Goal: Information Seeking & Learning: Understand process/instructions

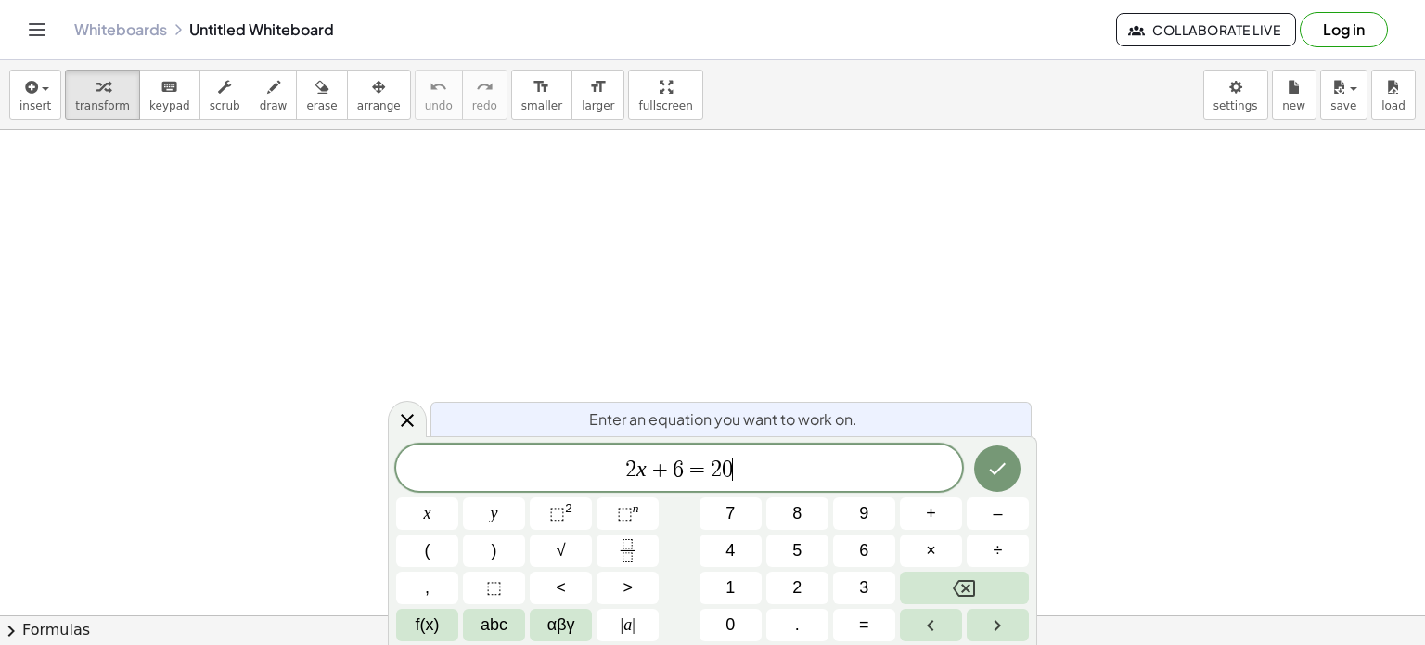
click at [751, 474] on span "2 x + 6 = 2 0 ​" at bounding box center [679, 470] width 566 height 26
drag, startPoint x: 1063, startPoint y: 476, endPoint x: 1009, endPoint y: 457, distance: 58.1
click at [1009, 457] on body "Graspable Math Activities Get Started Activity Bank Assigned Work Classes White…" at bounding box center [712, 322] width 1425 height 645
click at [1000, 463] on icon "Done" at bounding box center [997, 467] width 22 height 22
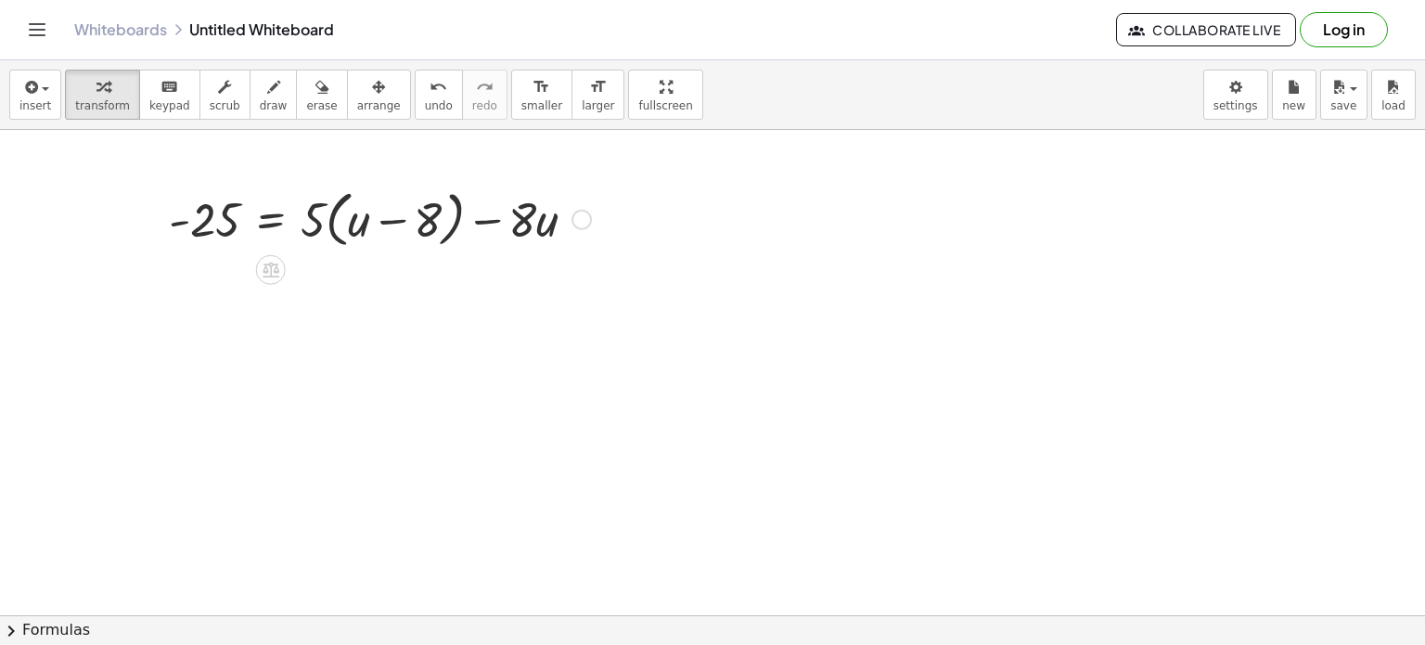
click at [263, 218] on div at bounding box center [380, 218] width 441 height 71
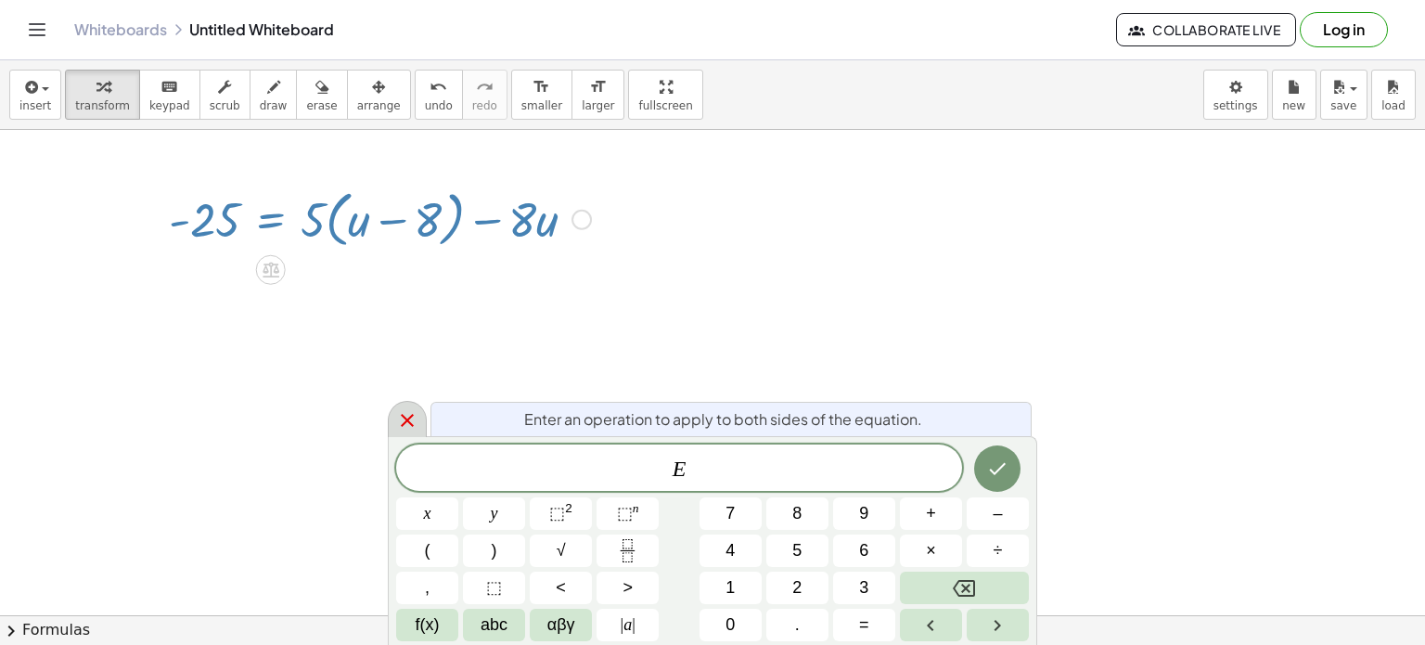
click at [398, 415] on icon at bounding box center [407, 420] width 22 height 22
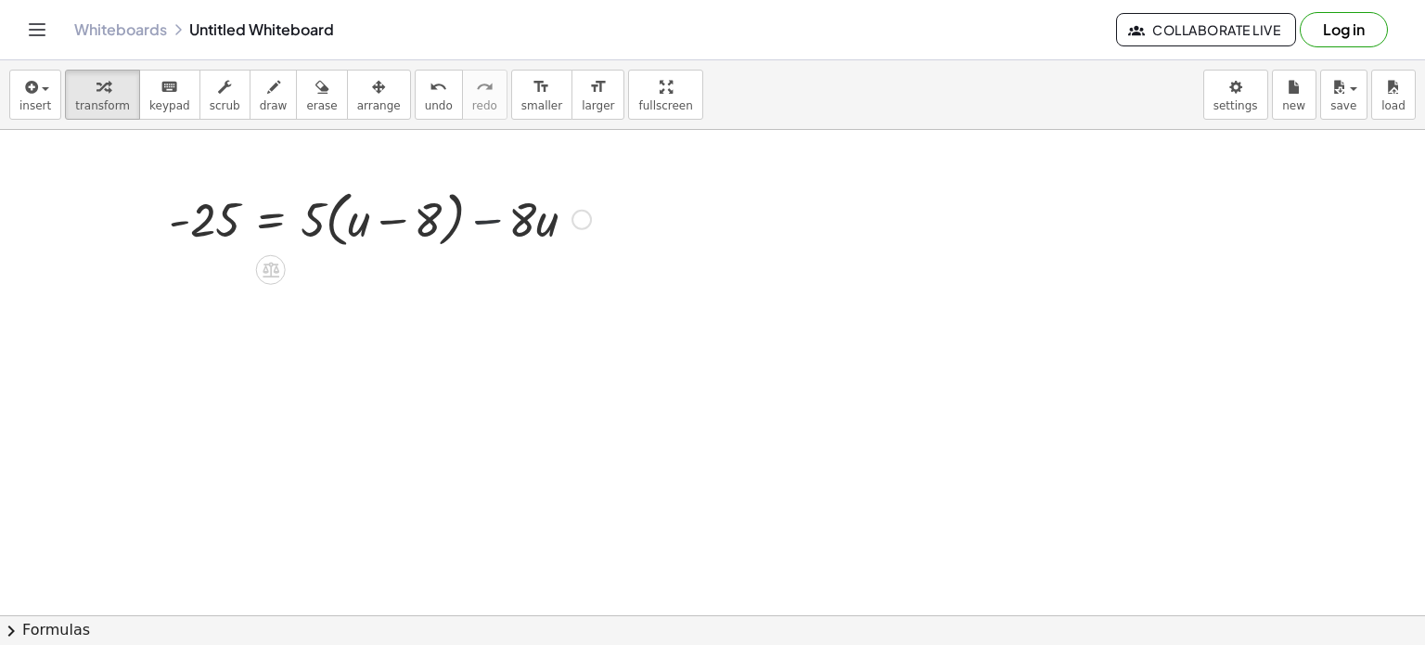
click at [500, 225] on div at bounding box center [380, 218] width 441 height 71
click at [218, 213] on div at bounding box center [380, 218] width 441 height 71
drag, startPoint x: 224, startPoint y: 220, endPoint x: 657, endPoint y: 231, distance: 433.5
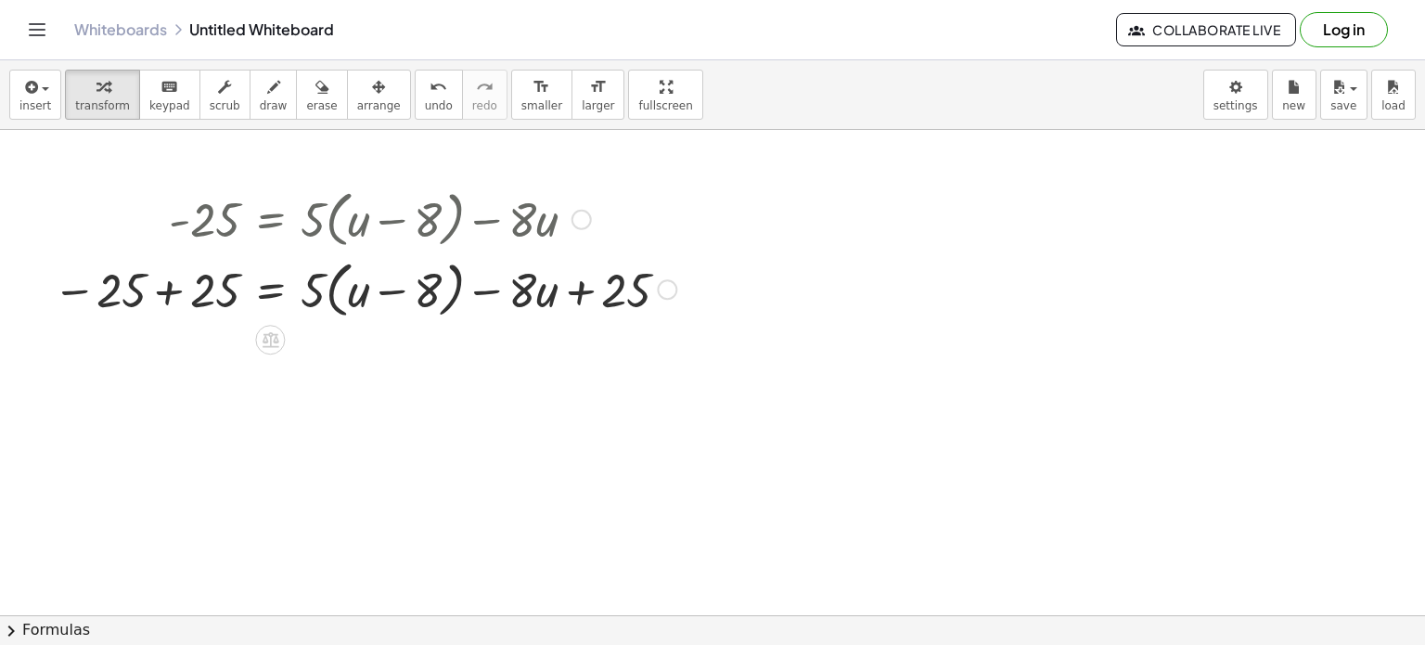
click at [173, 294] on div at bounding box center [365, 287] width 642 height 71
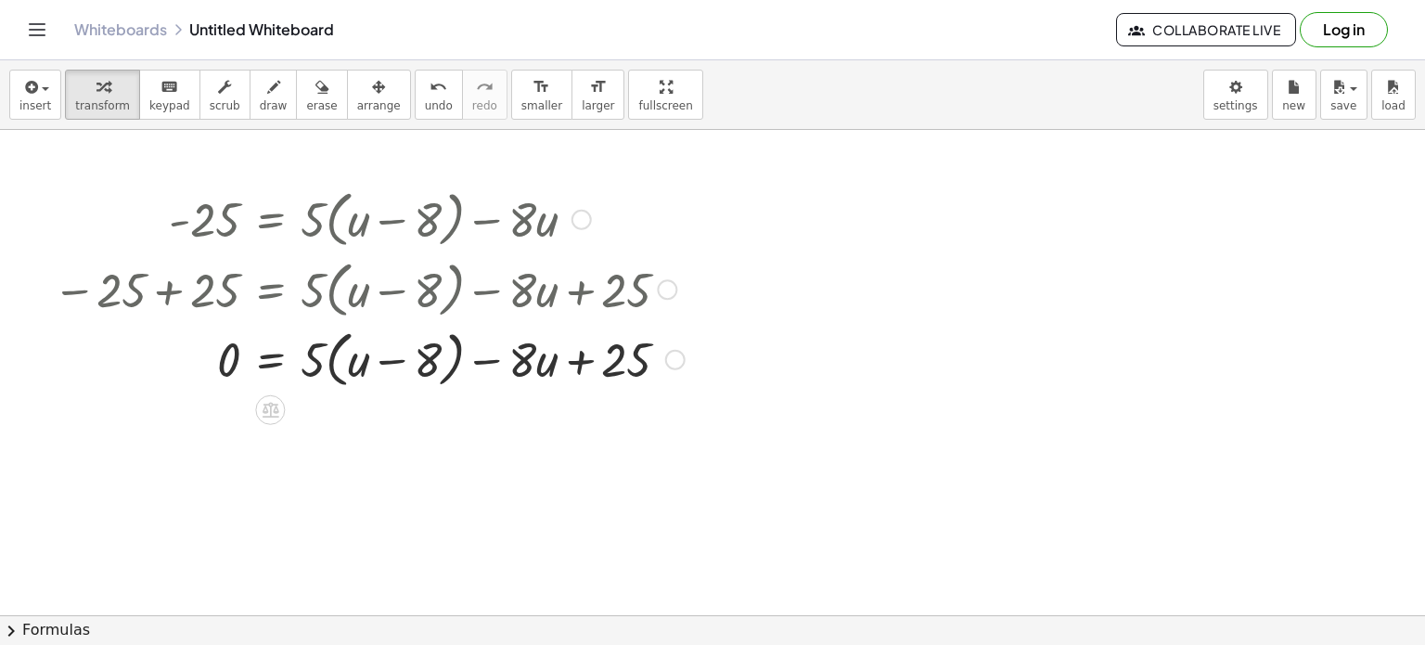
click at [301, 356] on div at bounding box center [369, 358] width 650 height 71
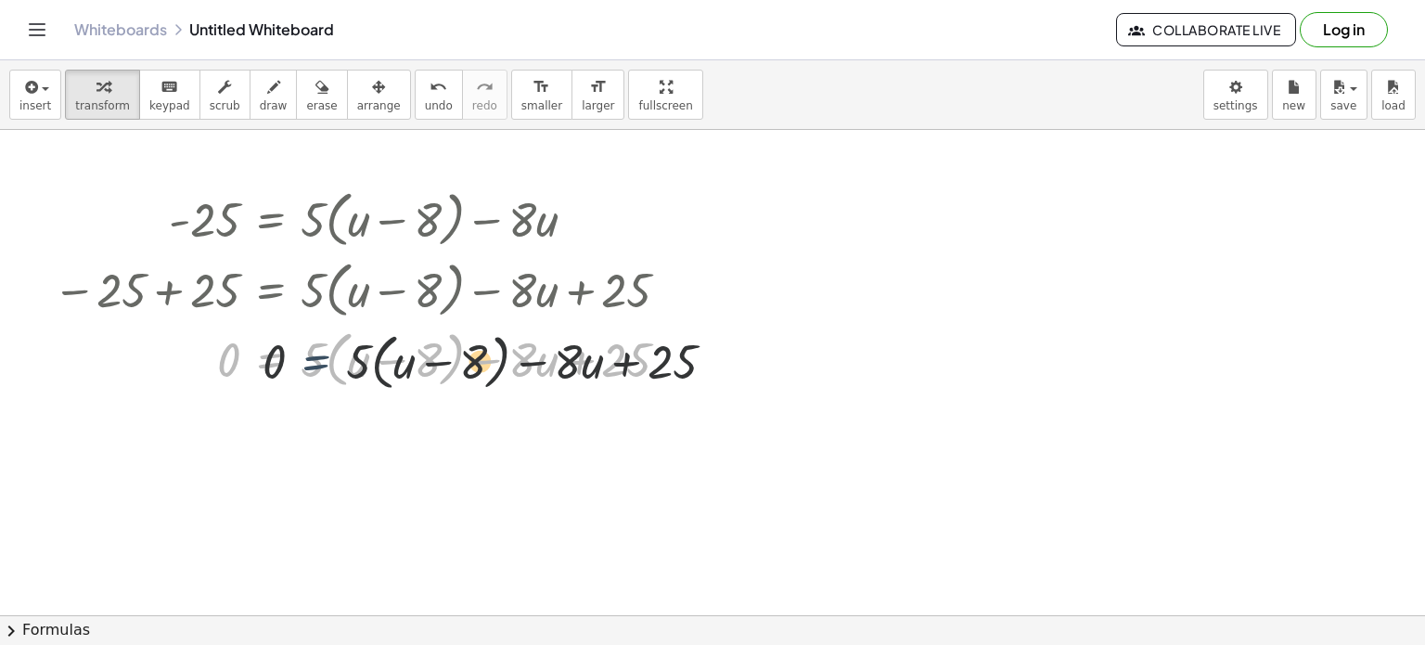
drag, startPoint x: 279, startPoint y: 358, endPoint x: 372, endPoint y: 365, distance: 93.0
click at [372, 365] on div at bounding box center [369, 358] width 650 height 71
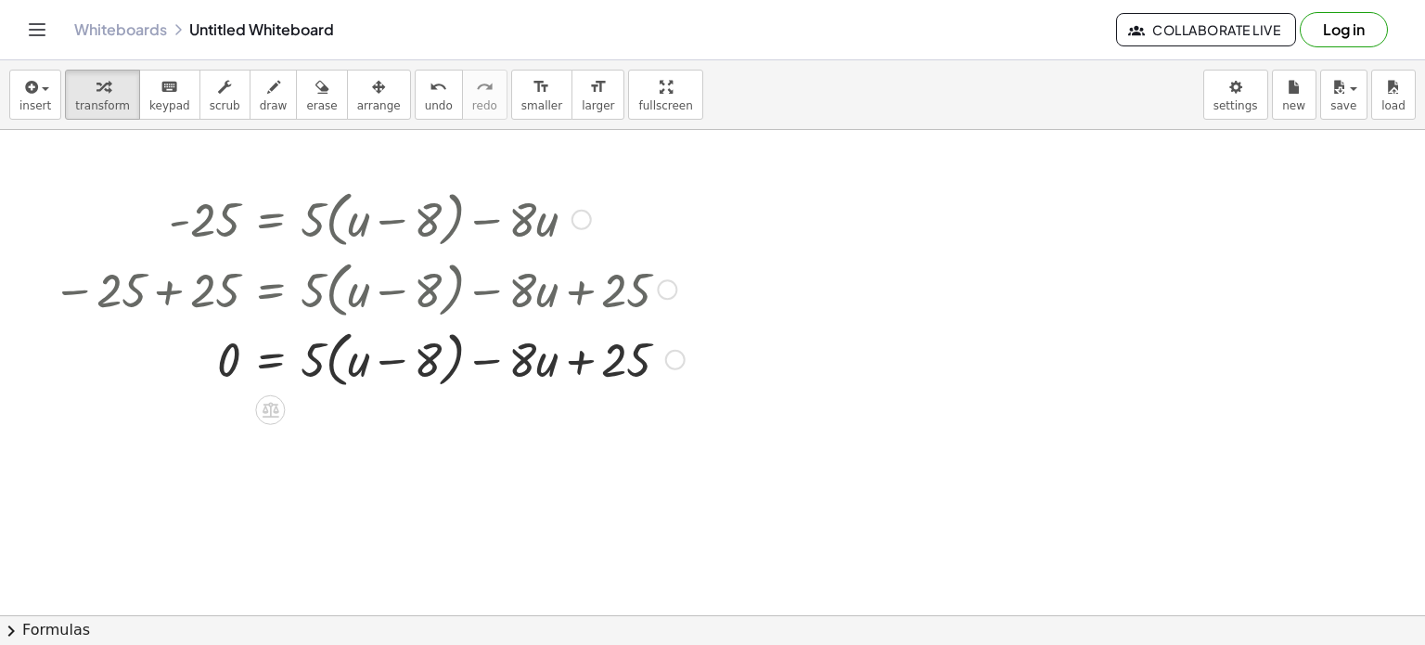
click at [577, 355] on div at bounding box center [369, 358] width 650 height 71
click at [502, 362] on div at bounding box center [369, 358] width 650 height 71
click at [560, 369] on div at bounding box center [369, 358] width 650 height 71
drag, startPoint x: 343, startPoint y: 367, endPoint x: 360, endPoint y: 386, distance: 25.0
click at [360, 386] on div at bounding box center [369, 358] width 650 height 71
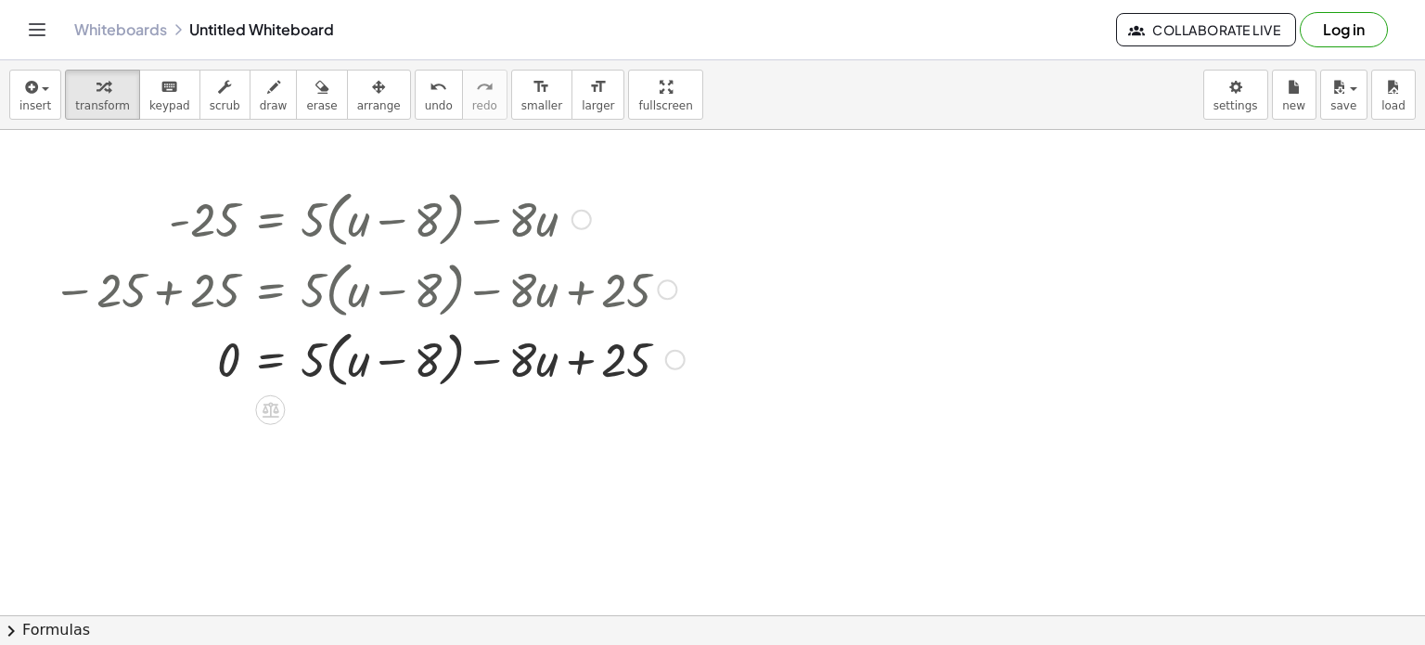
click at [292, 355] on div at bounding box center [369, 358] width 650 height 71
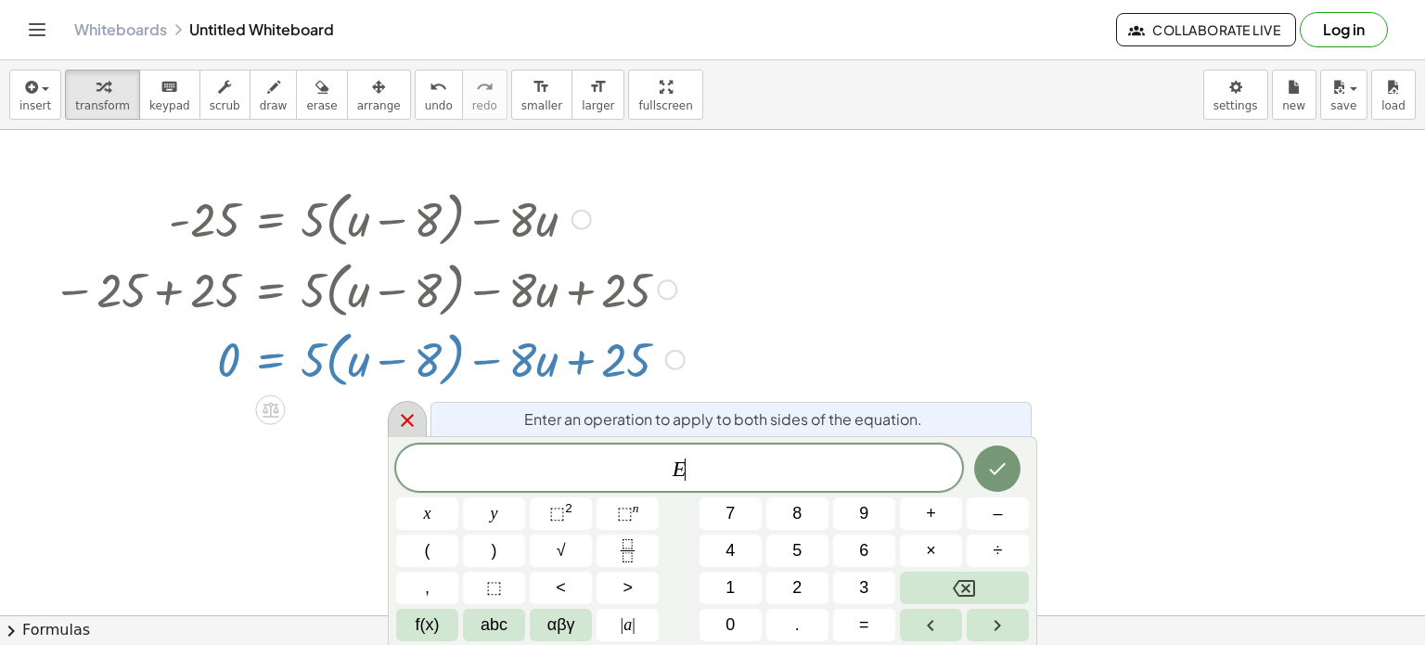
drag, startPoint x: 274, startPoint y: 365, endPoint x: 407, endPoint y: 426, distance: 147.0
click at [407, 426] on body "Graspable Math Activities Get Started Activity Bank Assigned Work Classes White…" at bounding box center [712, 322] width 1425 height 645
click at [407, 426] on icon at bounding box center [407, 420] width 22 height 22
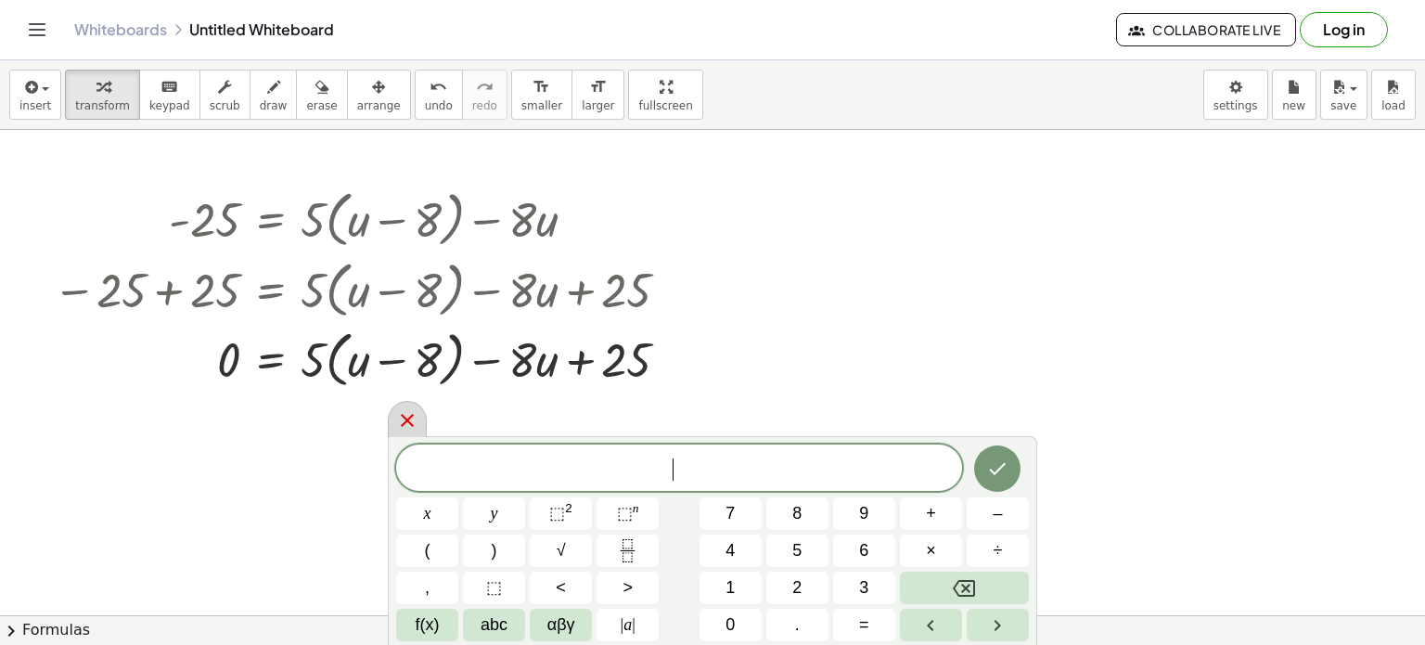
drag, startPoint x: 242, startPoint y: 493, endPoint x: 391, endPoint y: 424, distance: 163.6
click at [391, 424] on body "Graspable Math Activities Get Started Activity Bank Assigned Work Classes White…" at bounding box center [712, 322] width 1425 height 645
click at [391, 424] on div at bounding box center [407, 418] width 39 height 36
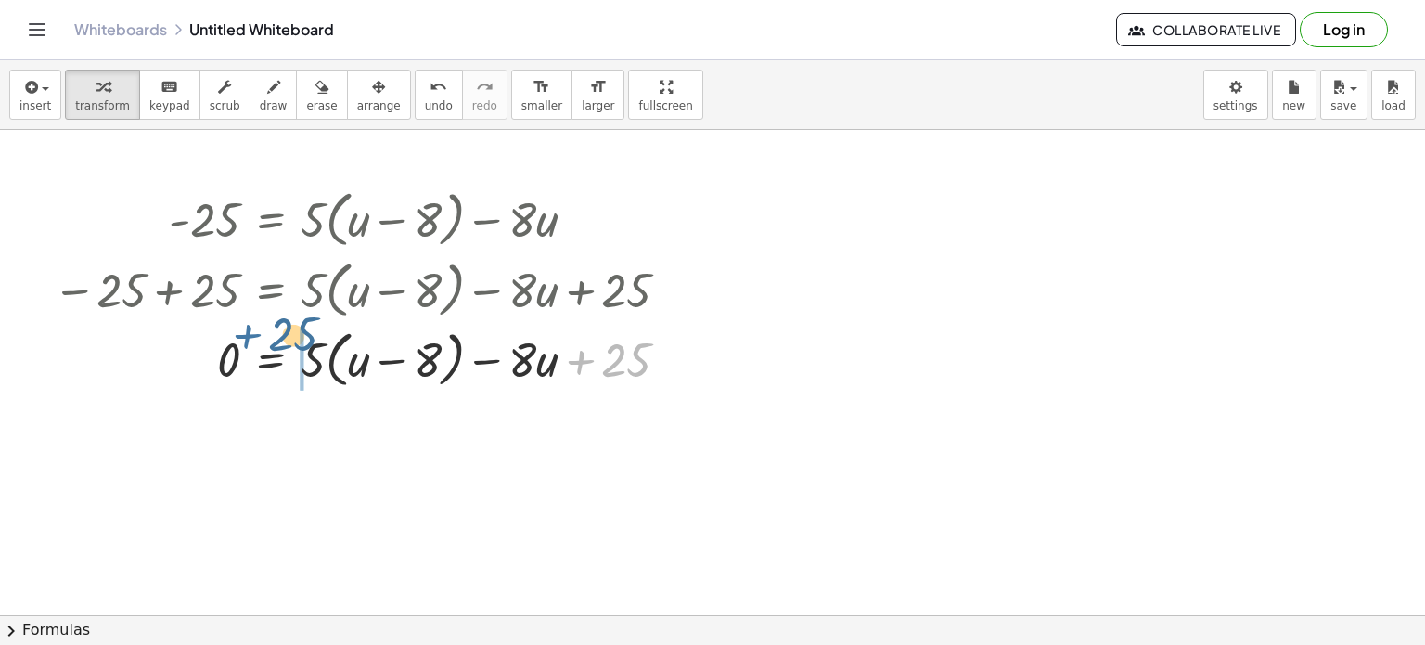
drag, startPoint x: 590, startPoint y: 367, endPoint x: 225, endPoint y: 349, distance: 365.1
click at [225, 349] on div at bounding box center [369, 358] width 650 height 71
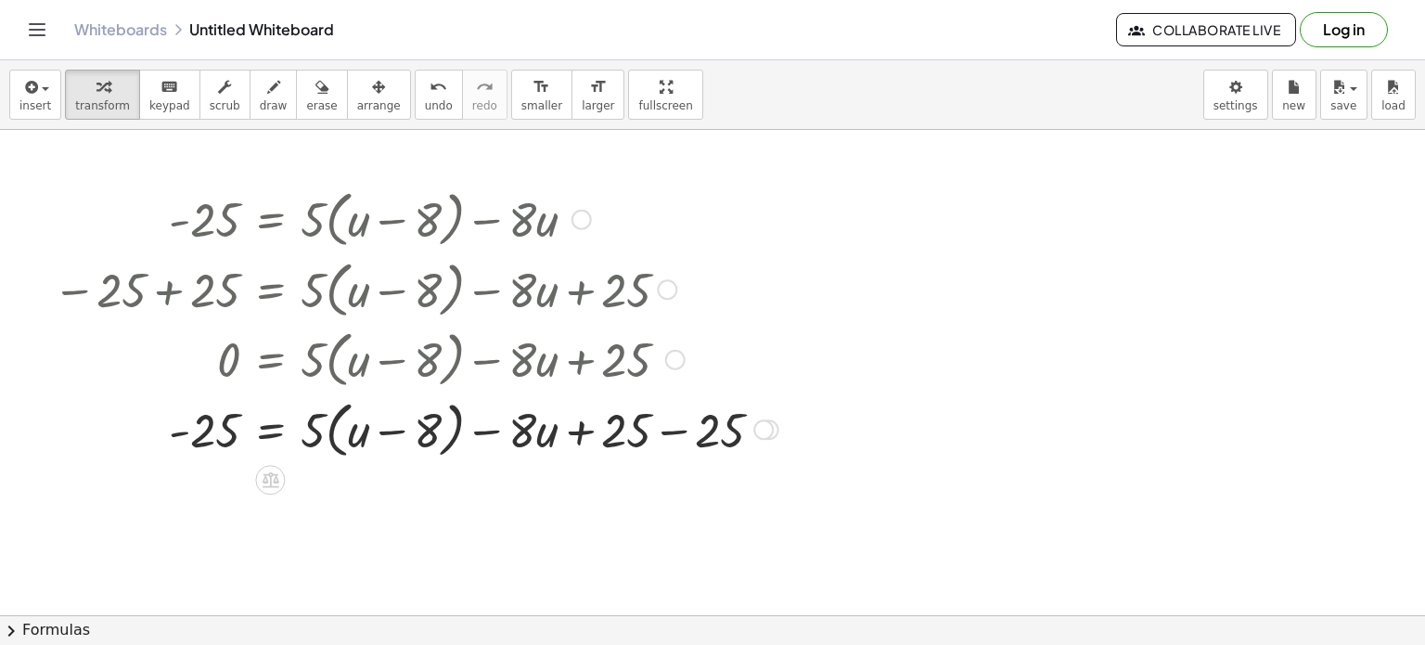
click at [245, 437] on div at bounding box center [416, 427] width 744 height 71
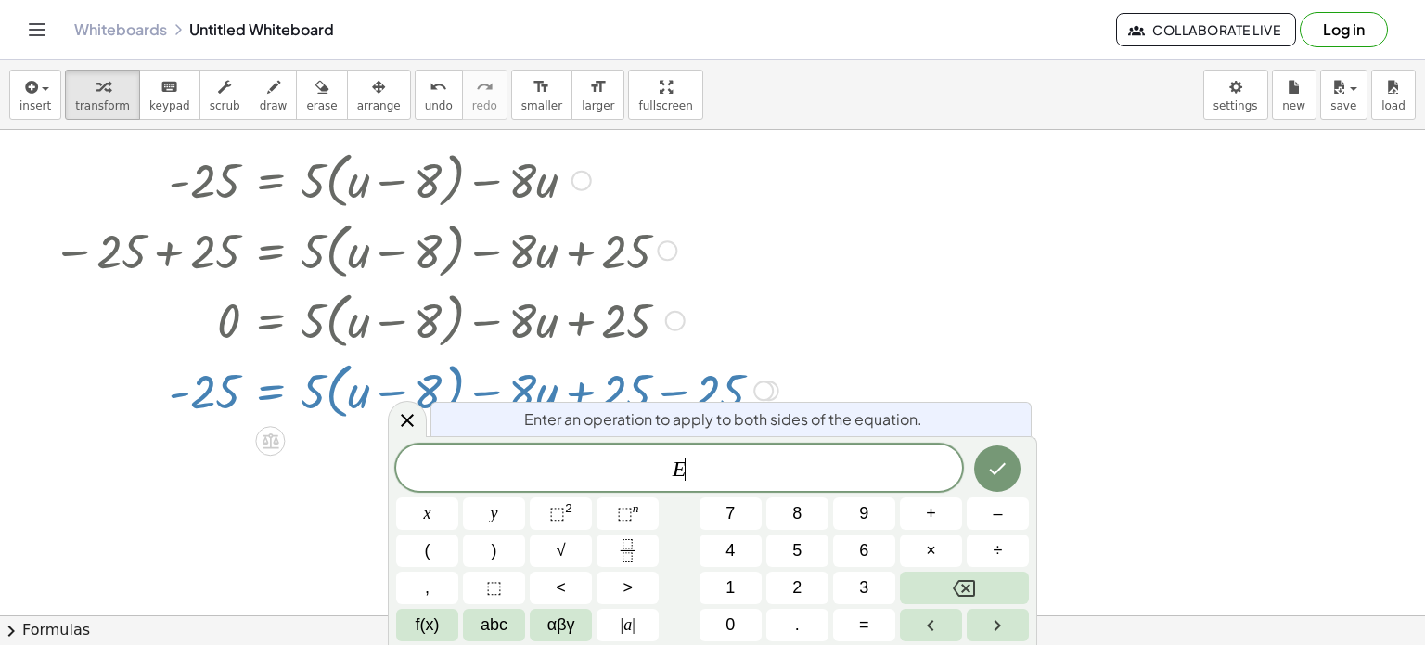
scroll to position [39, 0]
click at [416, 442] on div "Enter an operation to apply to both sides of the equation. E ​ x y ⬚ 2 ⬚ n 7 8 …" at bounding box center [713, 540] width 650 height 209
click at [408, 428] on icon at bounding box center [407, 420] width 22 height 22
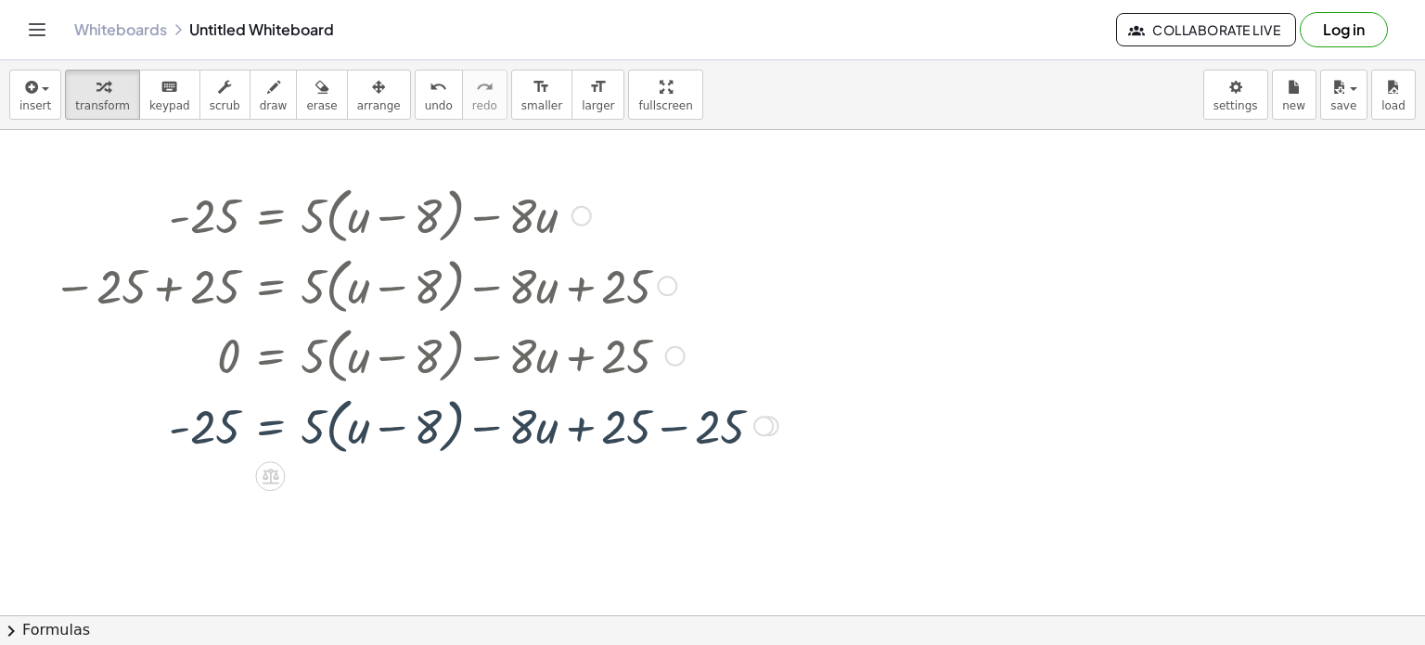
scroll to position [0, 0]
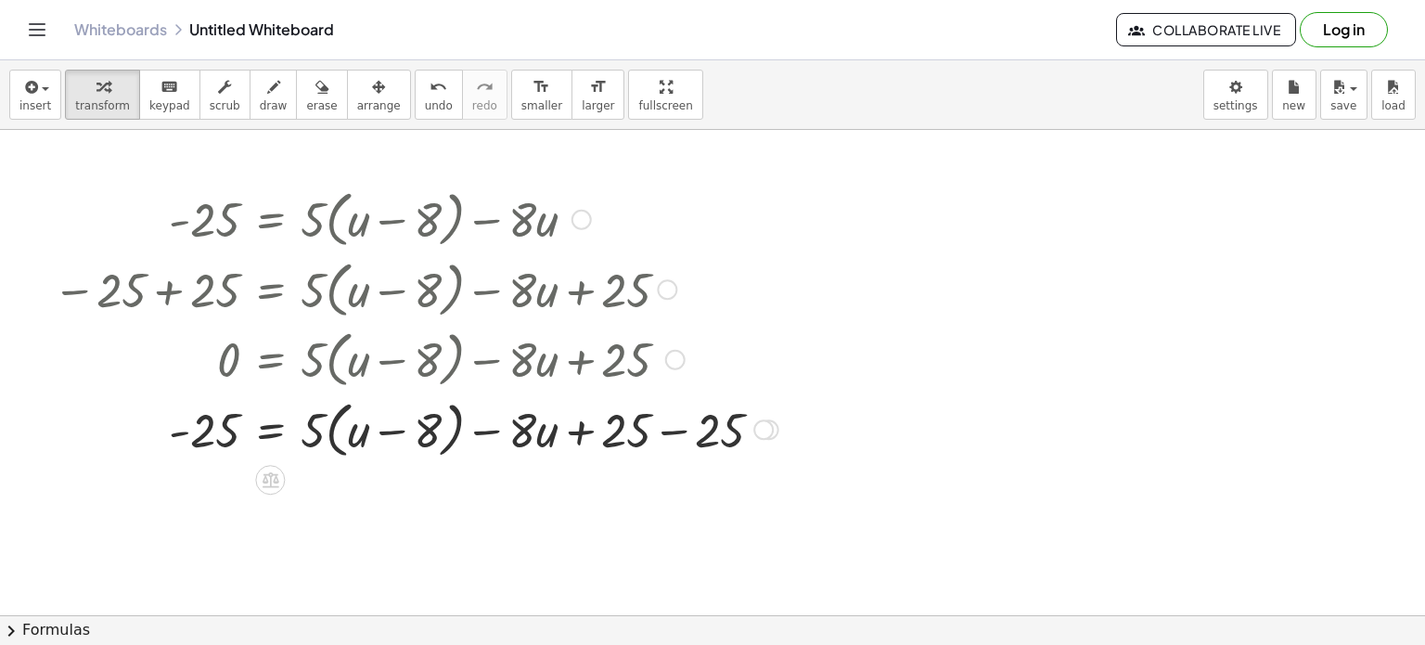
click at [575, 437] on div at bounding box center [416, 427] width 744 height 71
click at [671, 438] on div at bounding box center [416, 427] width 744 height 71
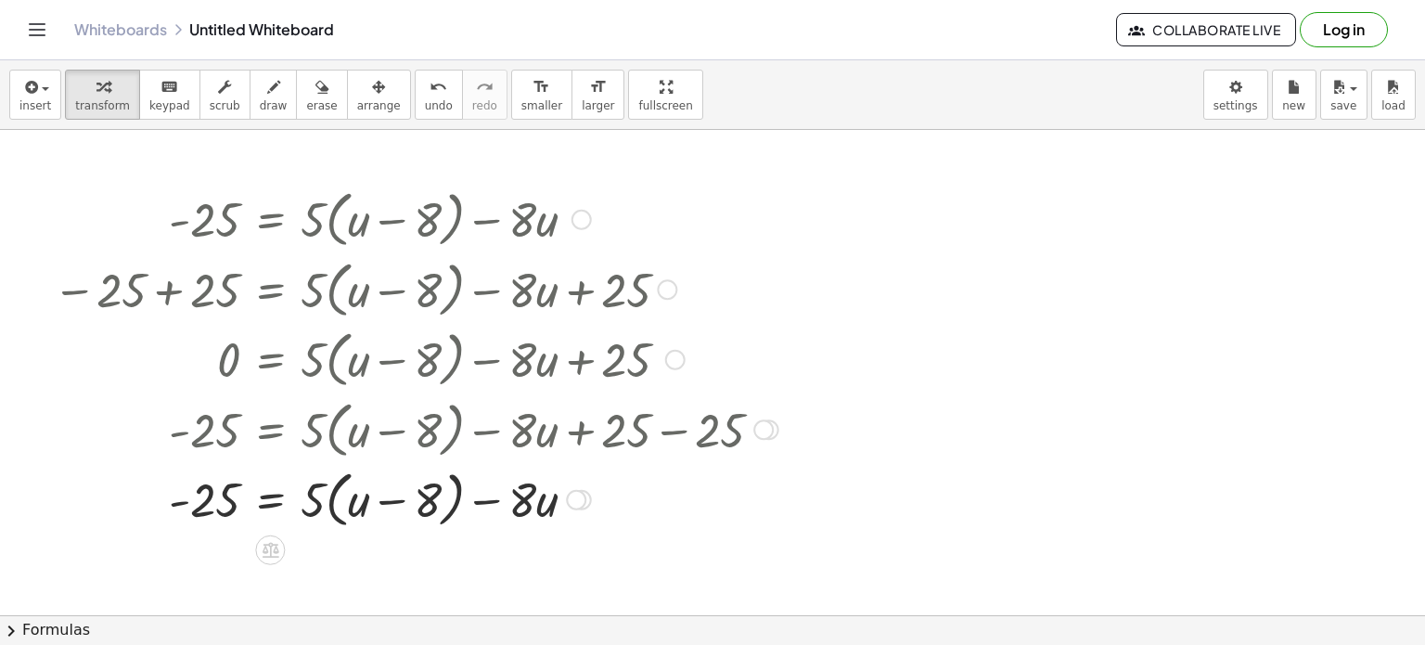
click at [396, 504] on div at bounding box center [416, 498] width 744 height 71
click at [284, 501] on div at bounding box center [416, 498] width 744 height 71
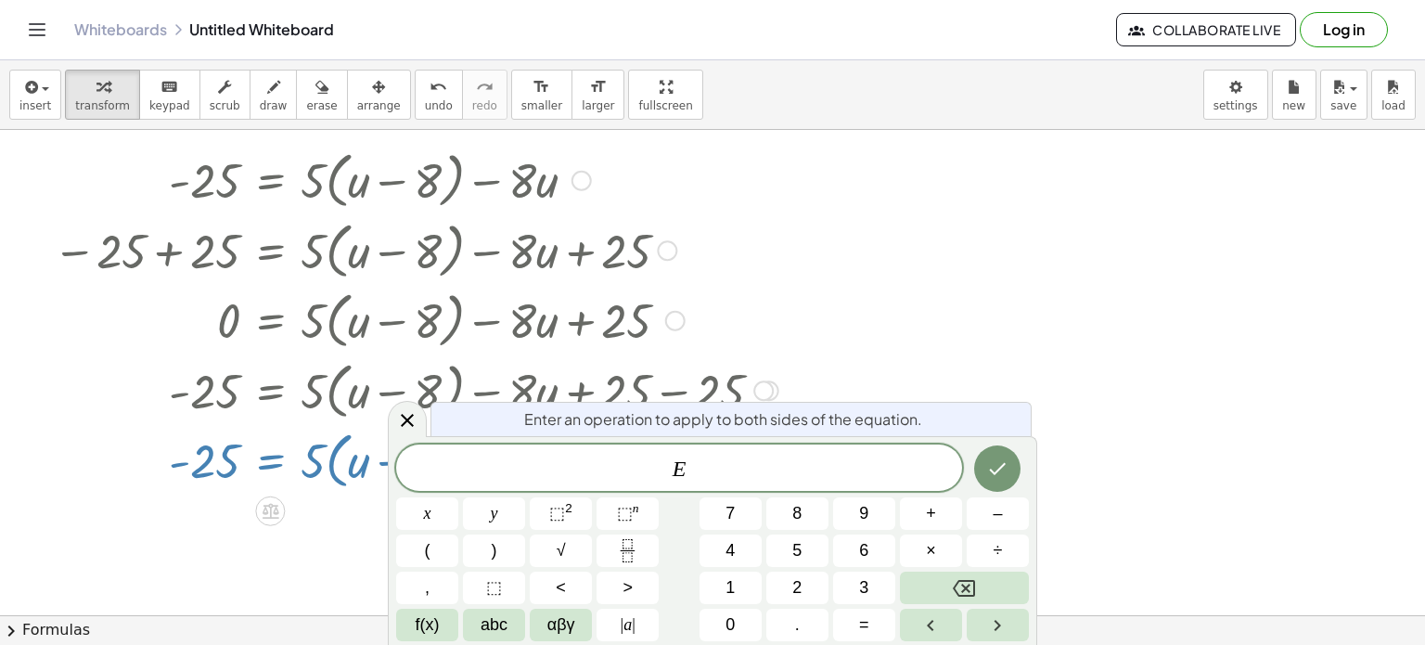
scroll to position [39, 0]
click at [415, 436] on div at bounding box center [407, 419] width 39 height 36
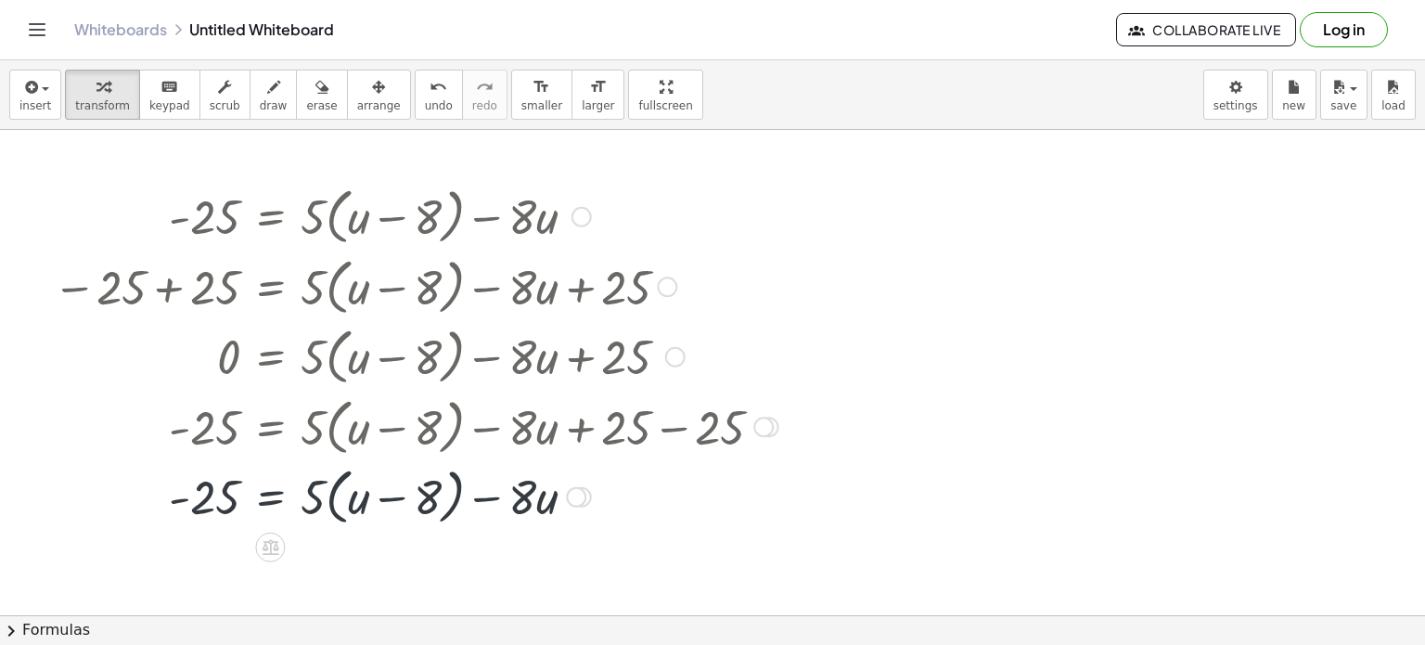
scroll to position [0, 0]
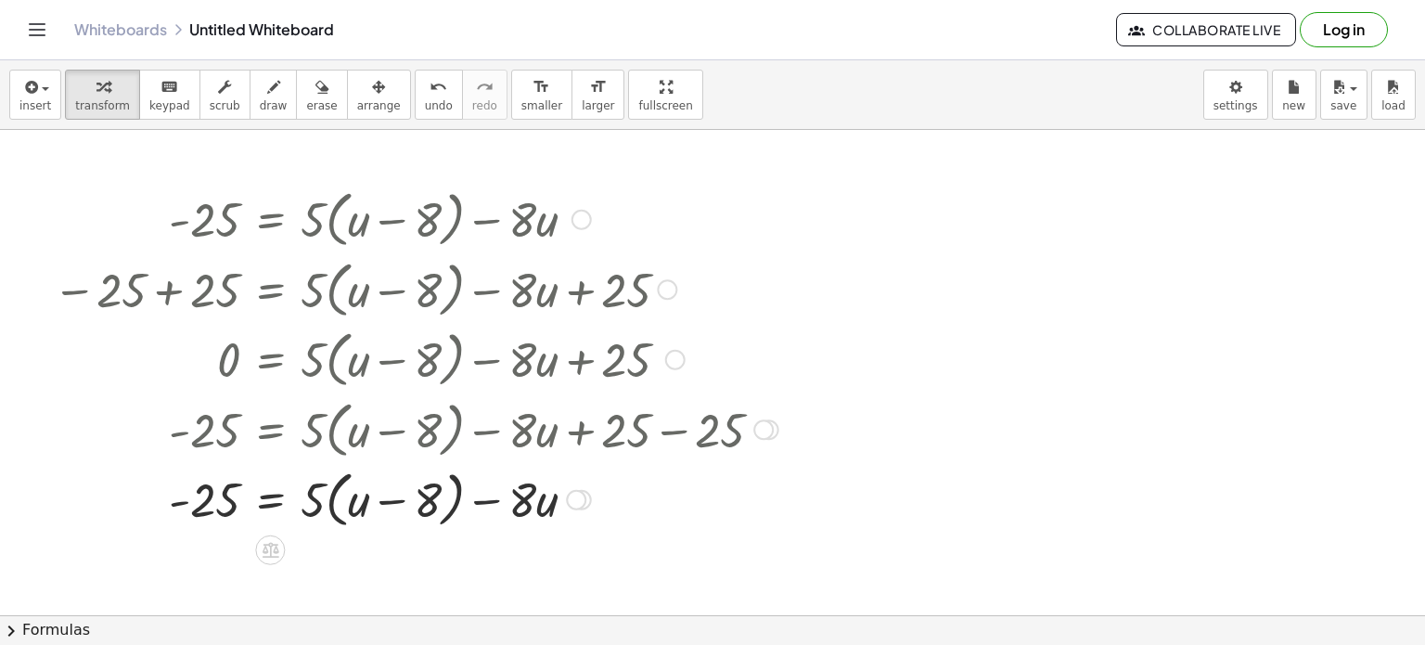
click at [495, 507] on div at bounding box center [416, 498] width 744 height 71
click at [496, 500] on div at bounding box center [416, 498] width 744 height 71
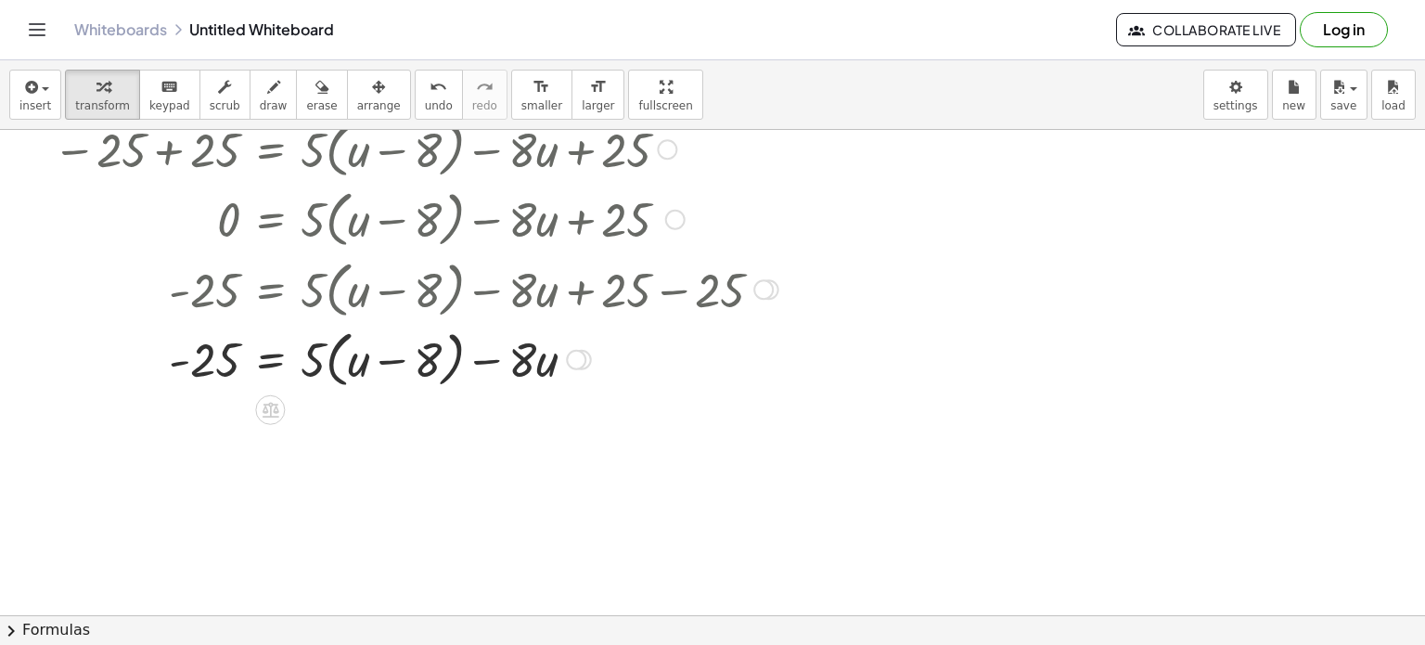
scroll to position [145, 0]
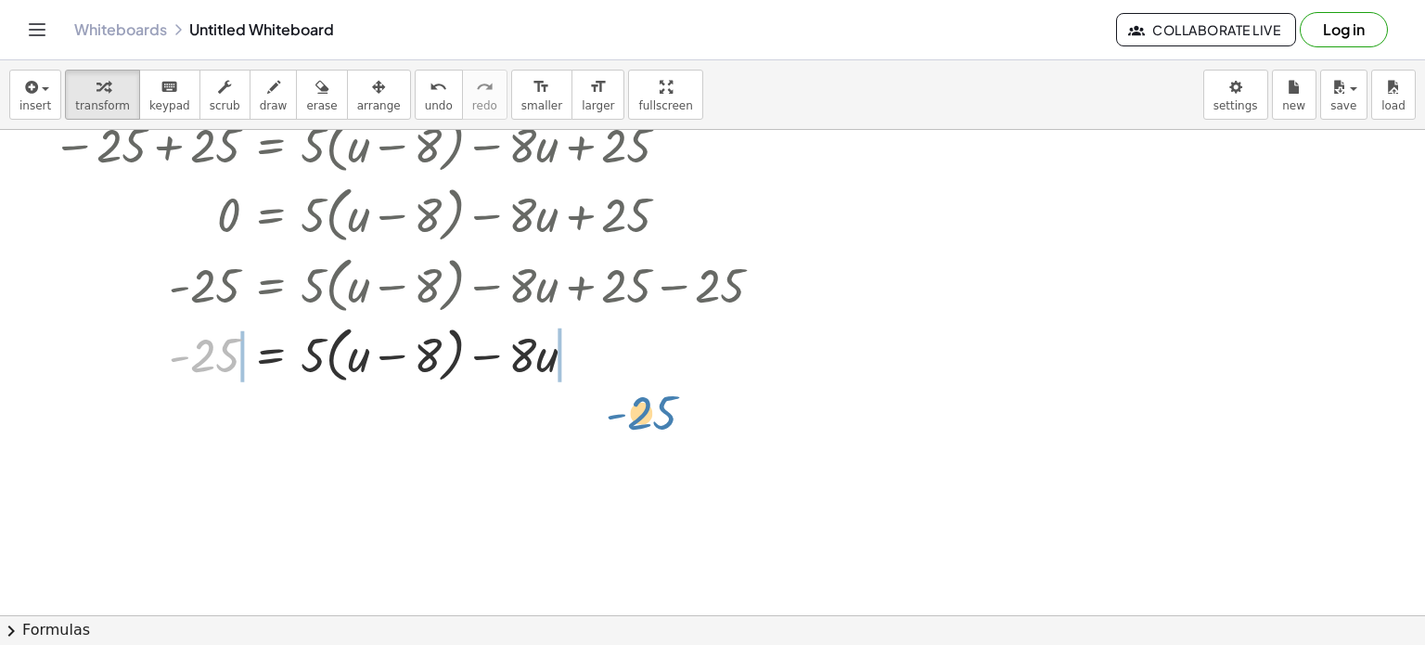
drag, startPoint x: 198, startPoint y: 353, endPoint x: 637, endPoint y: 384, distance: 441.0
click at [637, 384] on div at bounding box center [416, 353] width 744 height 71
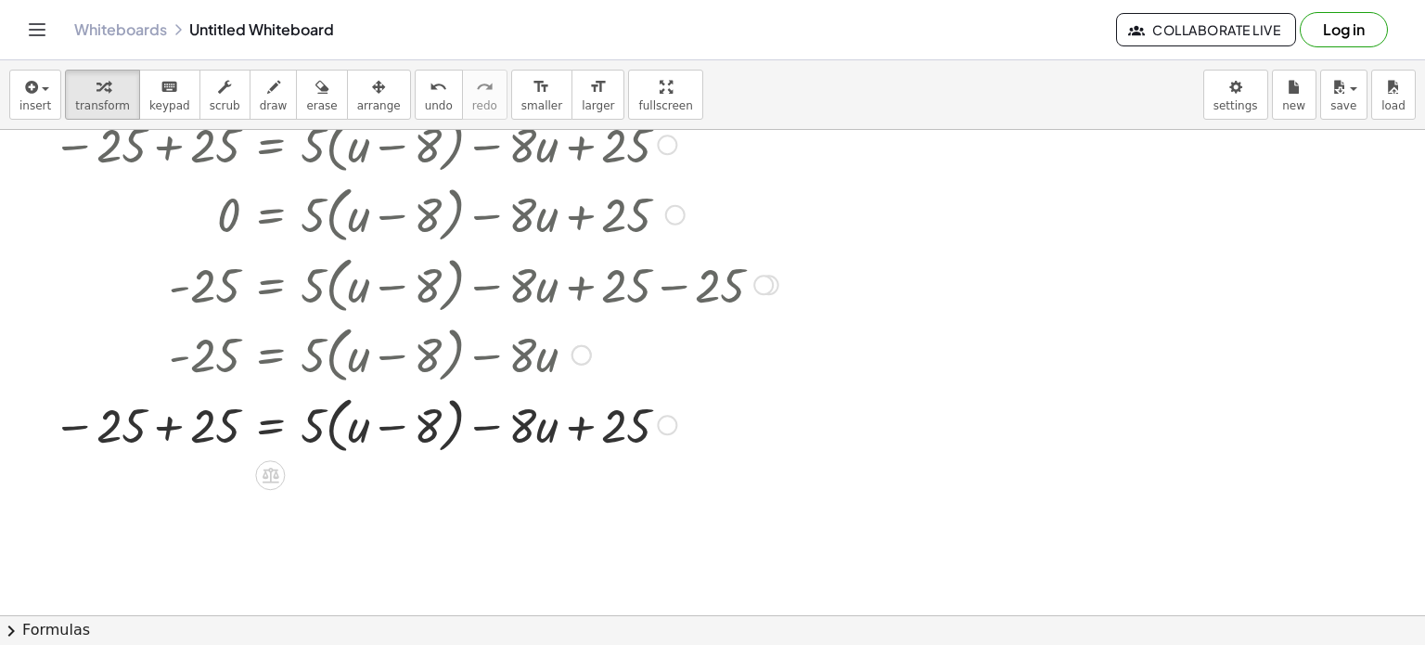
click at [159, 428] on div at bounding box center [416, 423] width 744 height 71
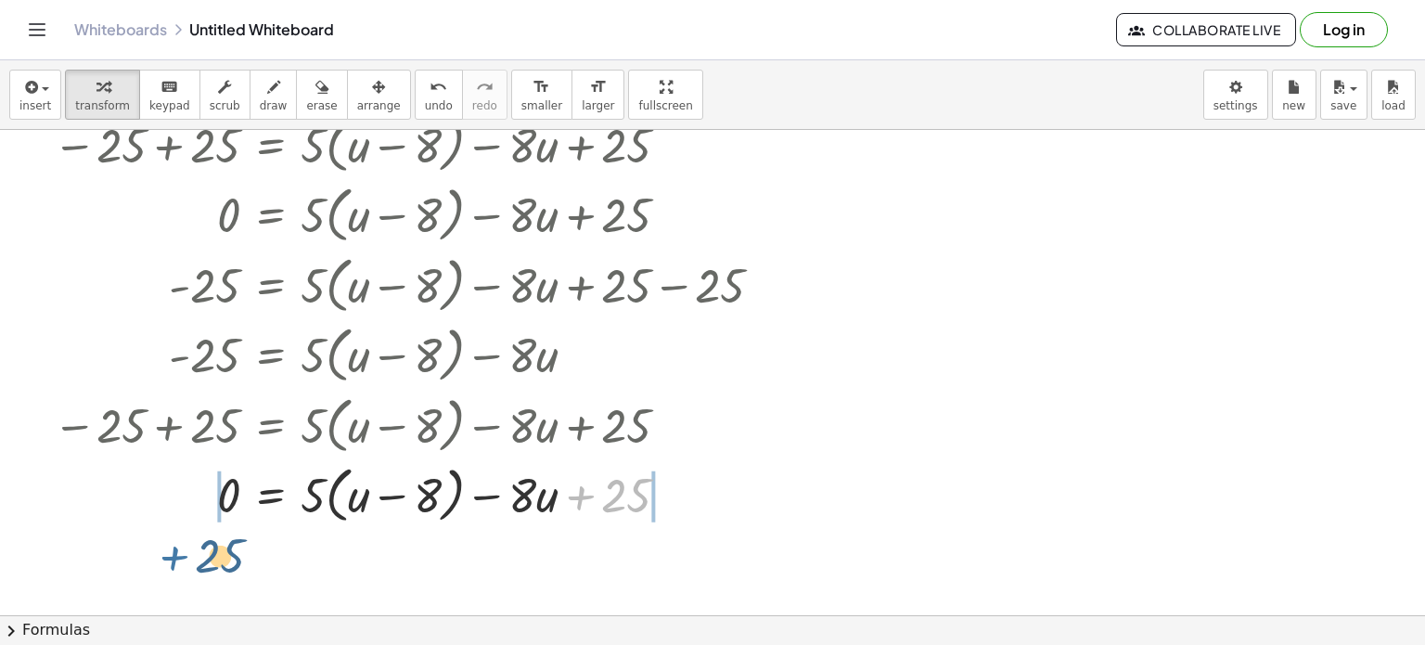
drag, startPoint x: 582, startPoint y: 495, endPoint x: 160, endPoint y: 502, distance: 422.3
click at [160, 502] on div at bounding box center [416, 493] width 744 height 71
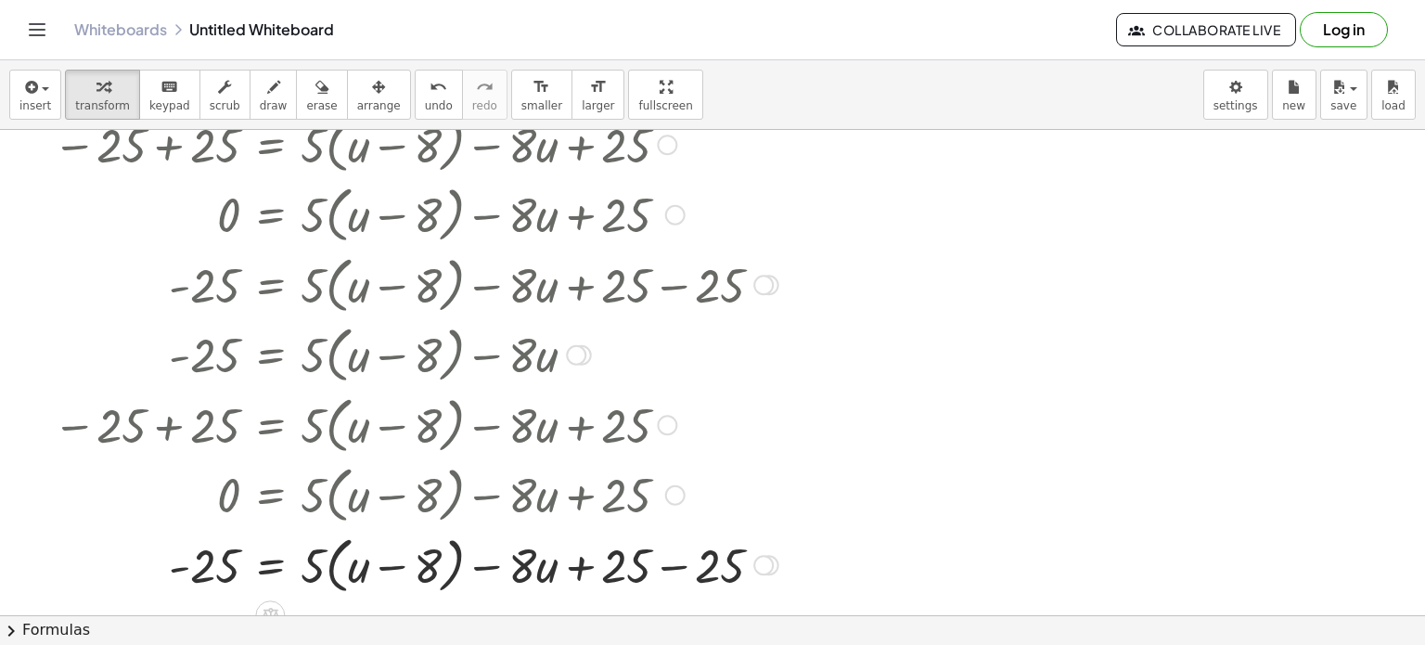
click at [263, 511] on div at bounding box center [441, 493] width 521 height 71
click at [241, 586] on div at bounding box center [416, 563] width 744 height 71
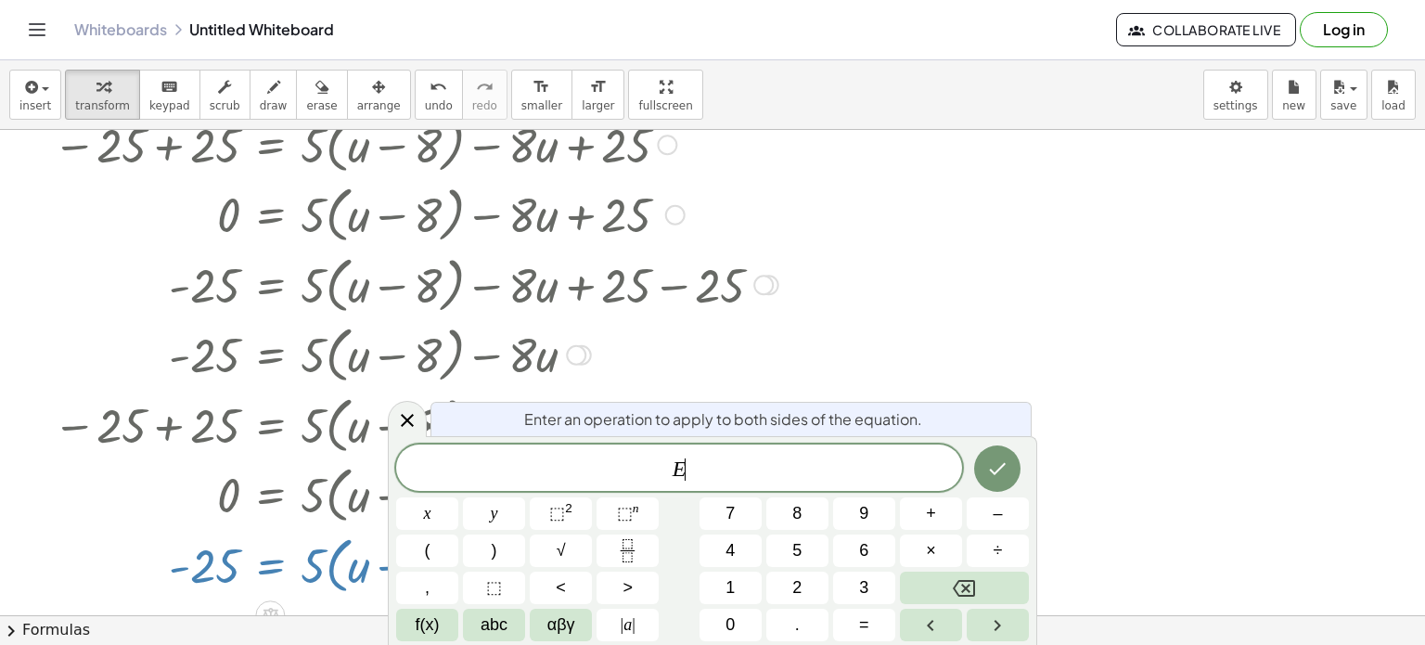
click at [270, 574] on div at bounding box center [416, 563] width 744 height 71
click at [420, 422] on div at bounding box center [407, 419] width 39 height 36
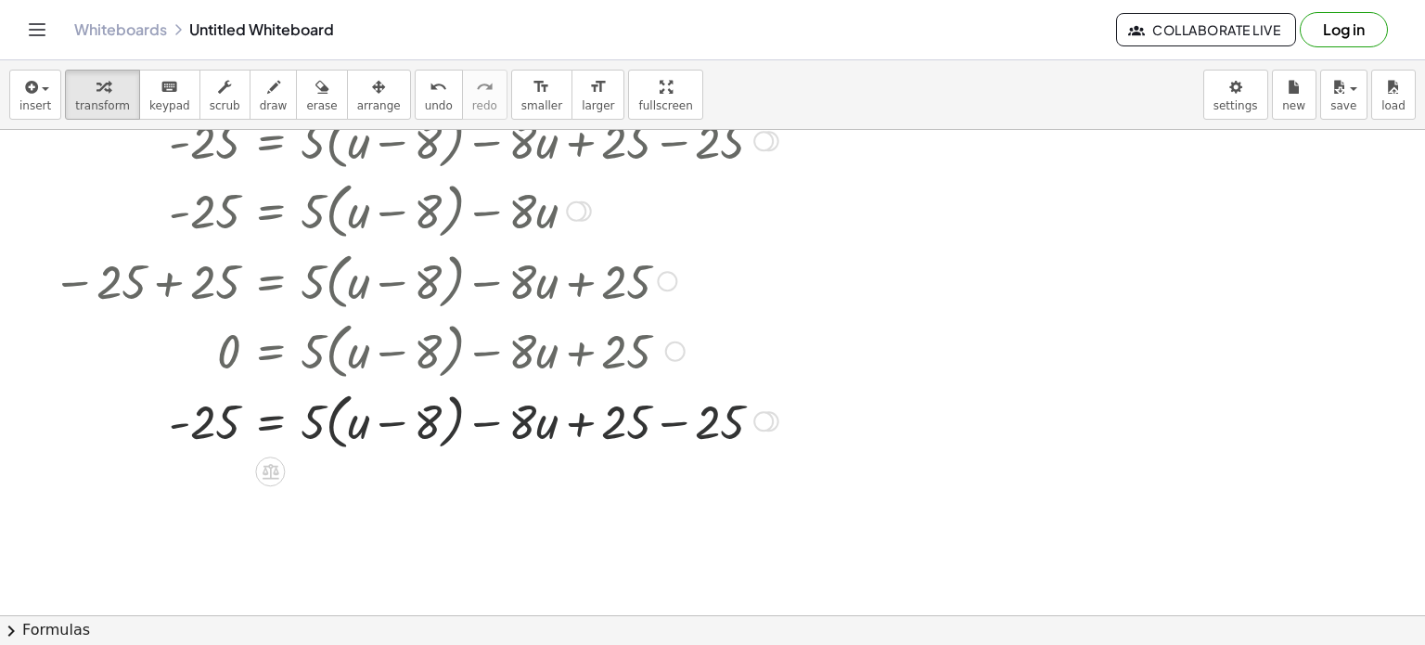
scroll to position [314, 0]
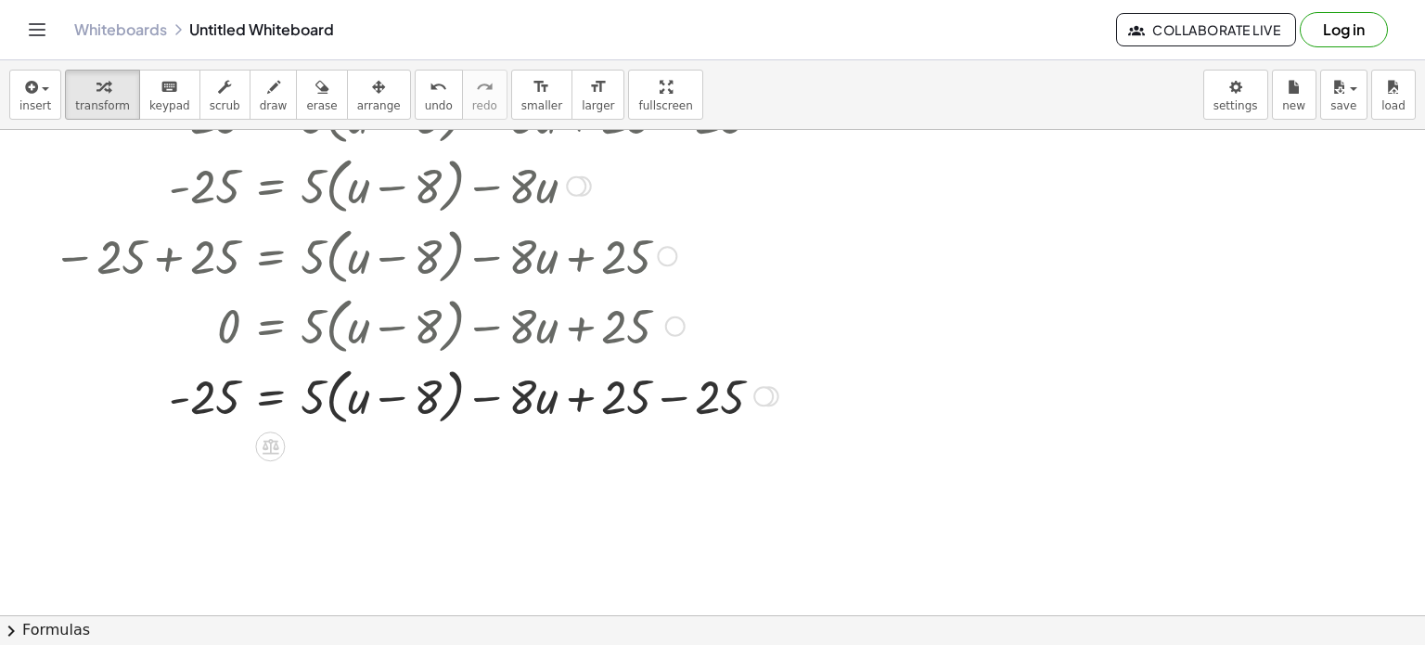
click at [687, 417] on div at bounding box center [416, 394] width 744 height 71
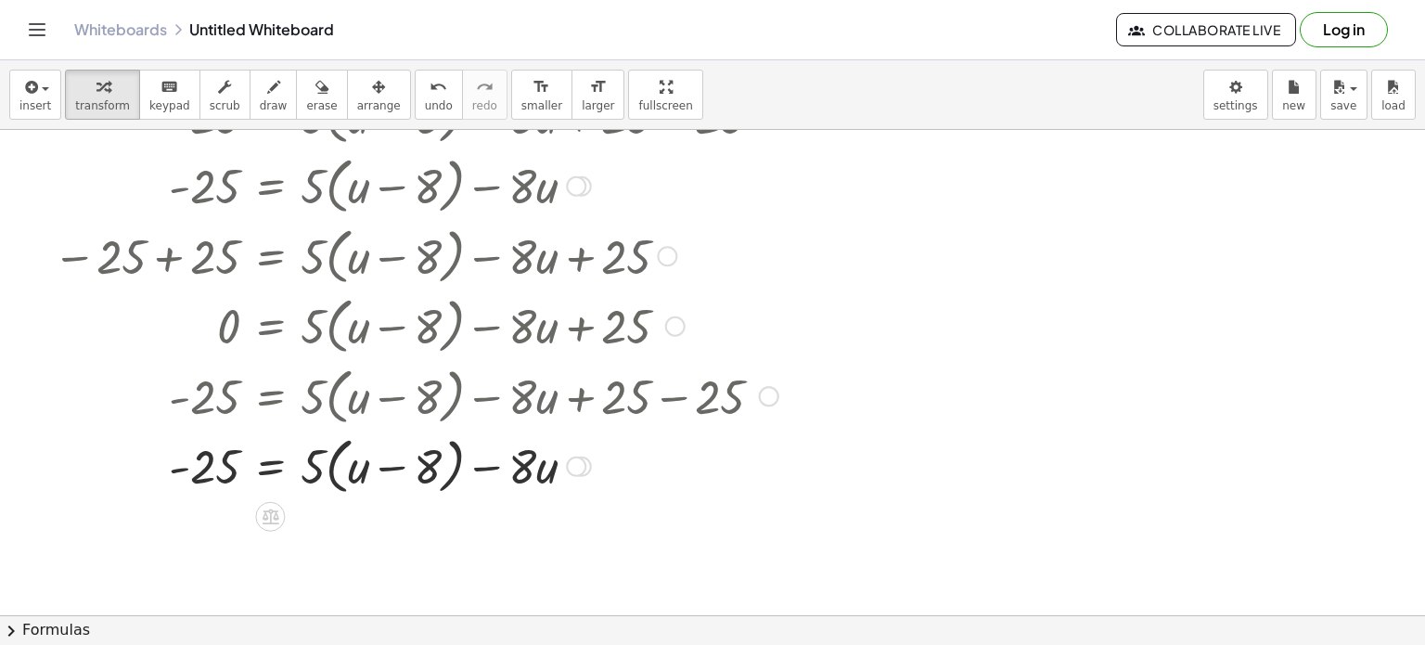
click at [495, 470] on div at bounding box center [416, 465] width 744 height 71
click at [397, 473] on div at bounding box center [416, 465] width 744 height 71
drag, startPoint x: 494, startPoint y: 465, endPoint x: 371, endPoint y: 459, distance: 122.6
click at [371, 459] on div at bounding box center [416, 465] width 744 height 71
drag, startPoint x: 535, startPoint y: 475, endPoint x: 234, endPoint y: 474, distance: 301.6
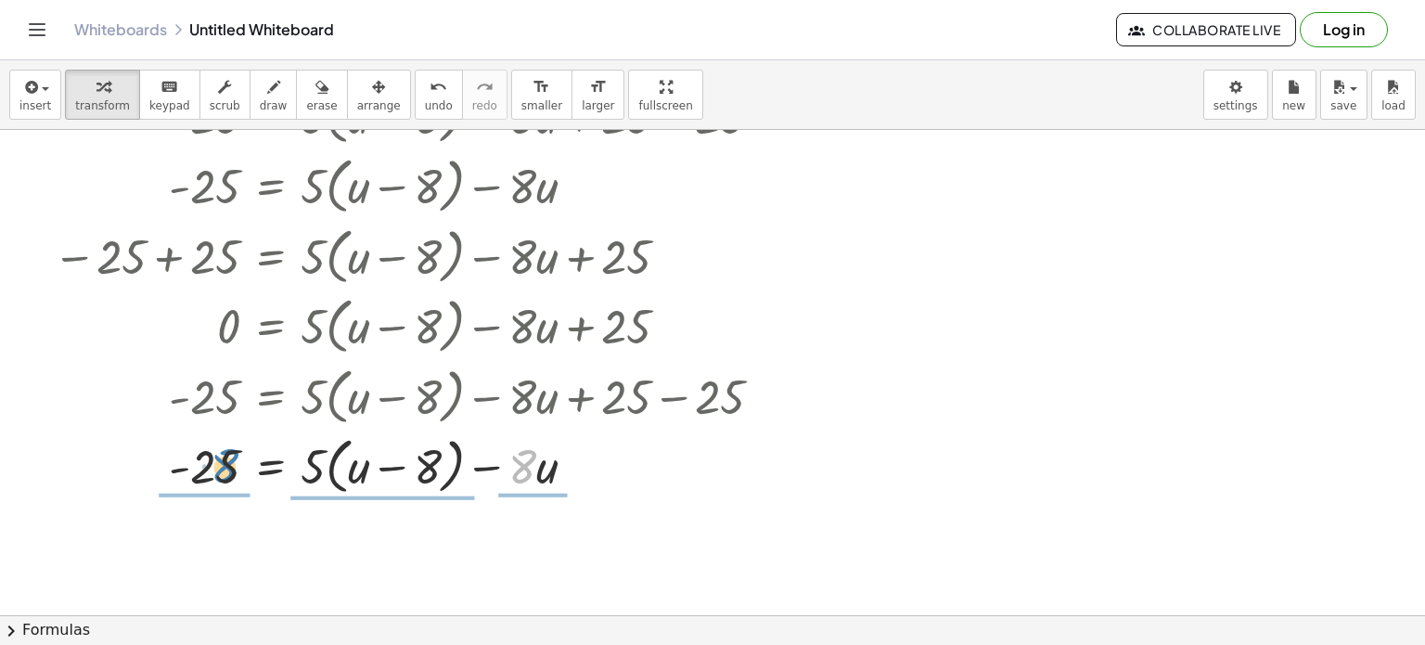
click at [234, 474] on div at bounding box center [416, 465] width 744 height 71
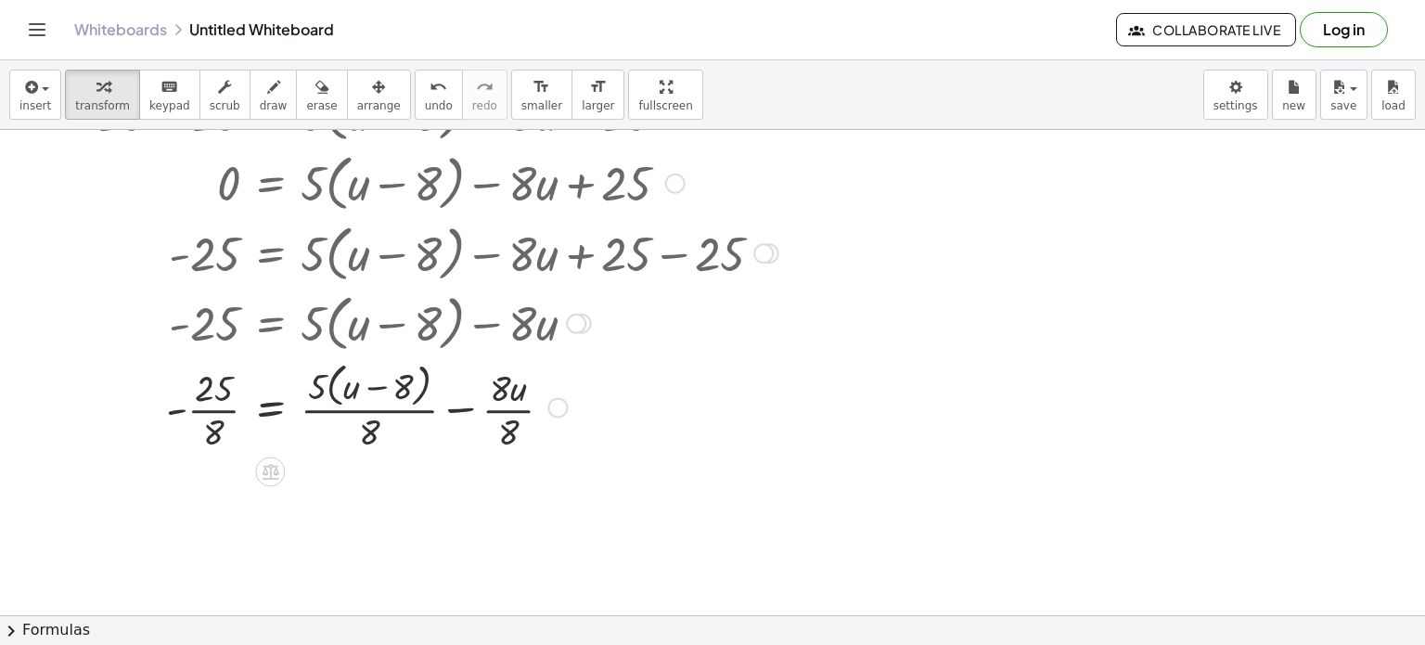
scroll to position [457, 0]
click at [182, 372] on div at bounding box center [416, 405] width 744 height 98
click at [199, 385] on div at bounding box center [416, 405] width 744 height 98
click at [216, 402] on div at bounding box center [416, 405] width 744 height 98
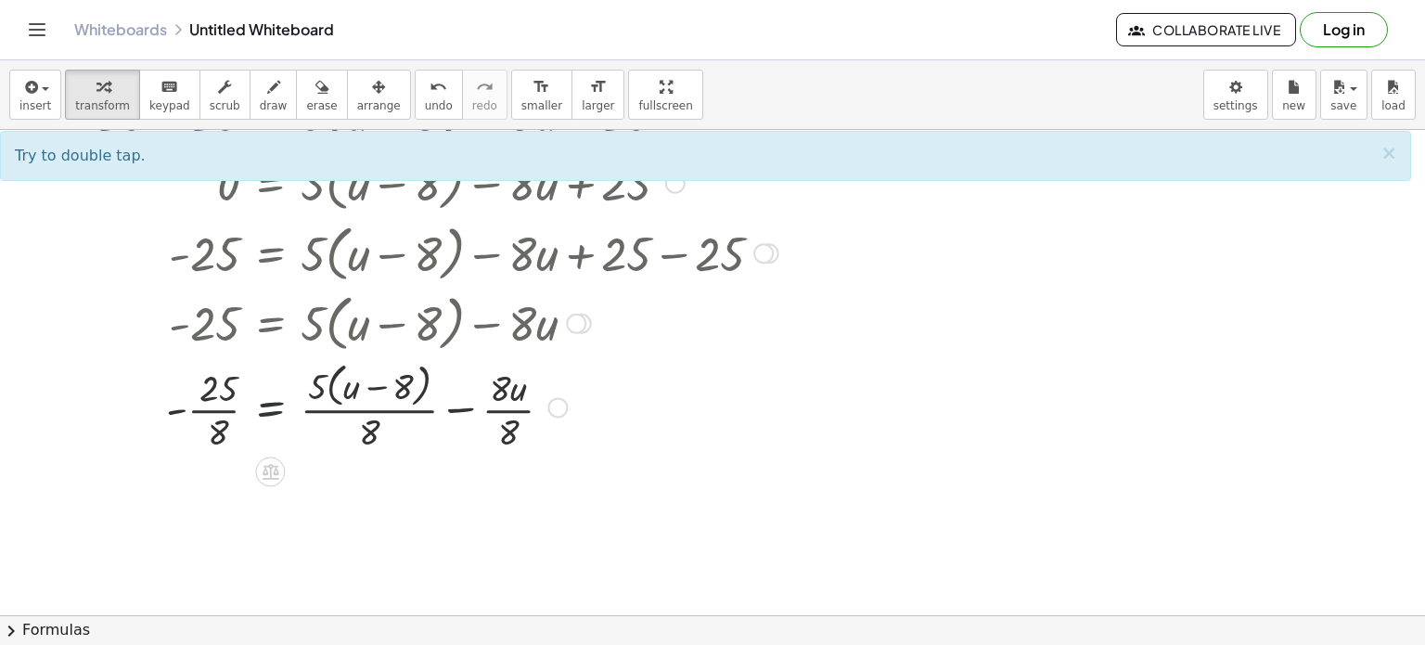
click at [275, 395] on div at bounding box center [416, 405] width 744 height 98
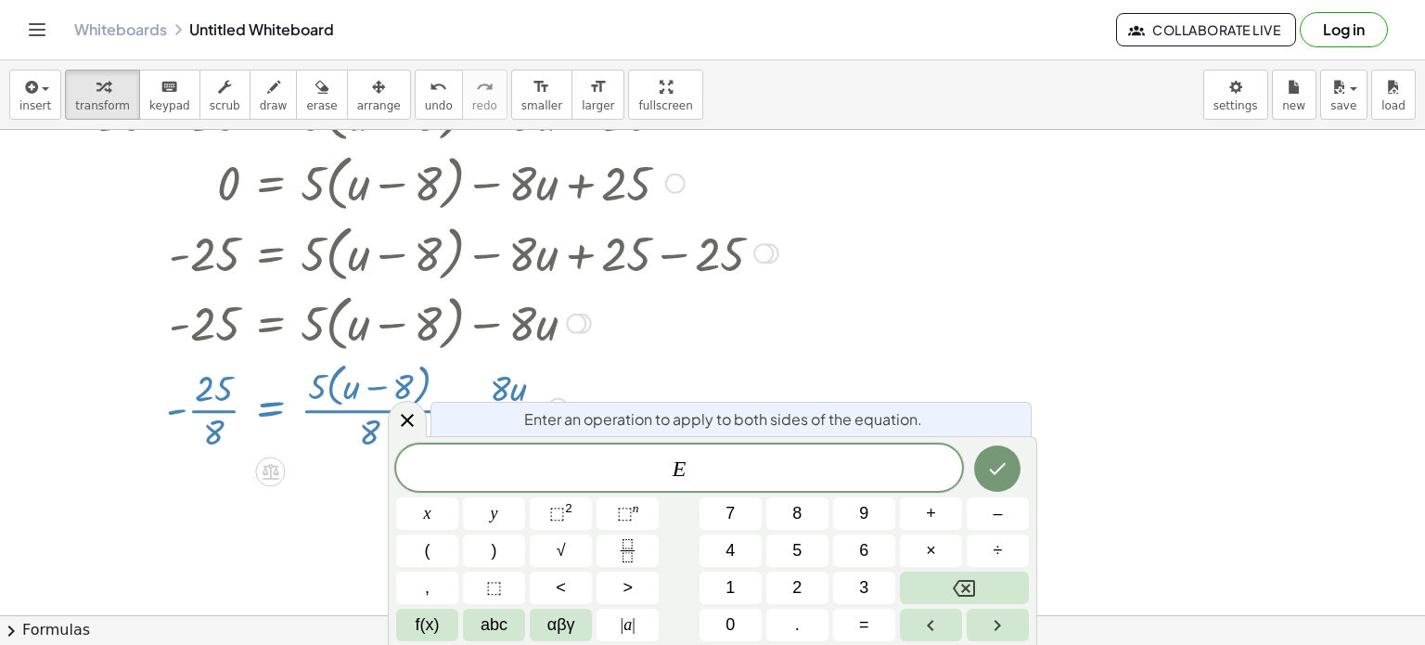
drag, startPoint x: 423, startPoint y: 421, endPoint x: 405, endPoint y: 422, distance: 18.6
click at [405, 422] on div at bounding box center [407, 419] width 39 height 36
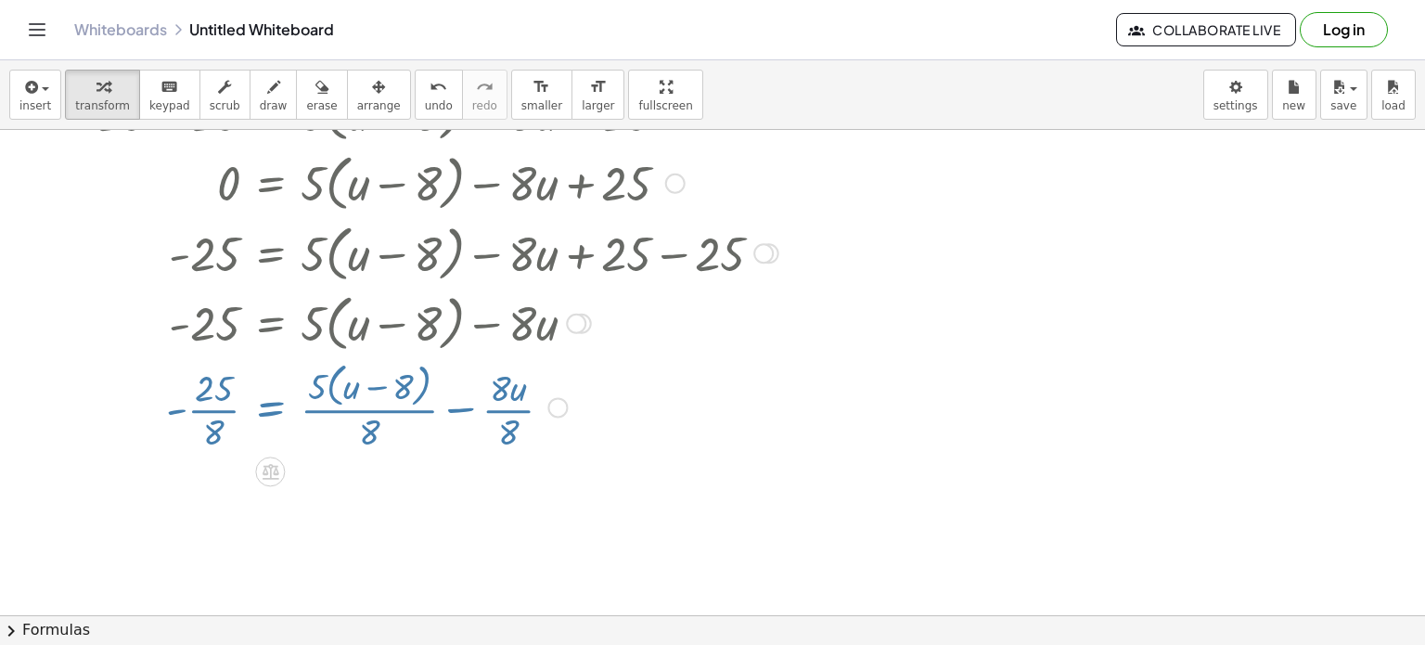
click at [405, 422] on div at bounding box center [416, 405] width 744 height 98
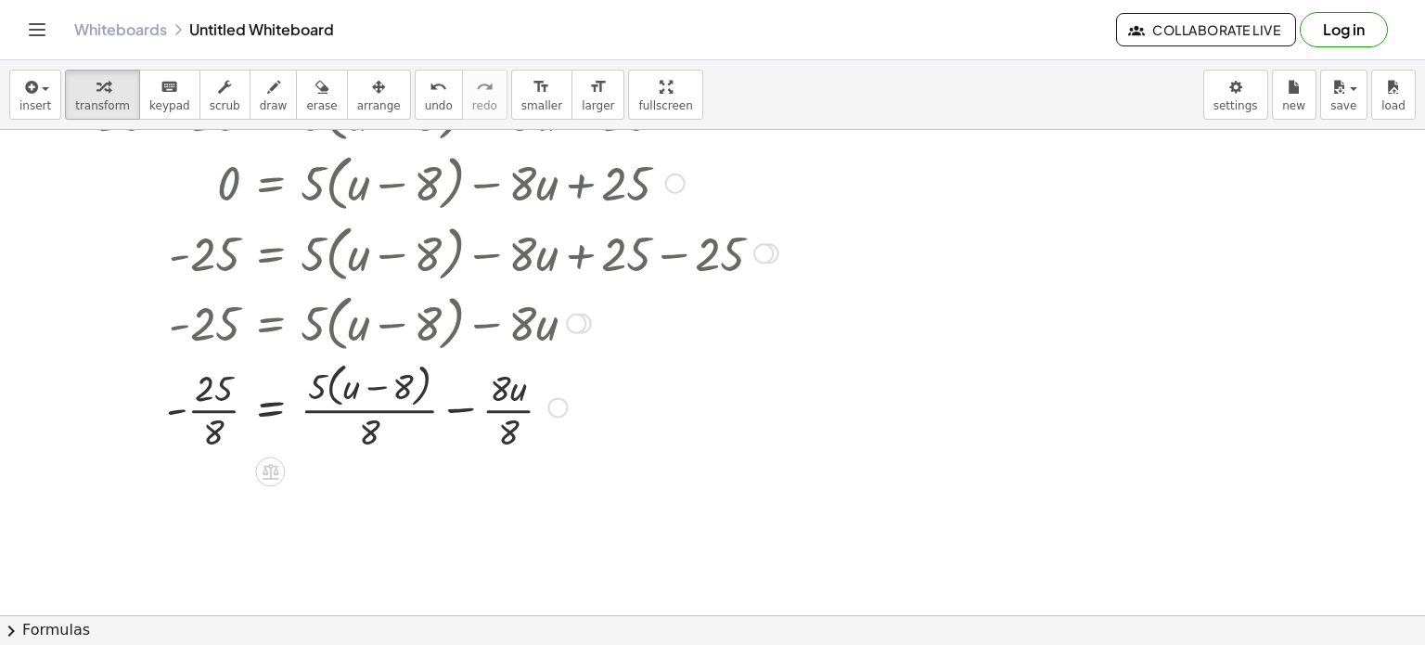
click at [364, 386] on div at bounding box center [416, 405] width 744 height 98
click at [225, 404] on div at bounding box center [416, 405] width 744 height 98
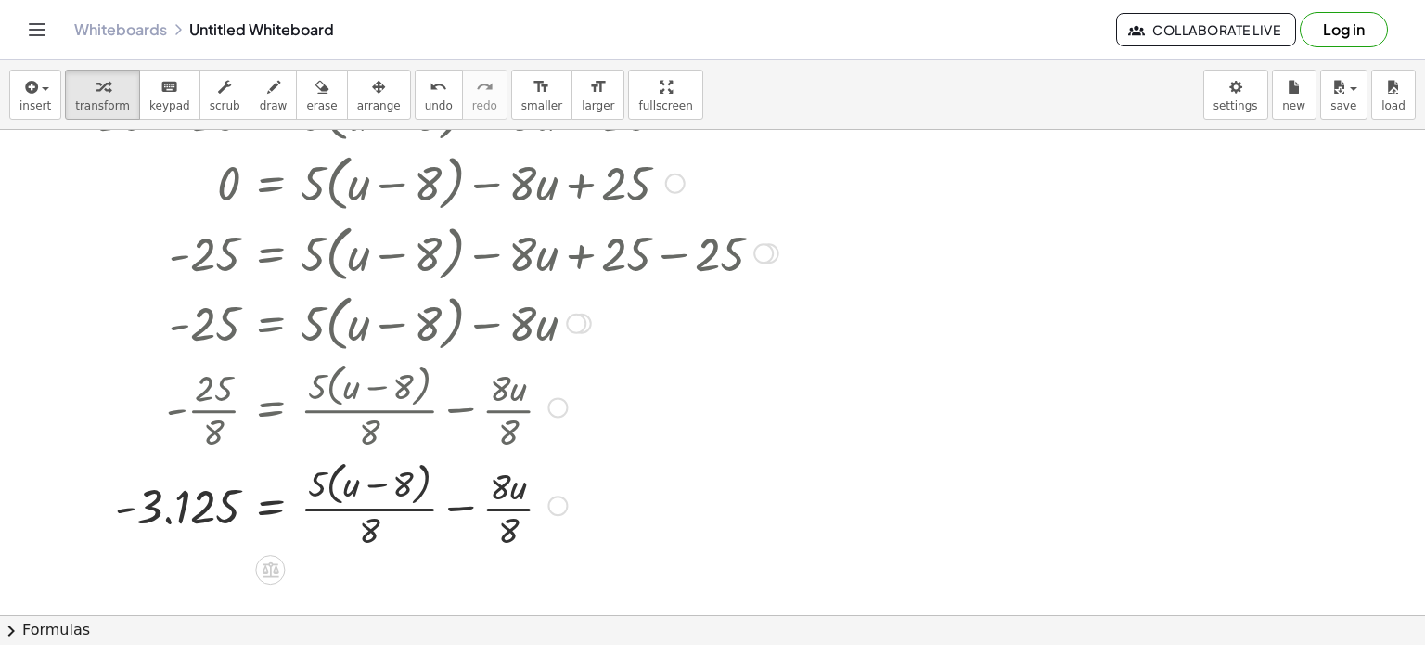
click at [342, 507] on div at bounding box center [416, 504] width 744 height 98
click at [504, 511] on div at bounding box center [416, 504] width 744 height 98
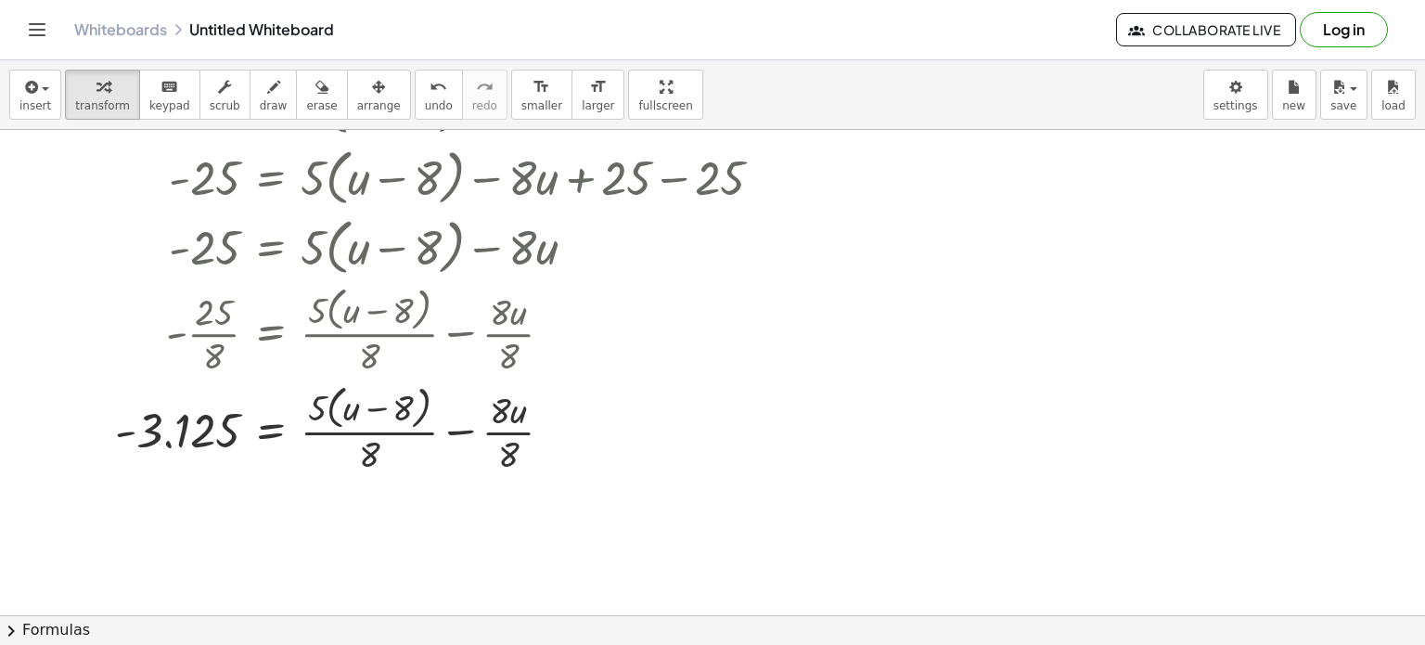
scroll to position [542, 0]
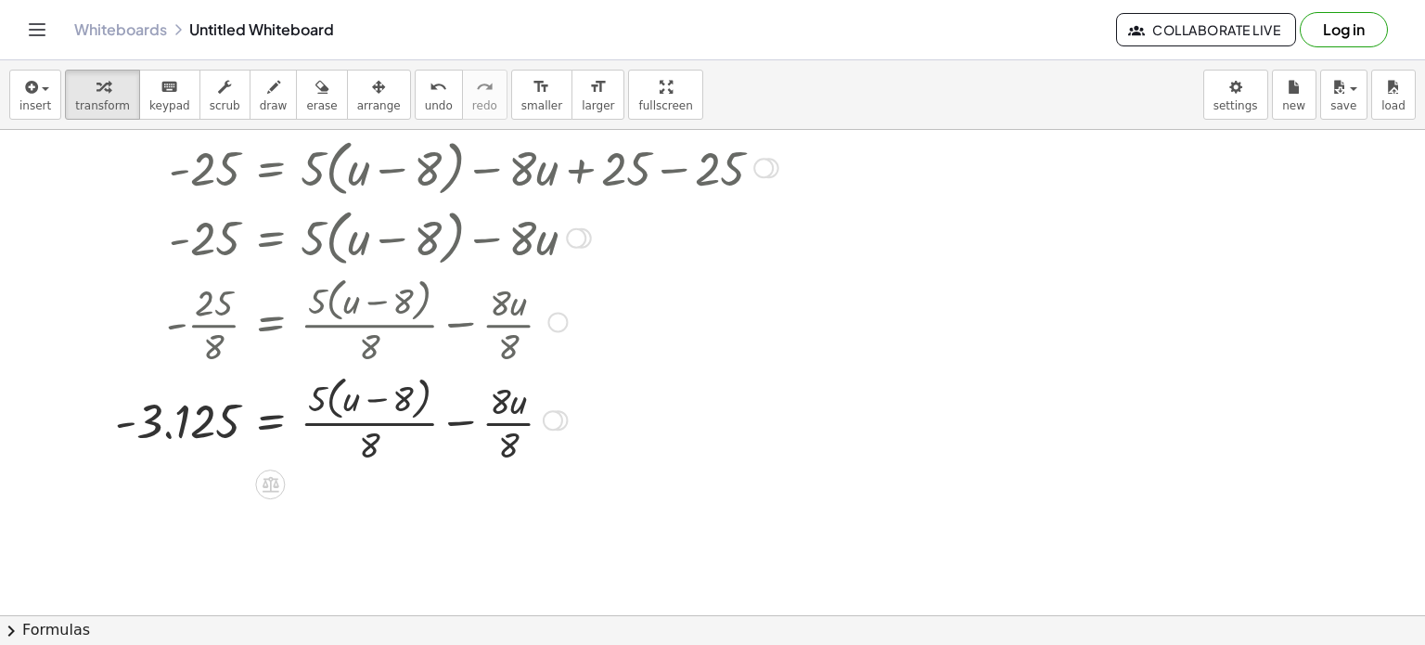
click at [503, 426] on div at bounding box center [416, 418] width 744 height 98
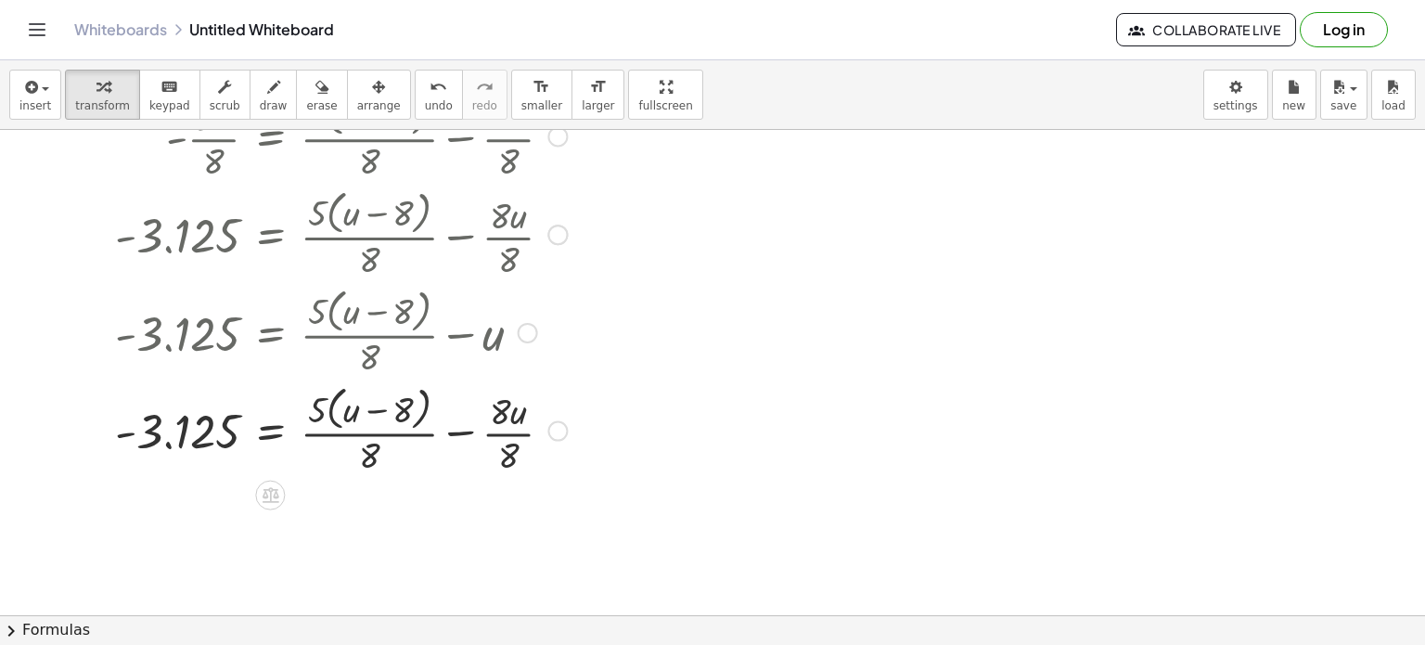
scroll to position [735, 0]
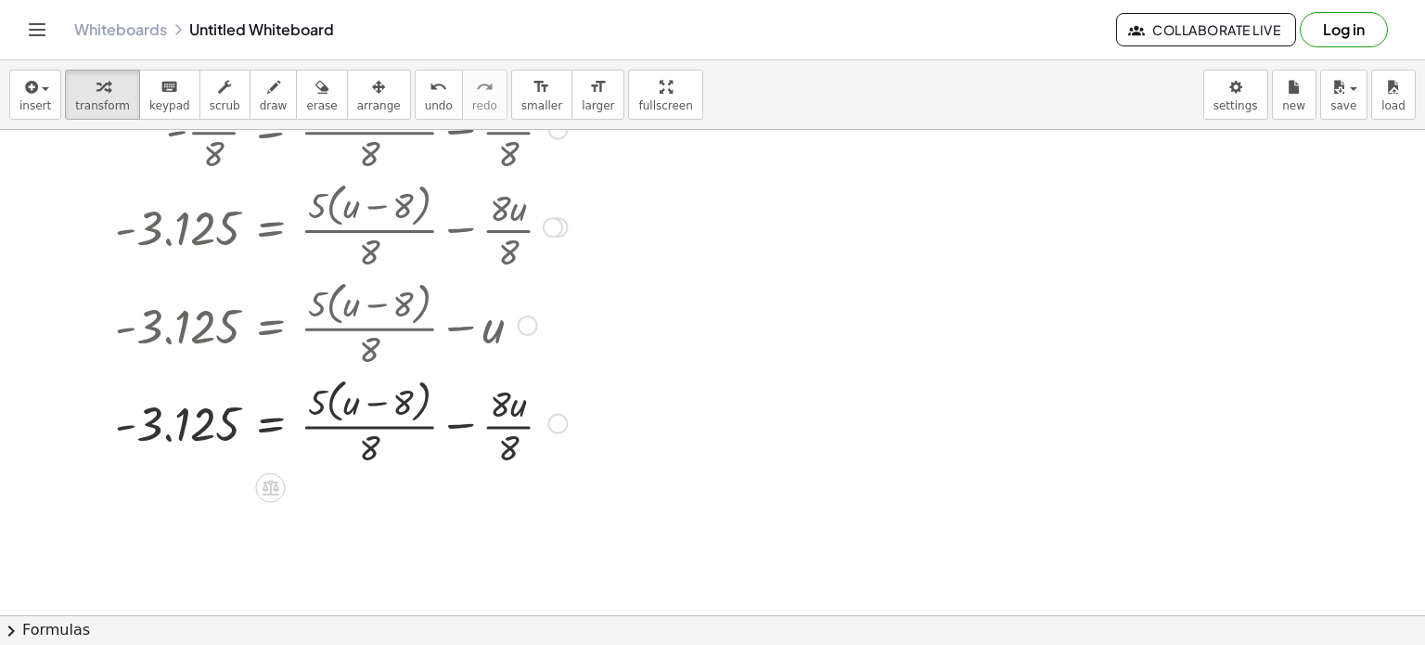
click at [371, 441] on div at bounding box center [416, 422] width 744 height 98
drag, startPoint x: 208, startPoint y: 412, endPoint x: 611, endPoint y: 416, distance: 402.7
click at [611, 416] on div at bounding box center [416, 422] width 744 height 98
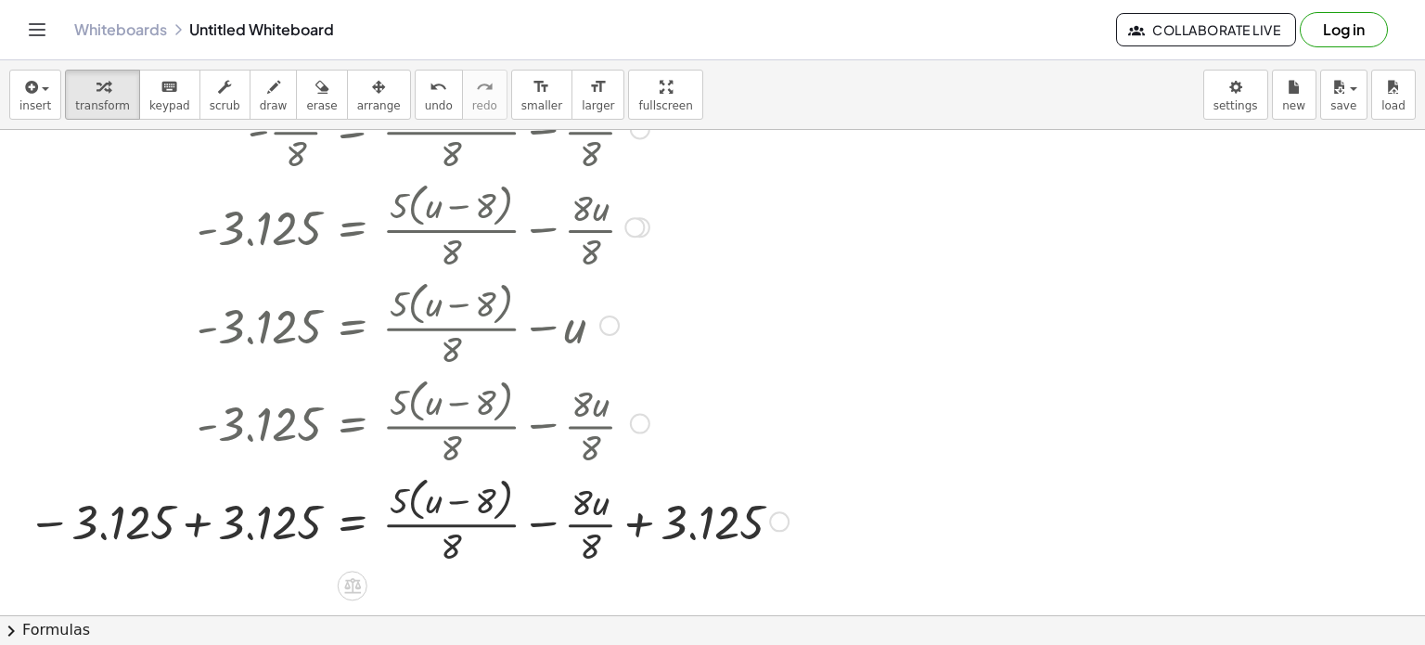
click at [601, 523] on div at bounding box center [444, 519] width 851 height 98
click at [619, 528] on div at bounding box center [444, 519] width 851 height 98
click at [197, 537] on div at bounding box center [444, 519] width 851 height 98
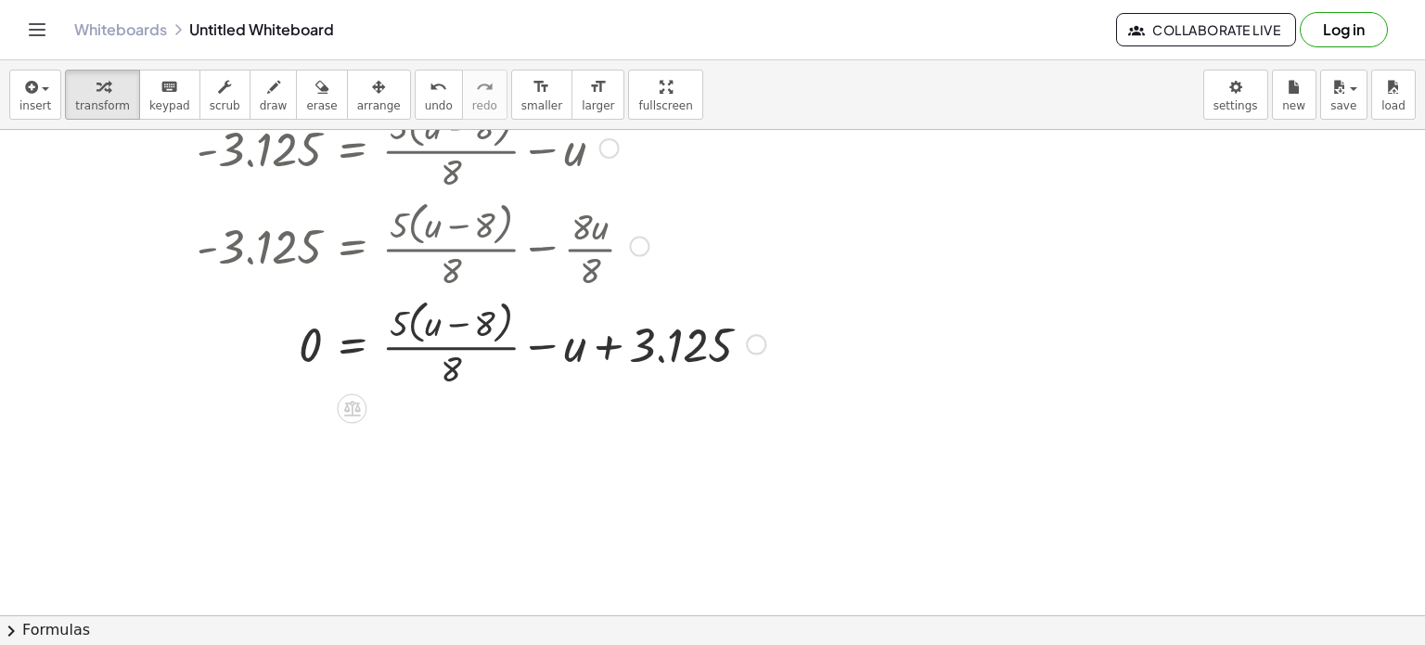
scroll to position [913, 0]
click at [444, 341] on div at bounding box center [497, 341] width 744 height 98
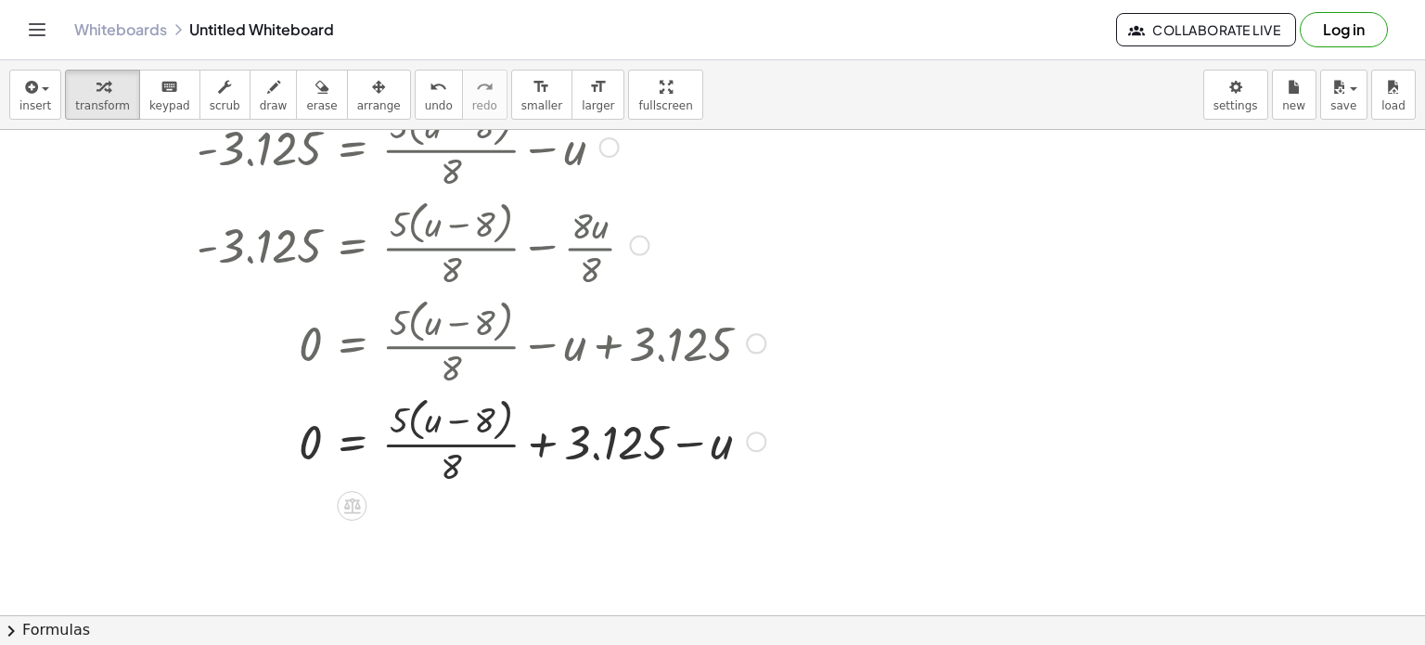
click at [620, 339] on div at bounding box center [497, 341] width 744 height 98
click at [611, 413] on div at bounding box center [497, 440] width 744 height 98
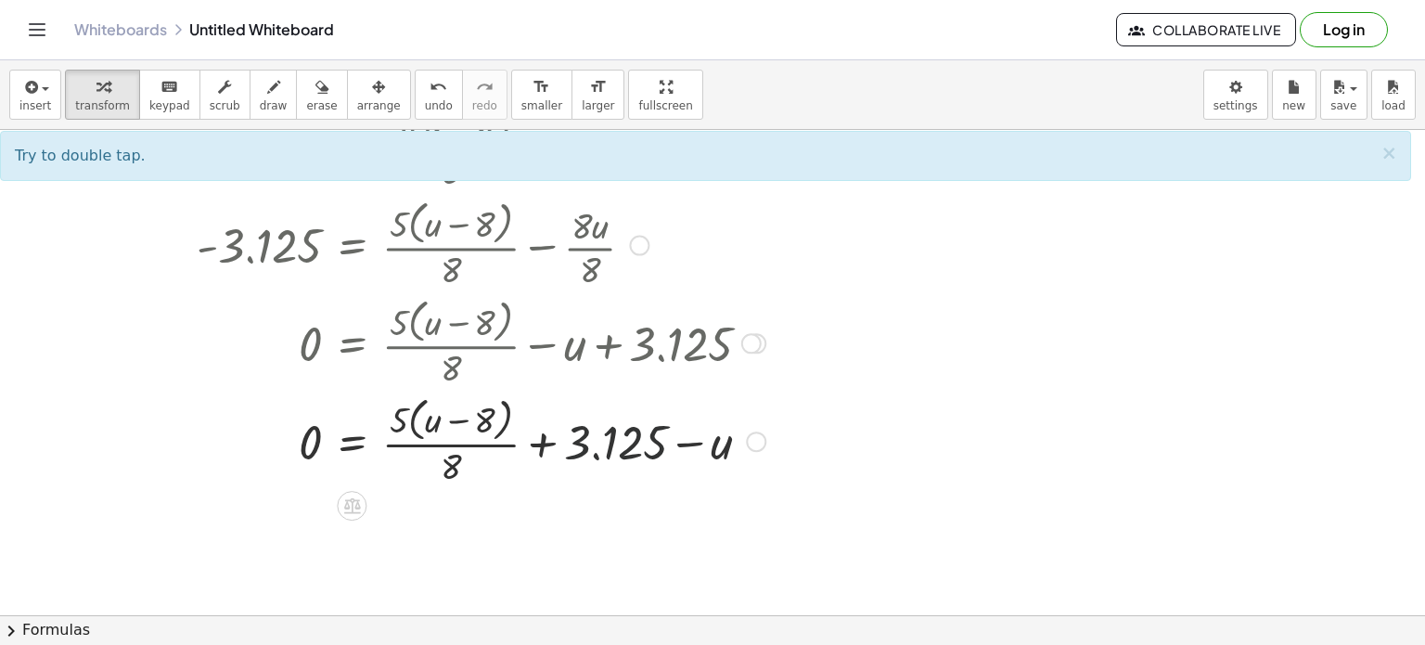
click at [623, 426] on div at bounding box center [497, 440] width 744 height 98
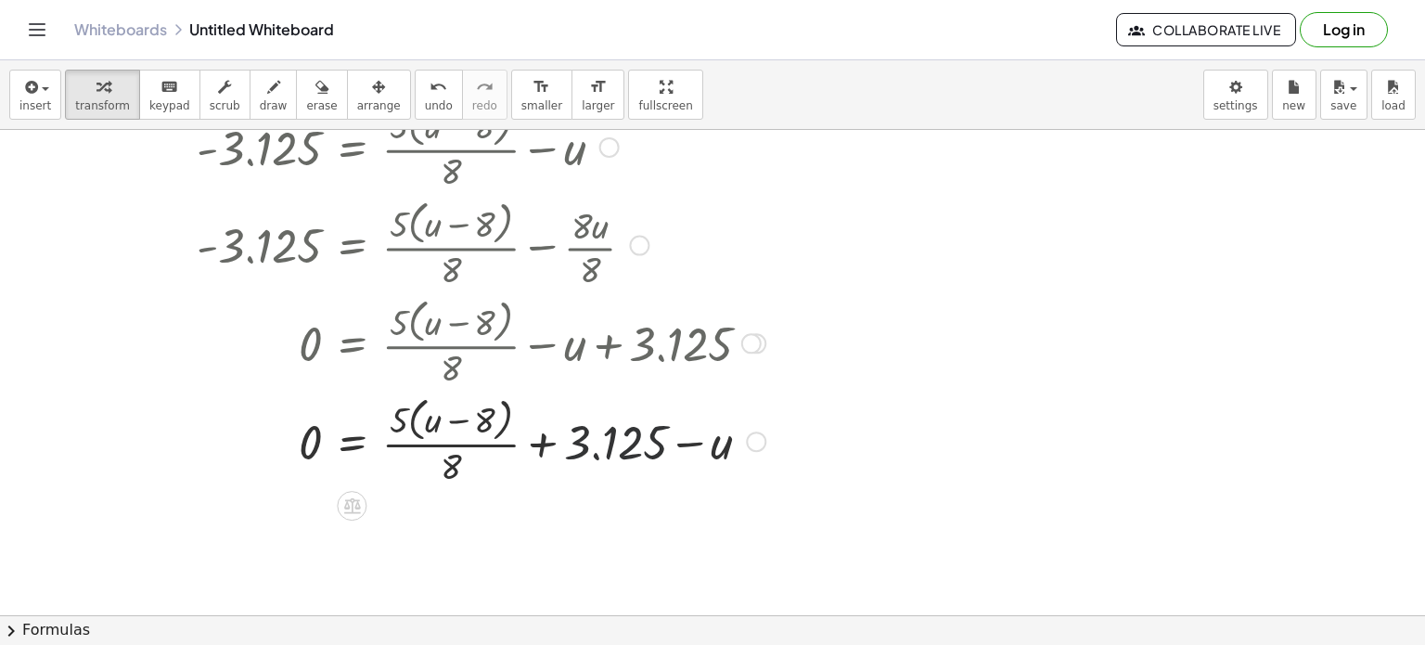
click at [623, 426] on div at bounding box center [497, 440] width 744 height 98
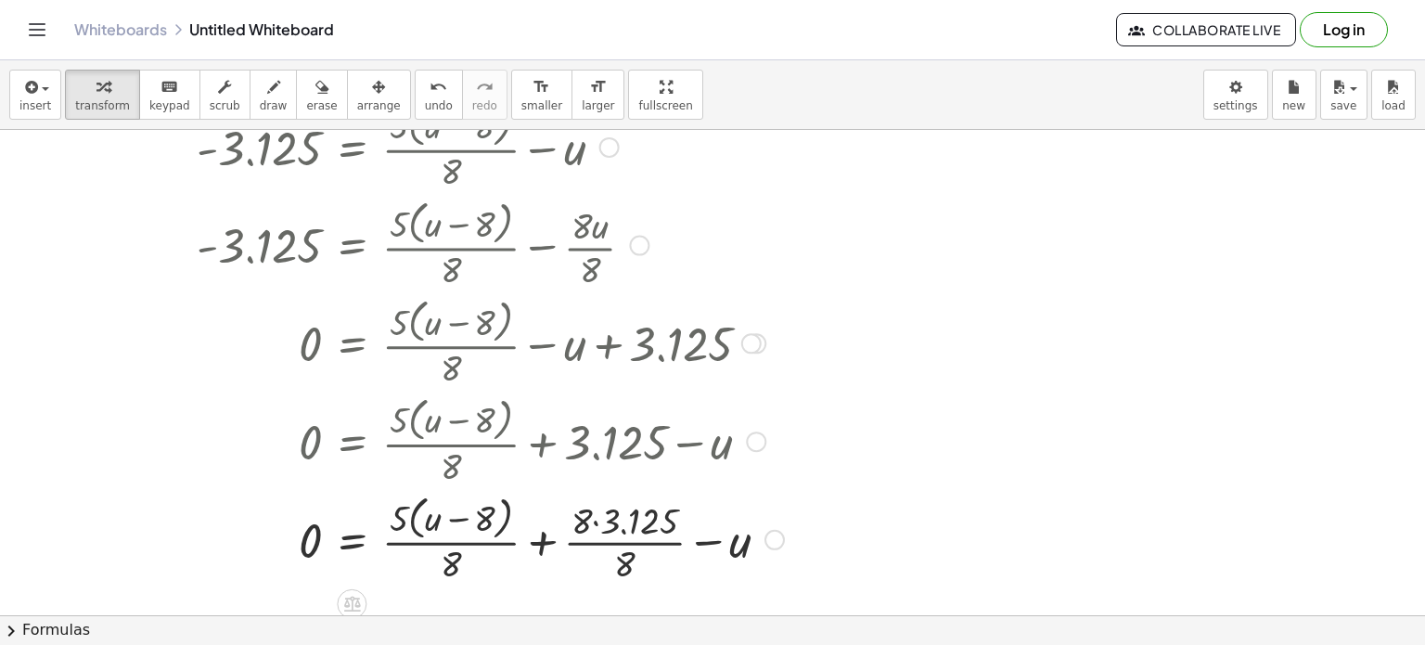
click at [612, 570] on div at bounding box center [497, 538] width 744 height 98
click at [430, 96] on icon "undo" at bounding box center [439, 87] width 18 height 22
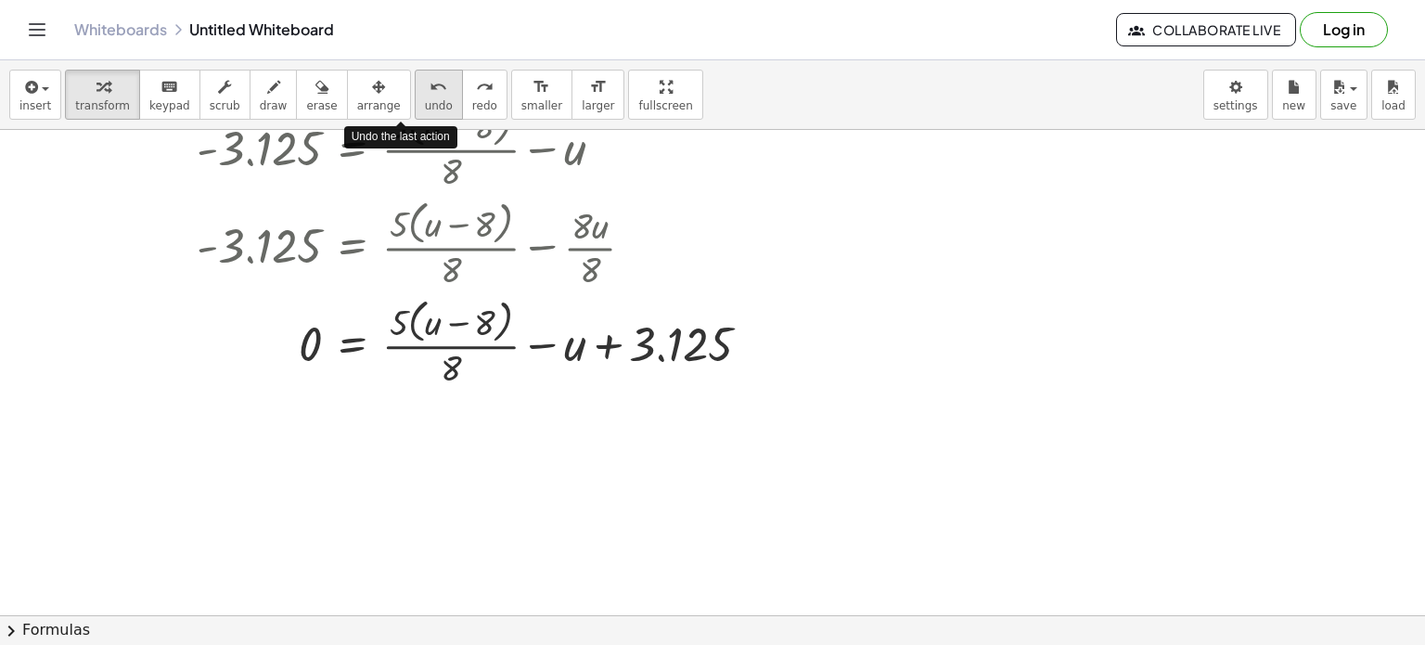
click at [430, 96] on icon "undo" at bounding box center [439, 87] width 18 height 22
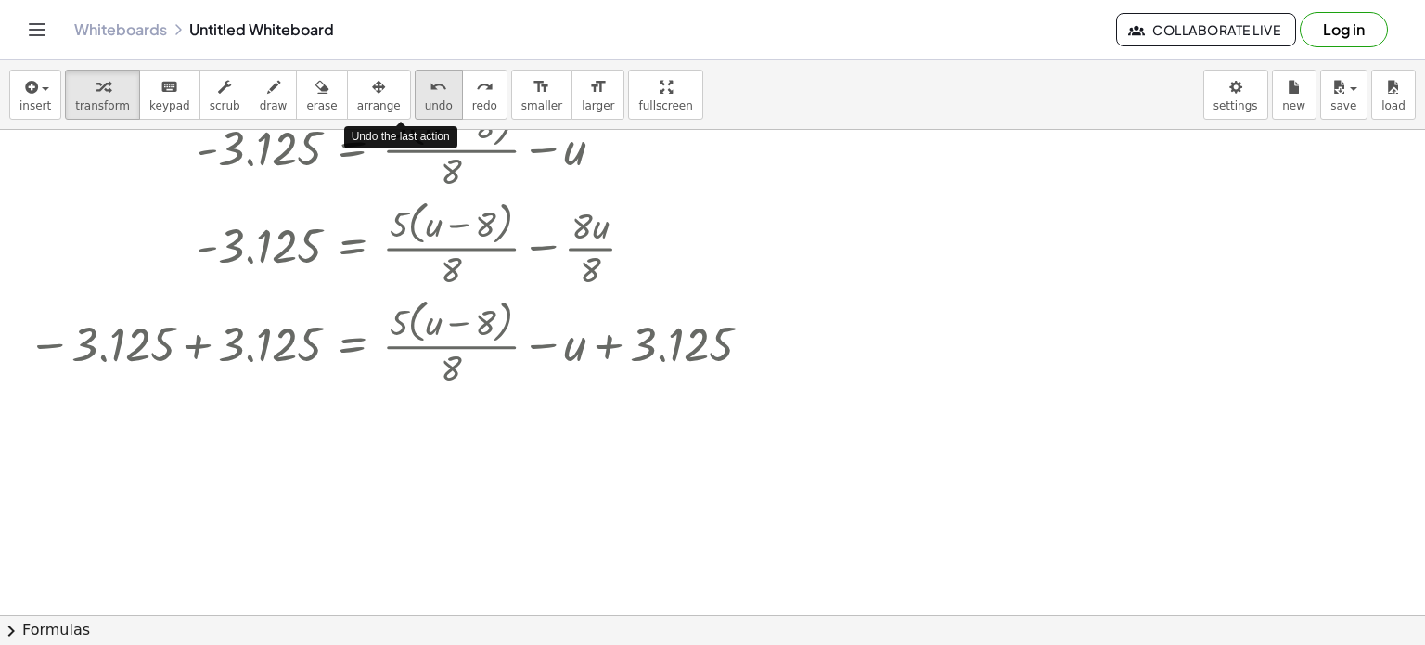
click at [430, 96] on icon "undo" at bounding box center [439, 87] width 18 height 22
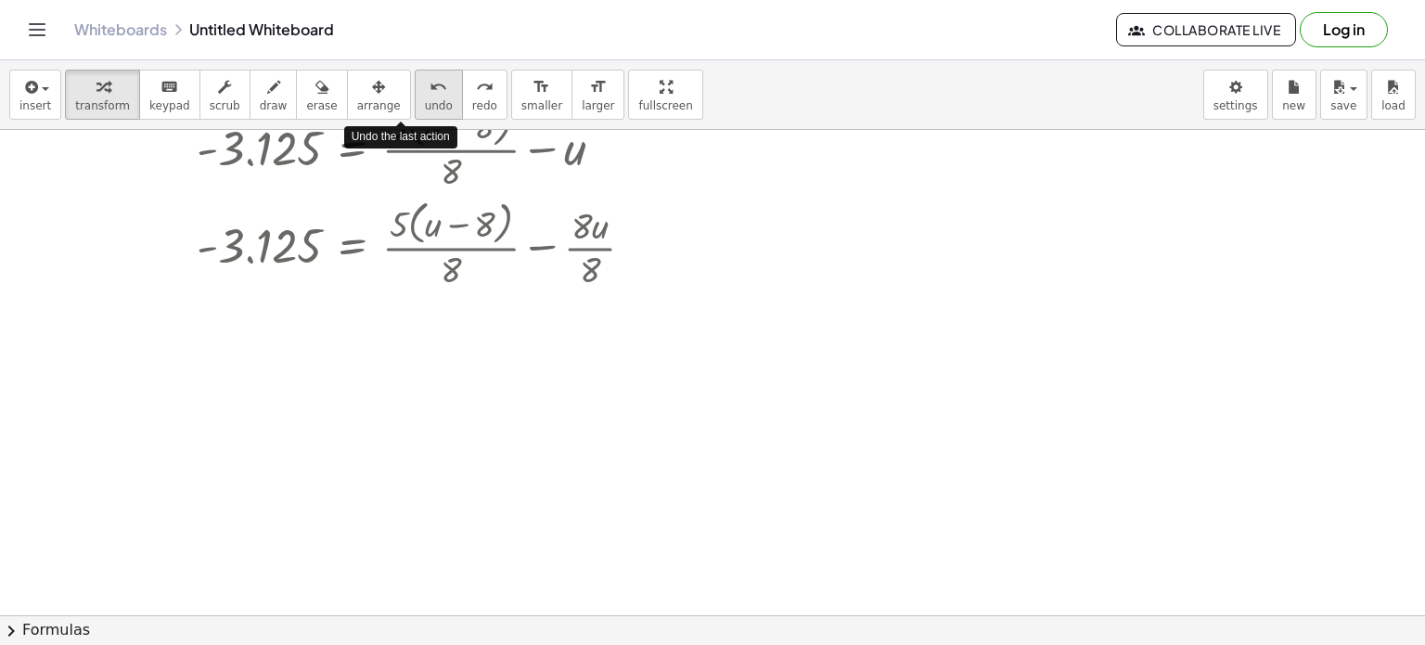
click at [430, 96] on icon "undo" at bounding box center [439, 87] width 18 height 22
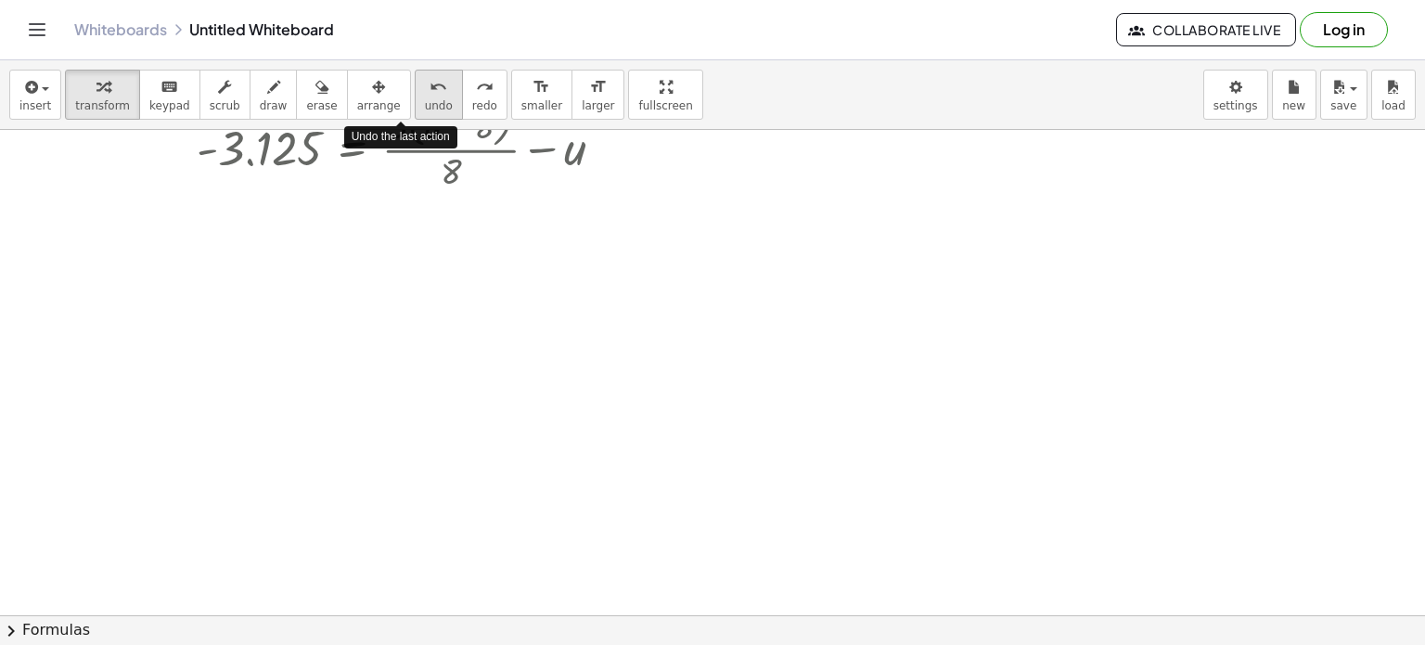
click at [430, 96] on icon "undo" at bounding box center [439, 87] width 18 height 22
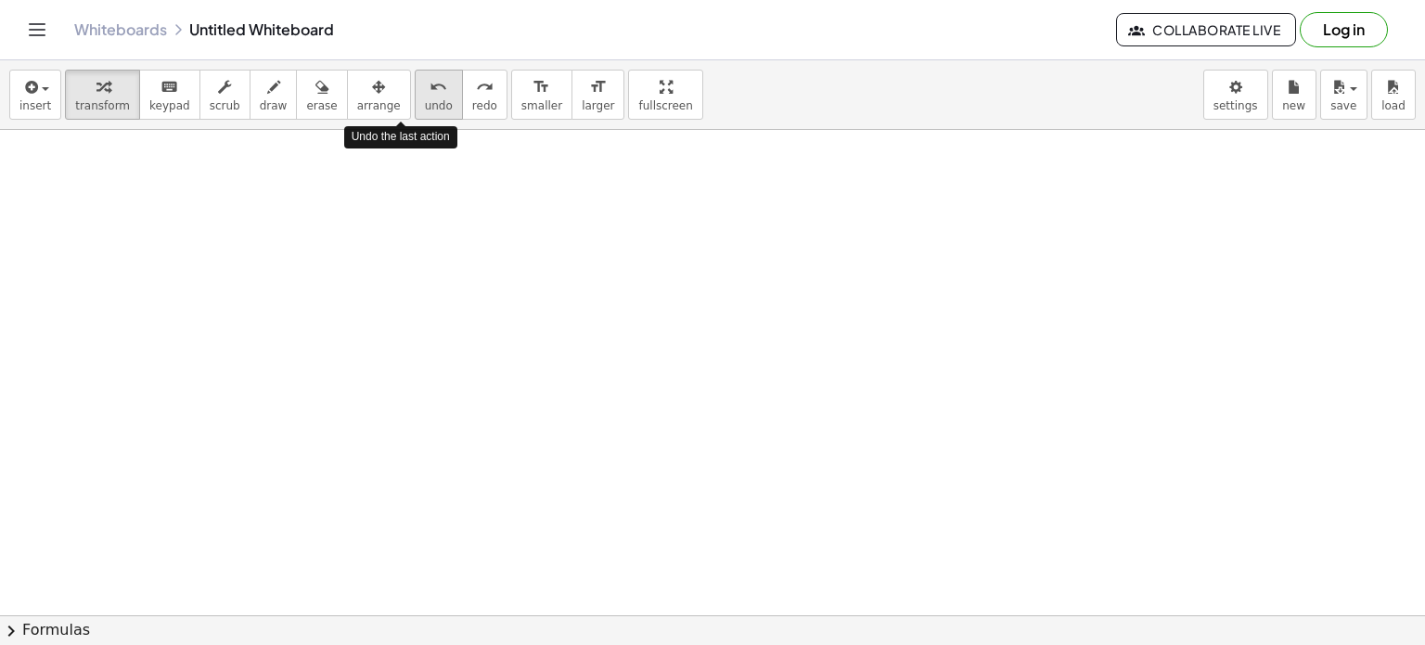
click at [430, 96] on icon "undo" at bounding box center [439, 87] width 18 height 22
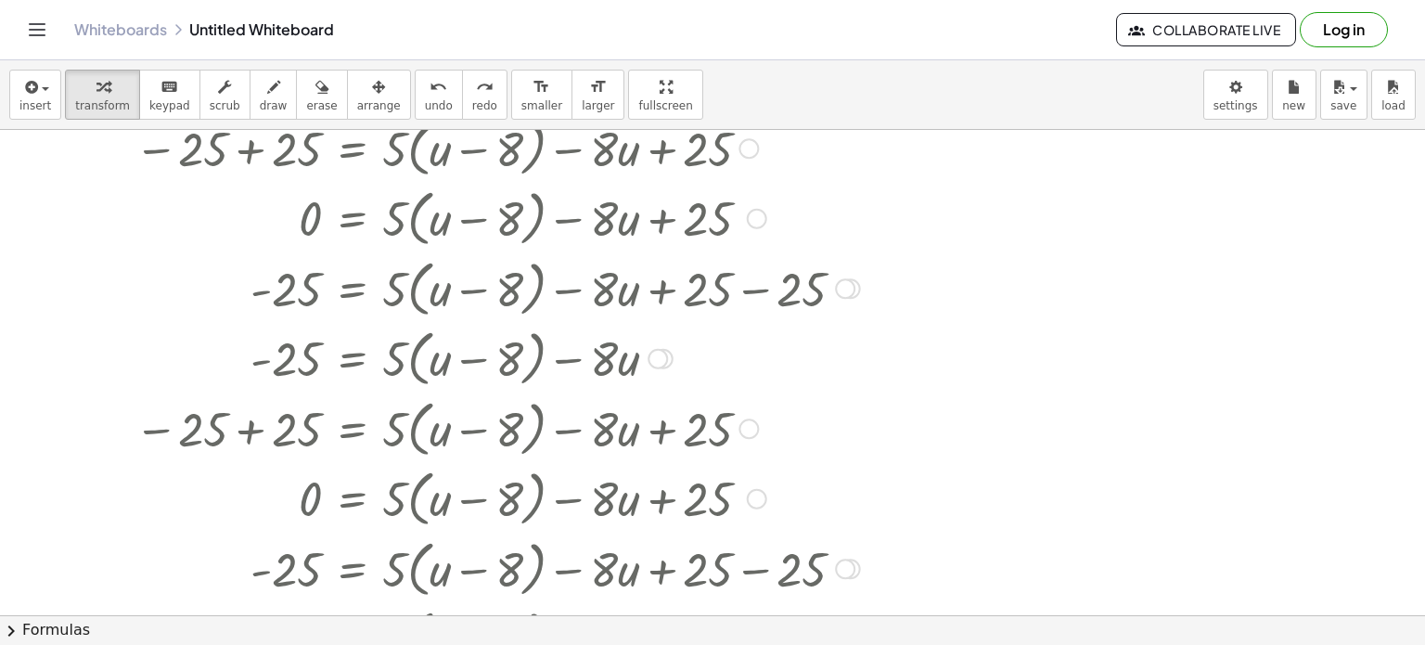
scroll to position [84, 0]
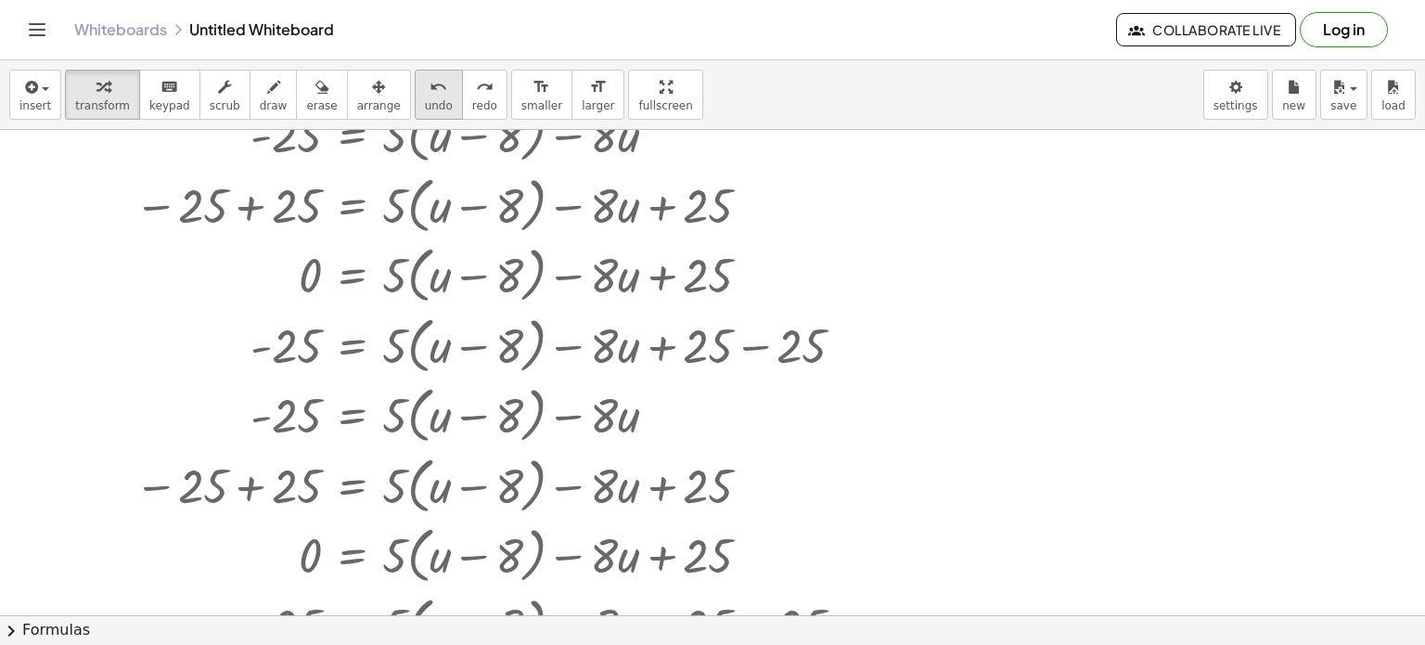
click at [425, 107] on span "undo" at bounding box center [439, 105] width 28 height 13
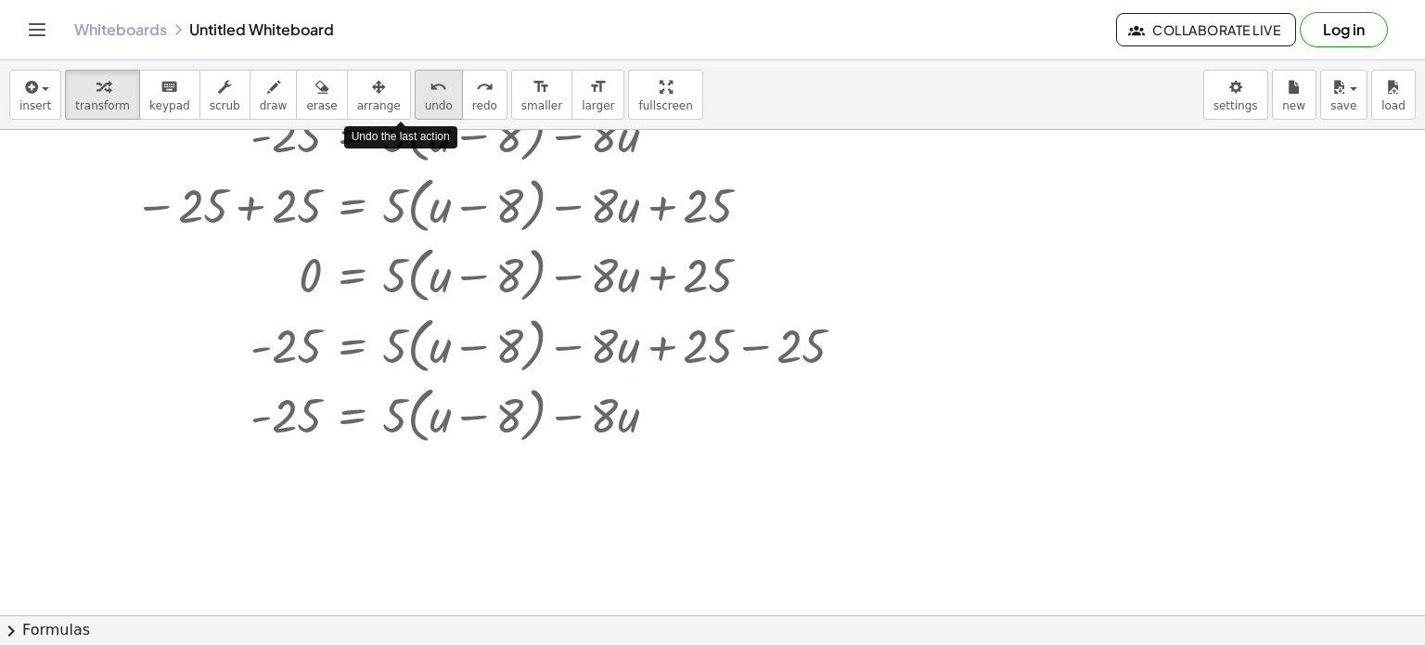
click at [425, 107] on span "undo" at bounding box center [439, 105] width 28 height 13
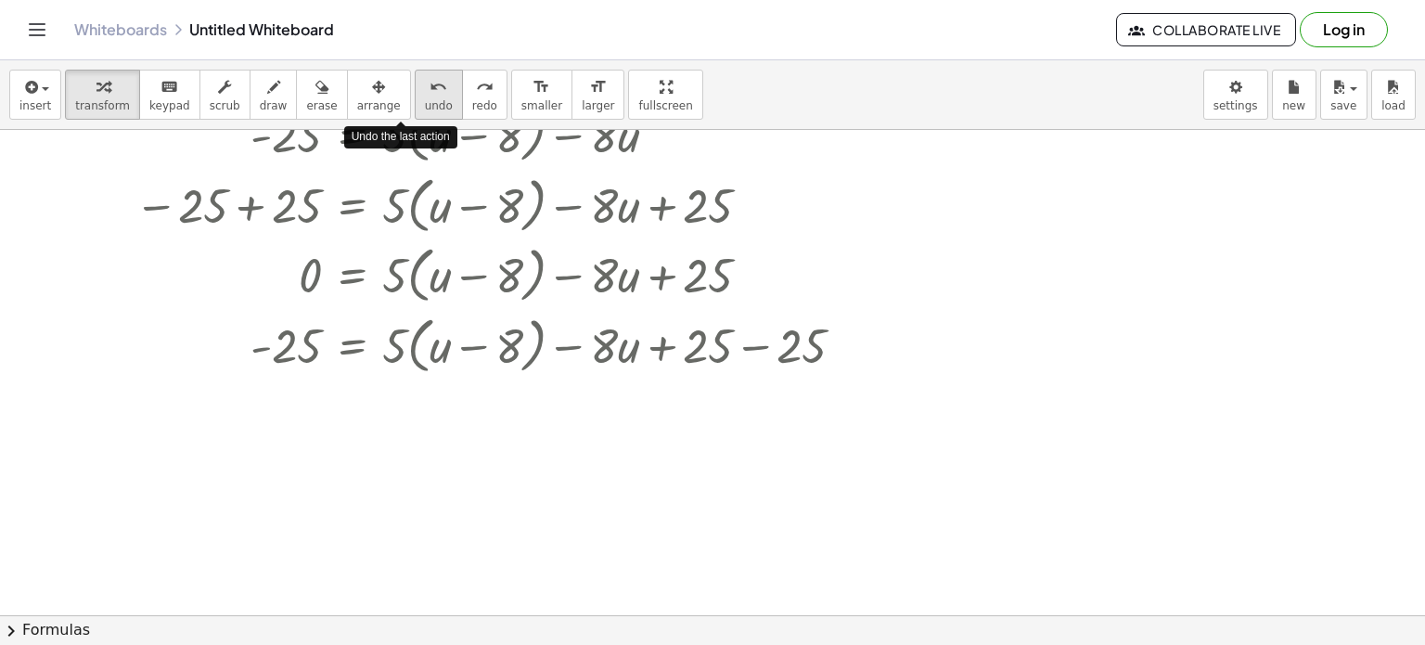
click at [425, 107] on span "undo" at bounding box center [439, 105] width 28 height 13
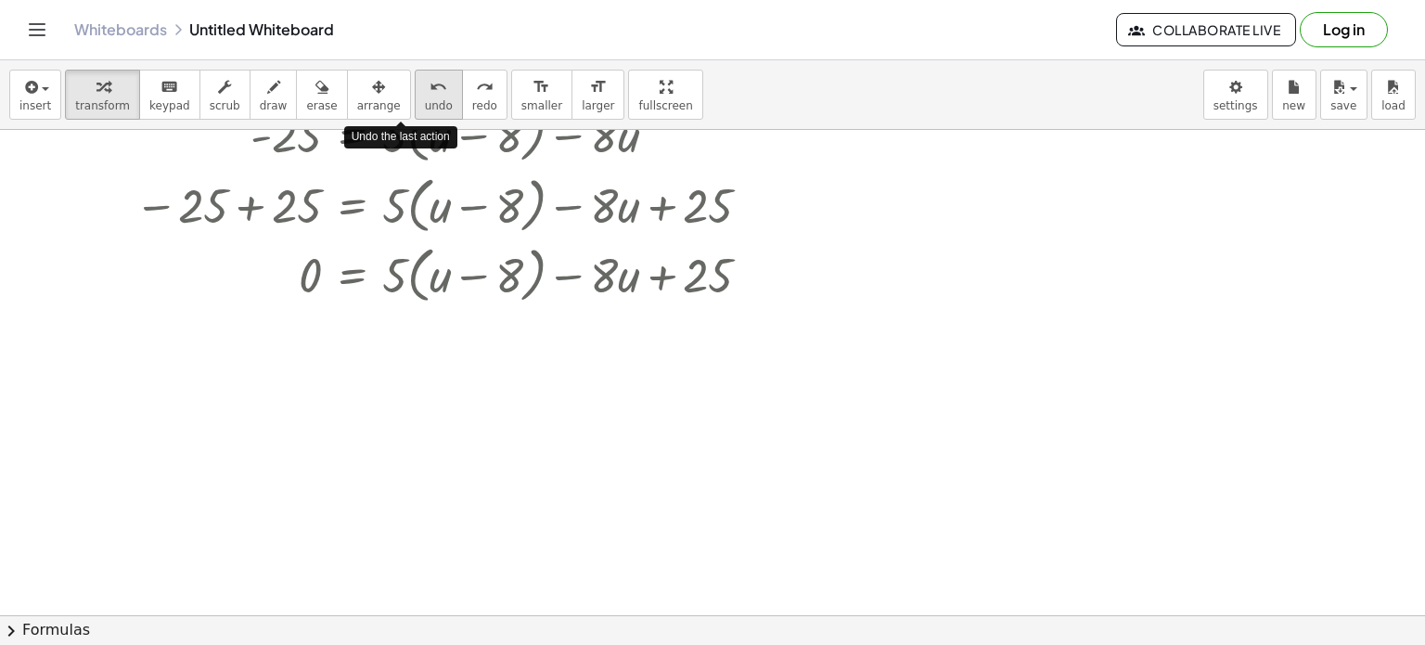
click at [425, 107] on span "undo" at bounding box center [439, 105] width 28 height 13
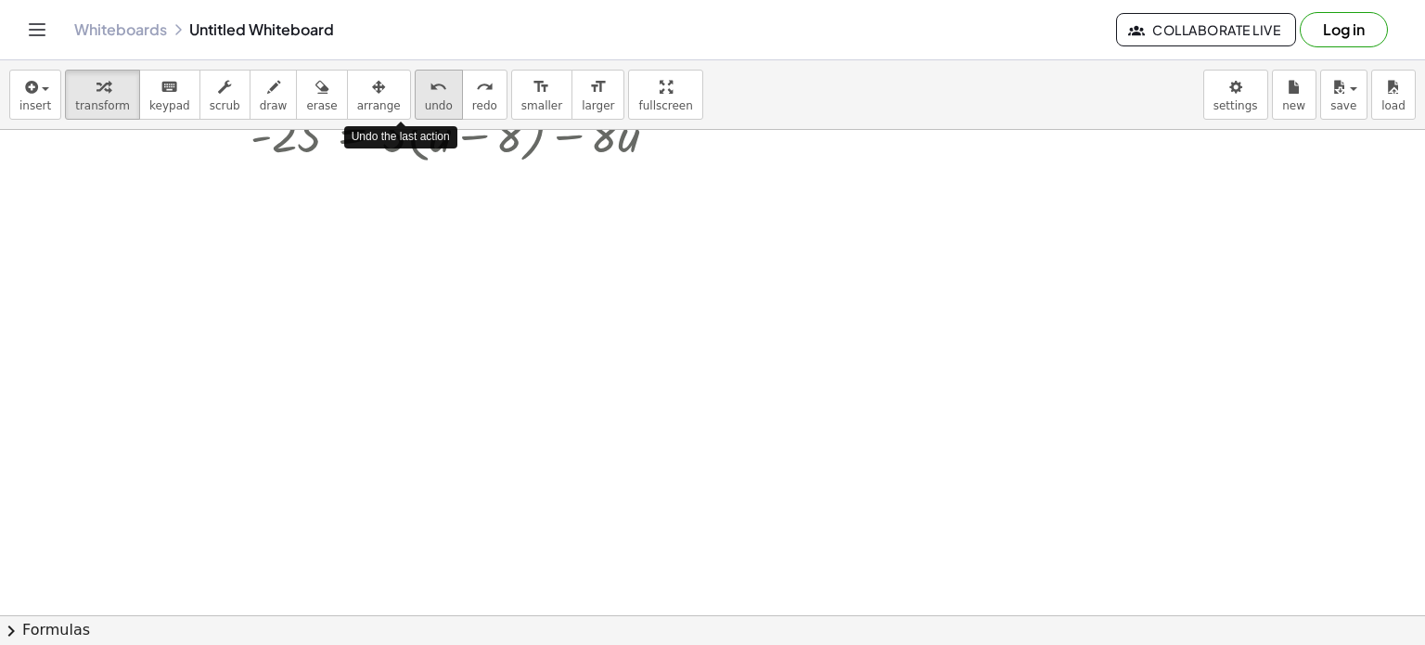
click at [425, 107] on span "undo" at bounding box center [439, 105] width 28 height 13
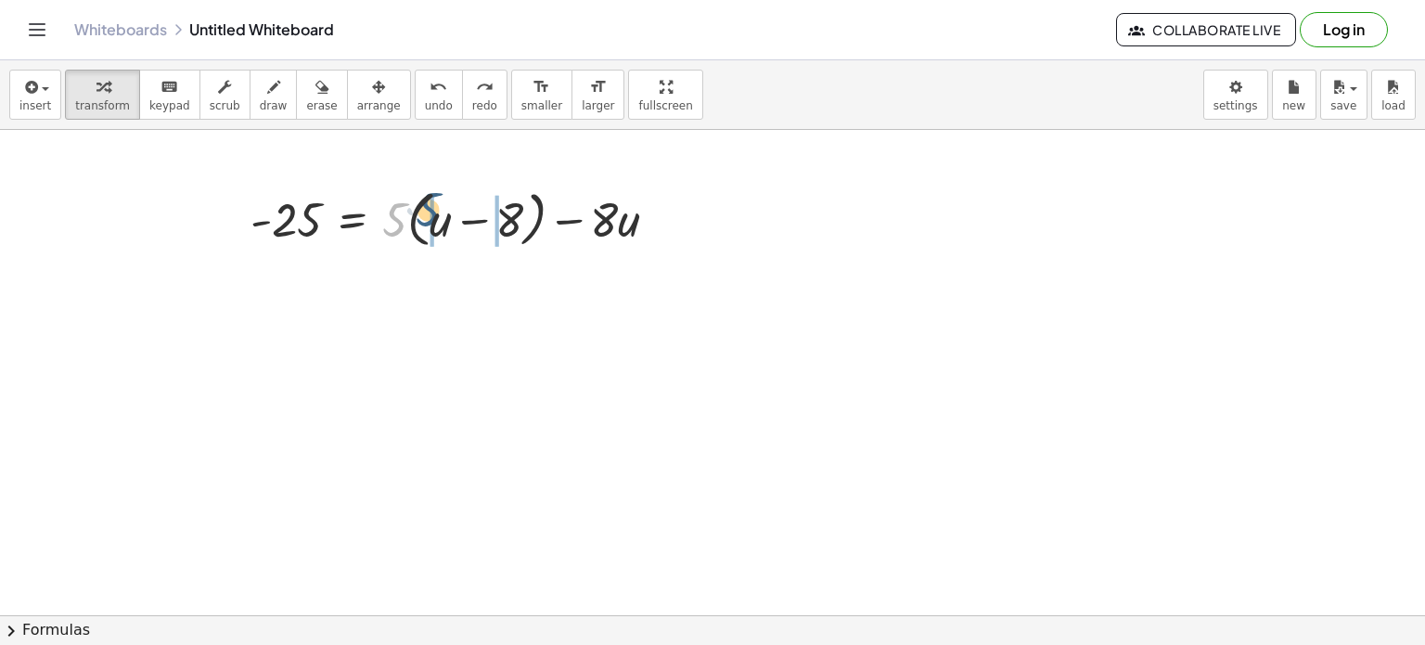
drag, startPoint x: 397, startPoint y: 216, endPoint x: 442, endPoint y: 208, distance: 45.3
click at [442, 208] on div at bounding box center [461, 218] width 441 height 71
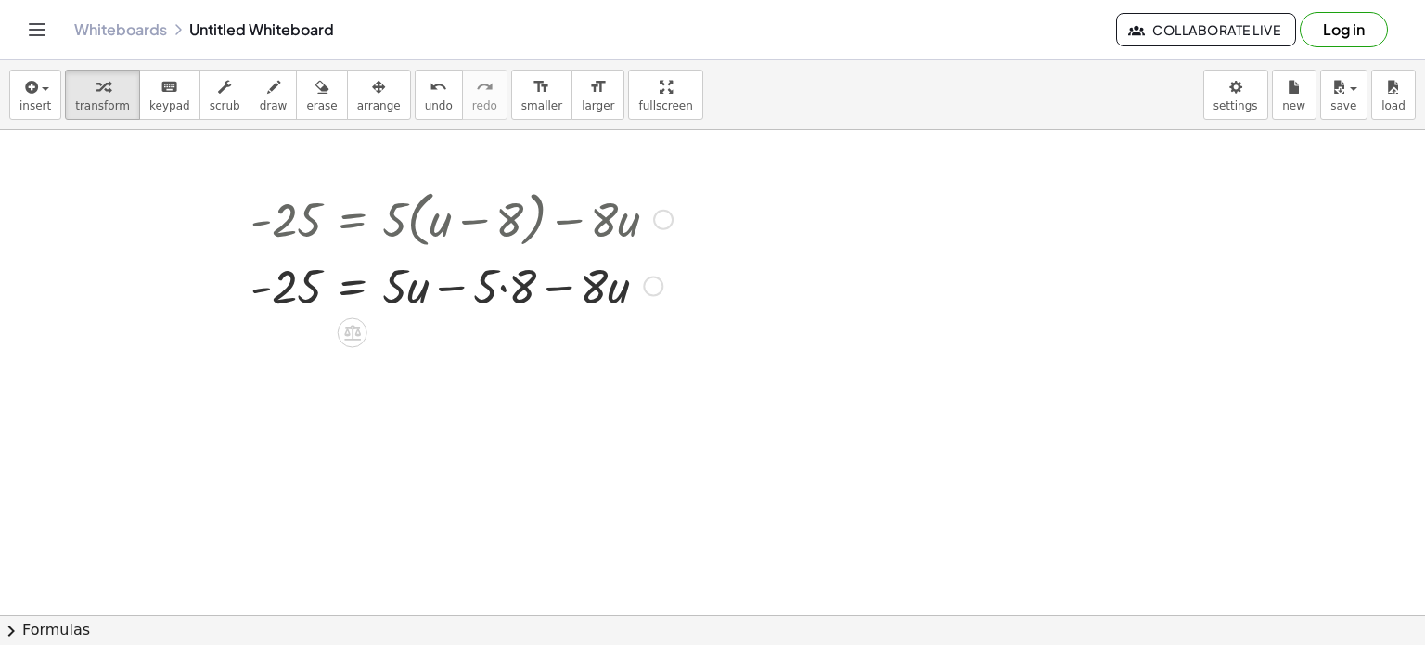
click at [496, 277] on div at bounding box center [461, 283] width 441 height 63
click at [398, 228] on div at bounding box center [461, 218] width 441 height 71
drag, startPoint x: 404, startPoint y: 274, endPoint x: 559, endPoint y: 259, distance: 155.7
click at [559, 259] on div at bounding box center [461, 283] width 441 height 63
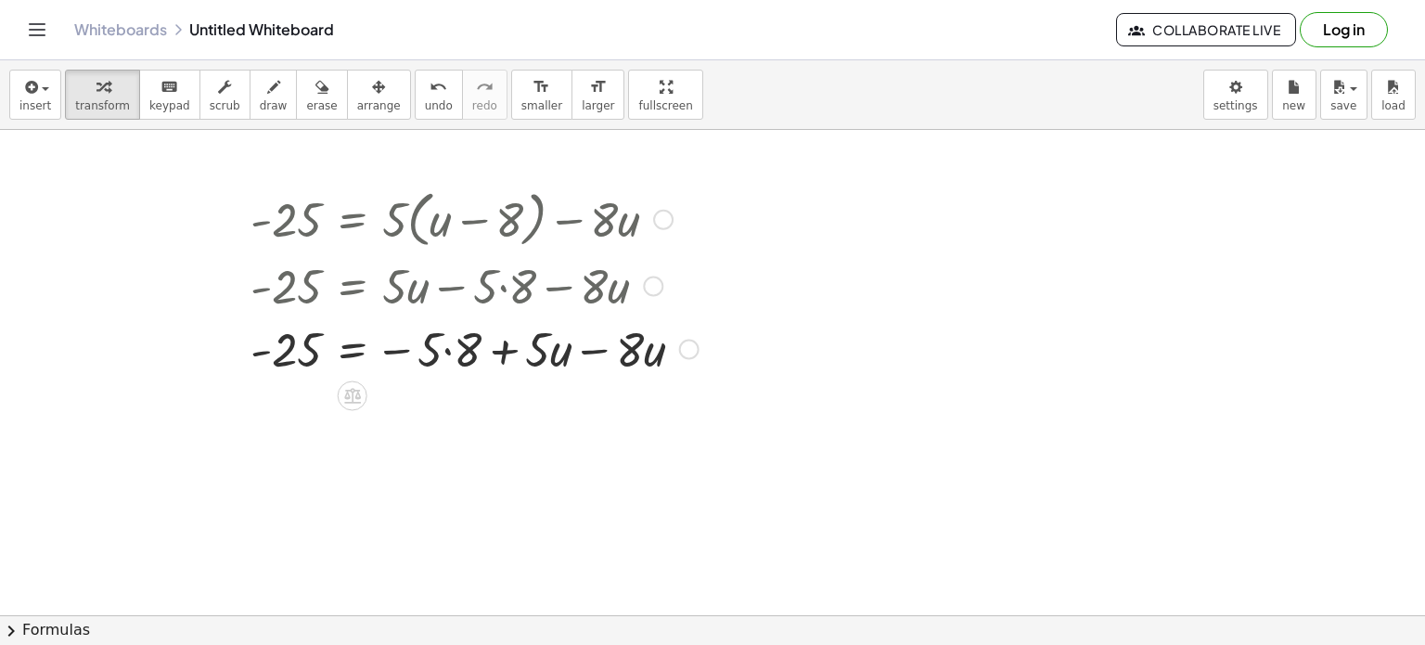
click at [511, 347] on div at bounding box center [474, 346] width 467 height 63
click at [464, 363] on div at bounding box center [474, 346] width 467 height 63
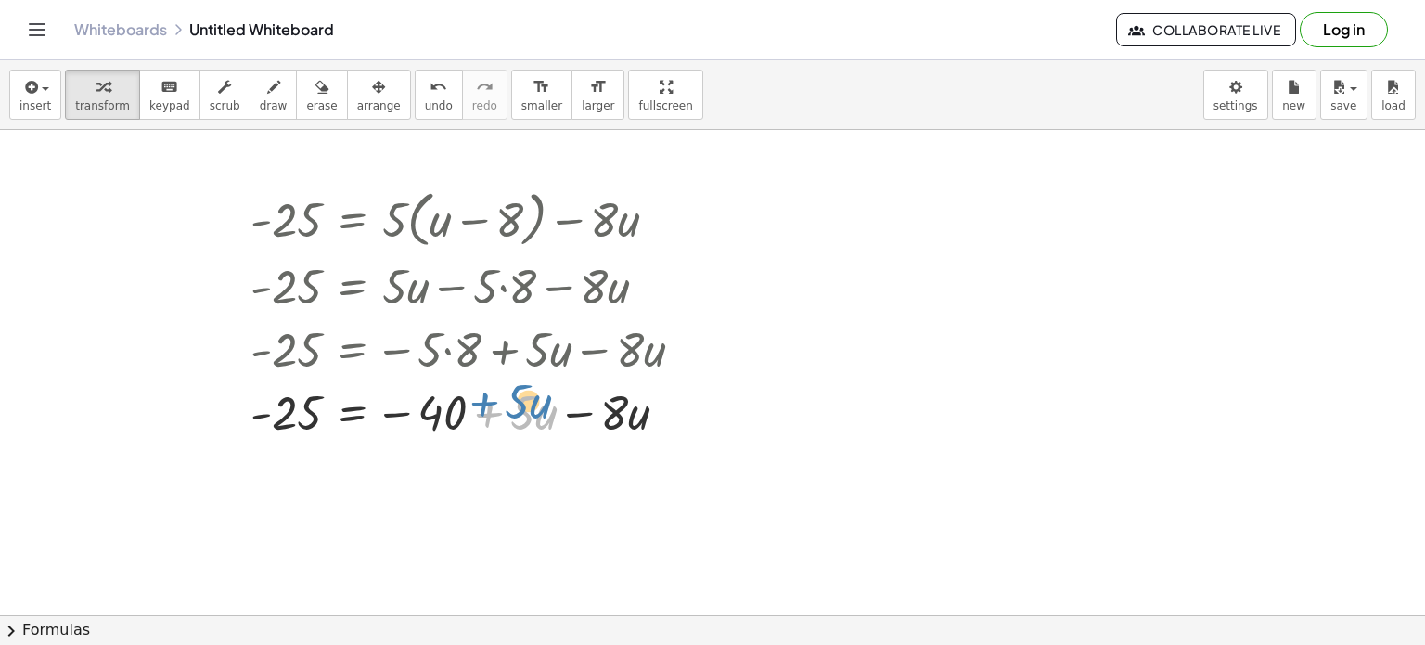
drag, startPoint x: 471, startPoint y: 418, endPoint x: 507, endPoint y: 414, distance: 35.6
click at [507, 414] on div at bounding box center [474, 410] width 467 height 63
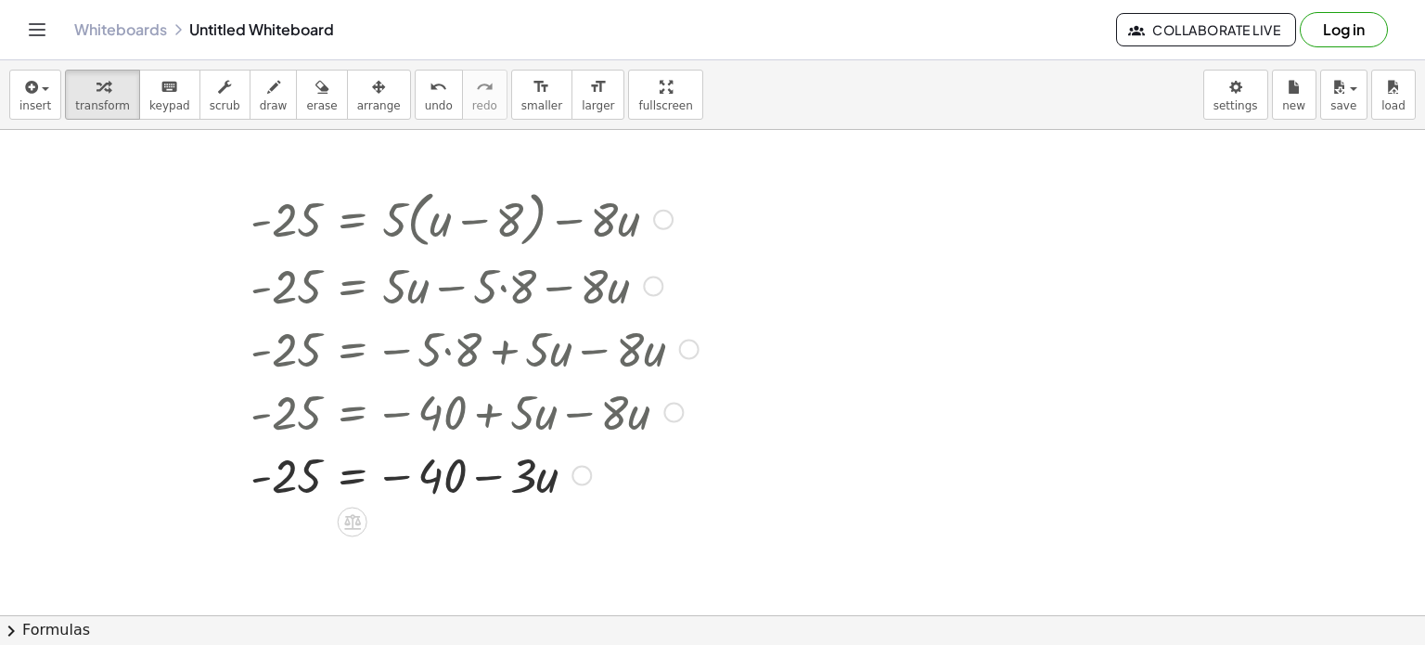
click at [350, 479] on div at bounding box center [474, 473] width 467 height 63
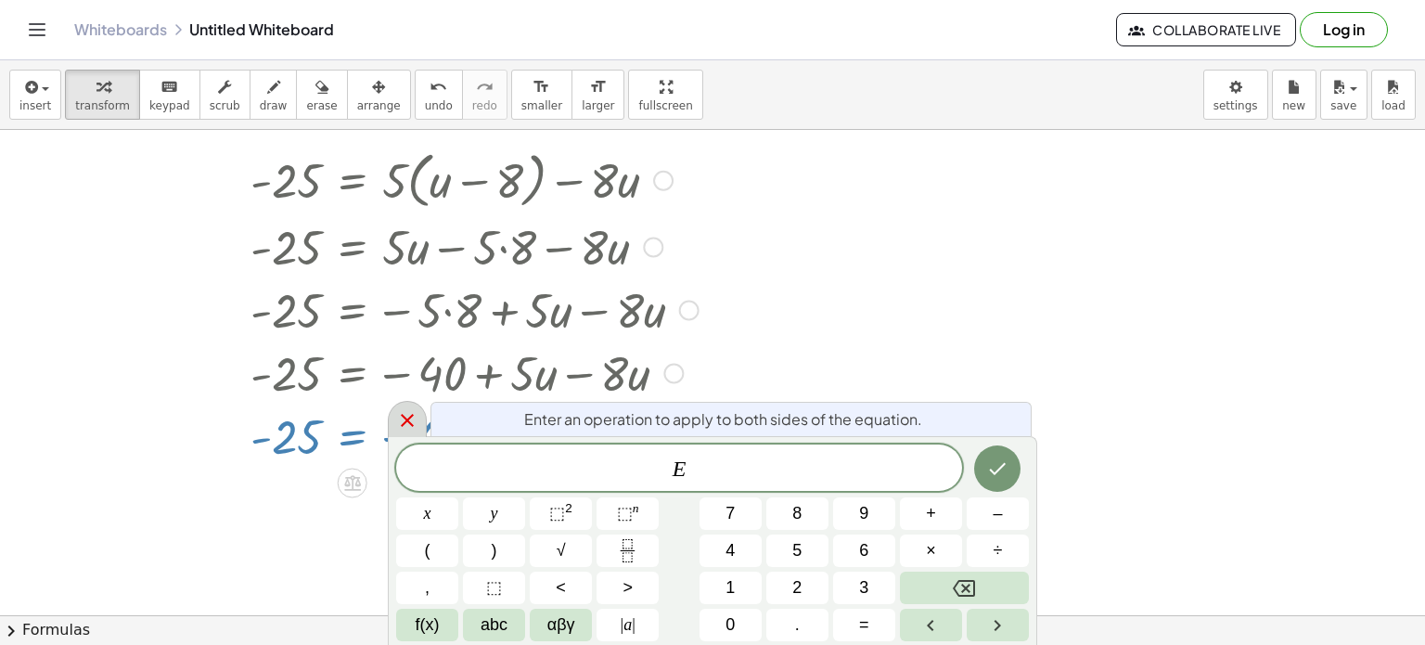
click at [393, 415] on div at bounding box center [407, 419] width 39 height 36
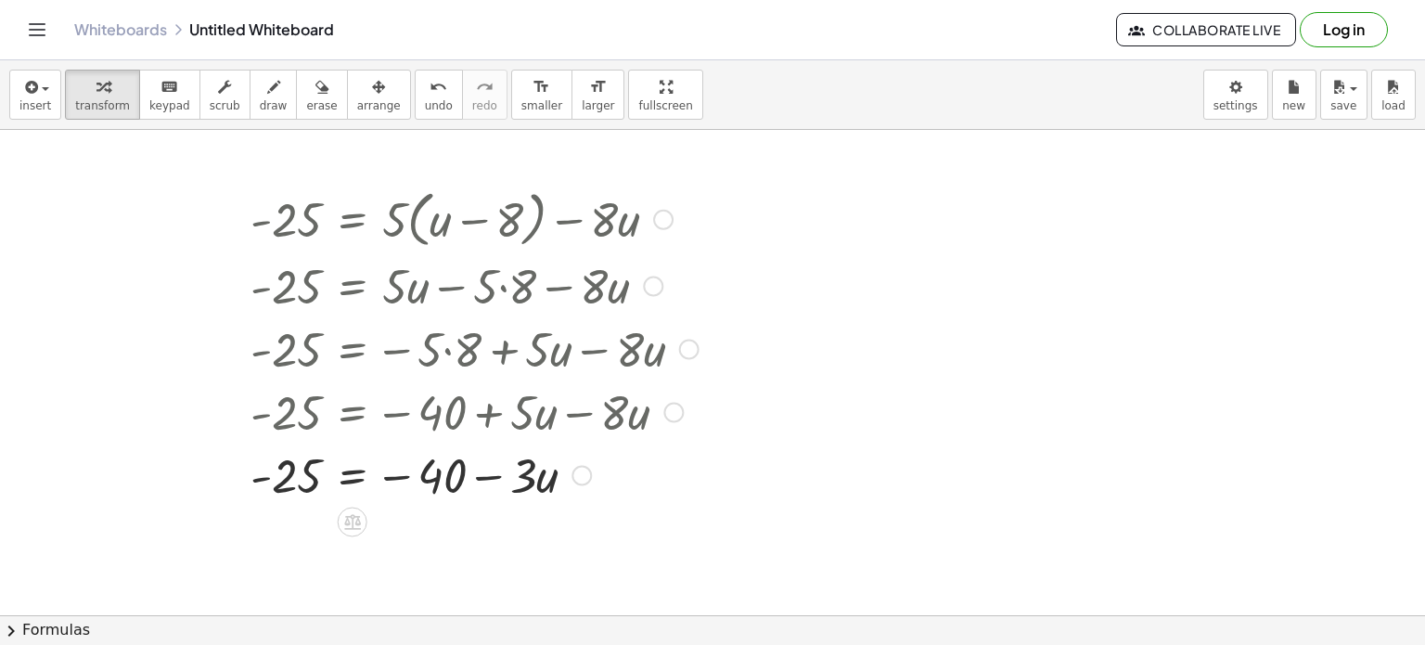
click at [483, 477] on div at bounding box center [474, 473] width 467 height 63
click at [400, 478] on div at bounding box center [474, 473] width 467 height 63
click at [498, 486] on div at bounding box center [474, 473] width 467 height 63
drag, startPoint x: 541, startPoint y: 496, endPoint x: 269, endPoint y: 534, distance: 274.5
click at [269, 534] on div "- 25 = + · 5 · ( + u − 8 ) − · 8 · u - 25 = + · 5 · u − · 5 · 8 − · 8 · u - 25 …" at bounding box center [712, 616] width 1425 height 972
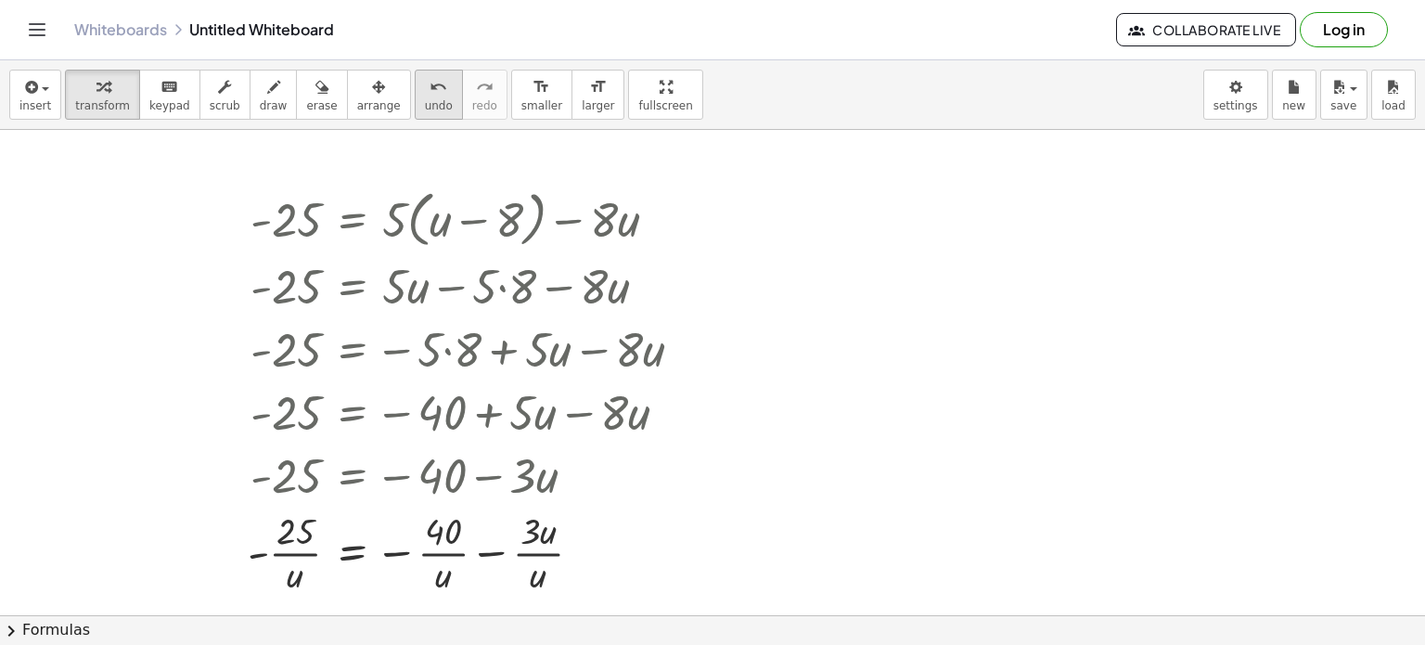
click at [425, 93] on div "undo" at bounding box center [439, 86] width 28 height 22
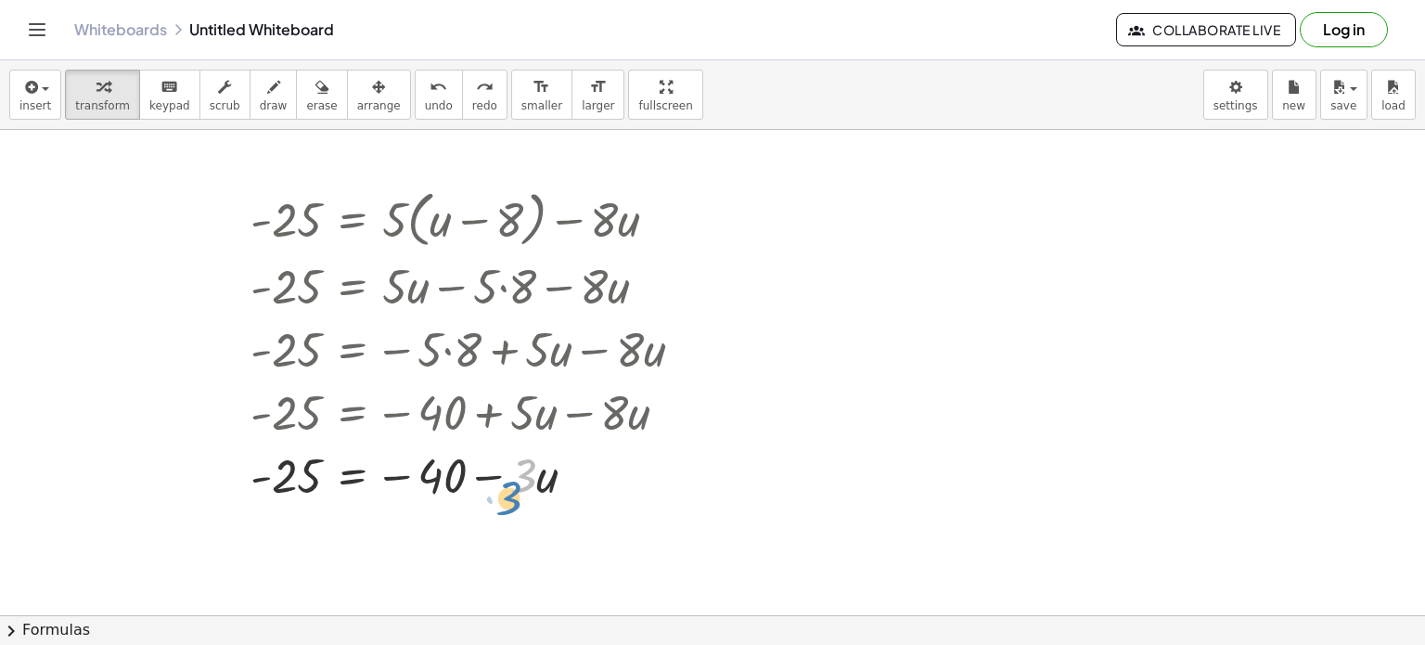
drag, startPoint x: 523, startPoint y: 470, endPoint x: 514, endPoint y: 478, distance: 11.9
click at [514, 478] on div at bounding box center [474, 473] width 467 height 63
drag, startPoint x: 273, startPoint y: 470, endPoint x: 508, endPoint y: 527, distance: 241.5
click at [508, 527] on div "- 25 = + · 5 · ( + u − 8 ) − · 8 · u - 25 = + · 5 · u − · 5 · 8 − · 8 · u - 25 …" at bounding box center [712, 616] width 1425 height 972
drag, startPoint x: 436, startPoint y: 474, endPoint x: 557, endPoint y: 519, distance: 128.6
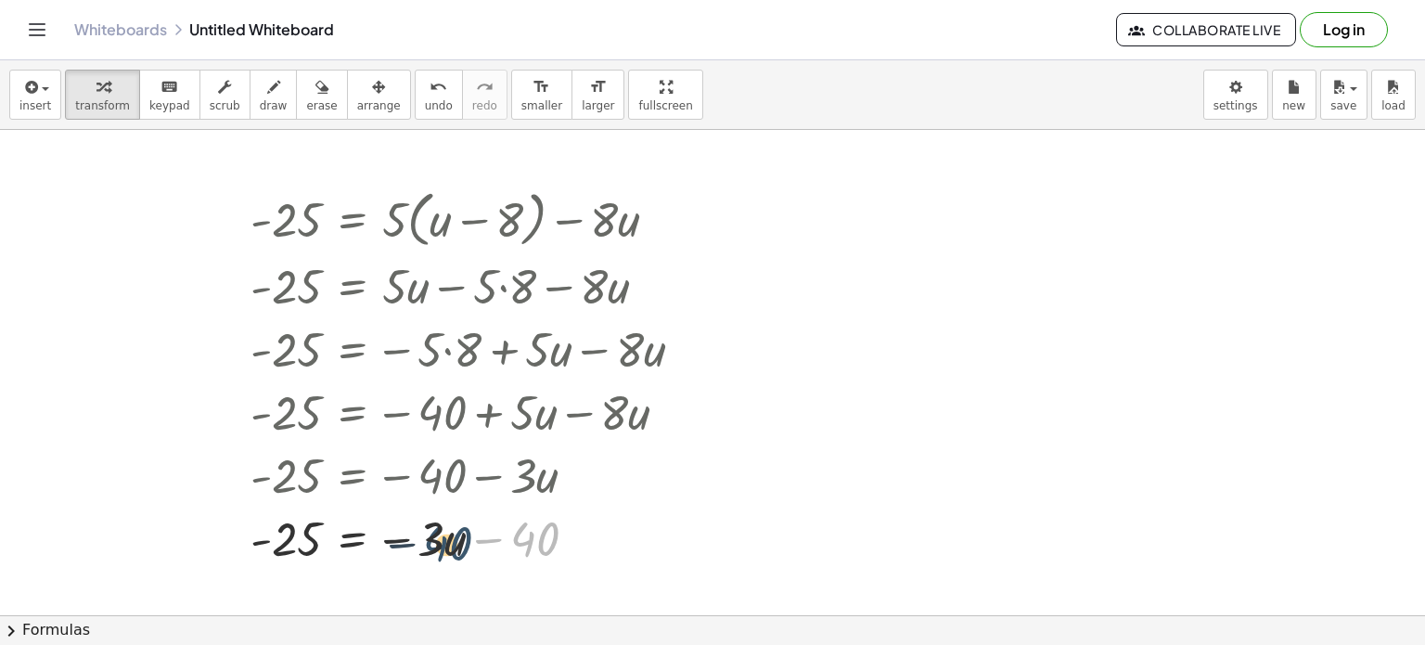
drag, startPoint x: 523, startPoint y: 537, endPoint x: 434, endPoint y: 541, distance: 89.2
click at [434, 541] on div at bounding box center [474, 536] width 467 height 63
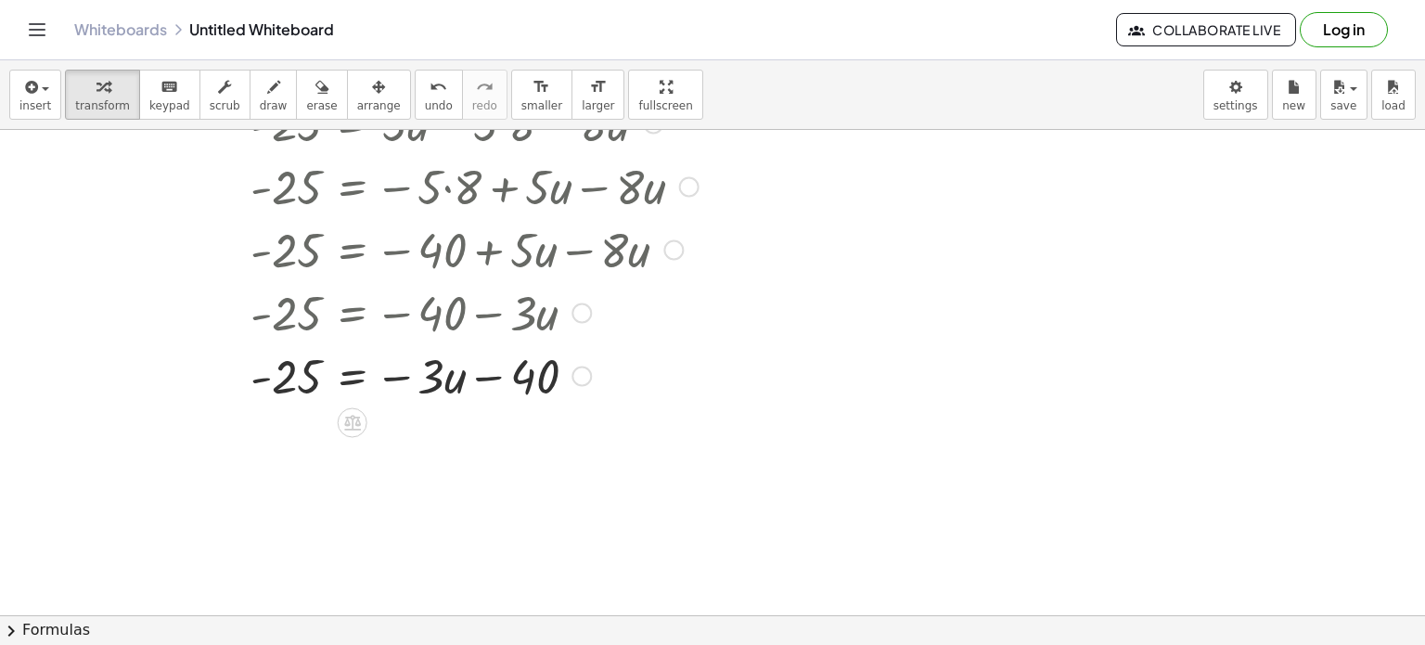
scroll to position [163, 0]
drag, startPoint x: 426, startPoint y: 376, endPoint x: 561, endPoint y: 407, distance: 139.1
drag, startPoint x: 524, startPoint y: 374, endPoint x: 528, endPoint y: 443, distance: 68.8
click at [528, 443] on div "- 25 = + · 5 · ( + u − 8 ) − · 8 · u - 25 = + · 5 · u − · 5 · 8 − · 8 · u - 25 …" at bounding box center [712, 453] width 1425 height 972
drag, startPoint x: 493, startPoint y: 380, endPoint x: 539, endPoint y: 381, distance: 46.4
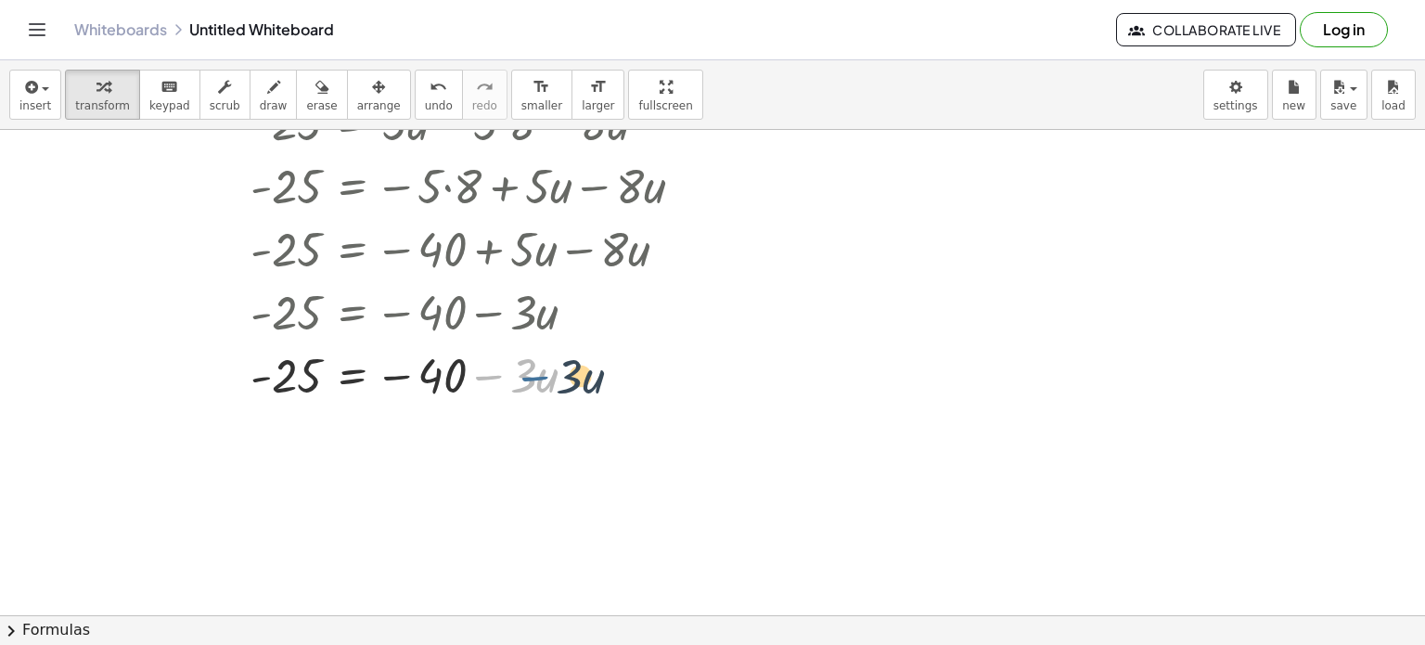
click at [539, 381] on div at bounding box center [474, 372] width 467 height 63
drag, startPoint x: 490, startPoint y: 377, endPoint x: 252, endPoint y: 428, distance: 243.0
click at [252, 428] on div "- 25 = + · 5 · ( + u − 8 ) − · 8 · u - 25 = + · 5 · u − · 5 · 8 − · 8 · u - 25 …" at bounding box center [712, 453] width 1425 height 972
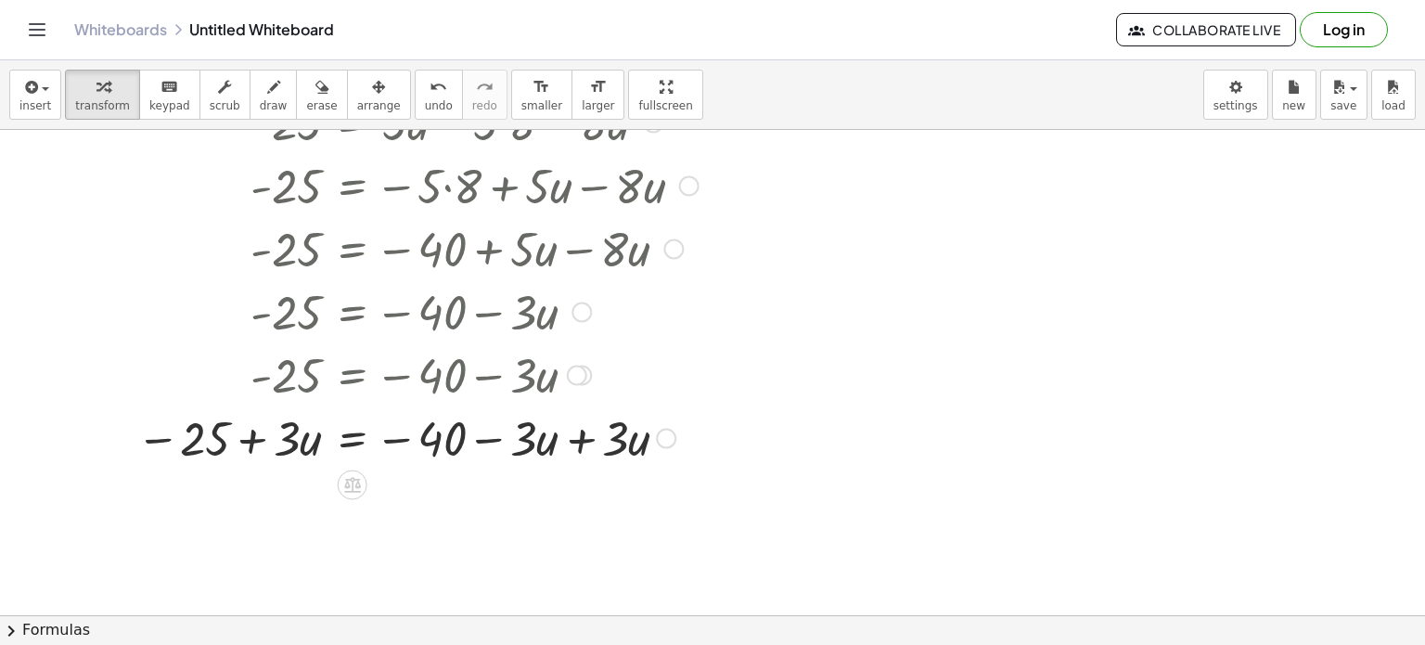
click at [261, 453] on div at bounding box center [417, 436] width 581 height 63
click at [255, 448] on div at bounding box center [417, 436] width 581 height 63
click at [587, 444] on div at bounding box center [417, 436] width 581 height 63
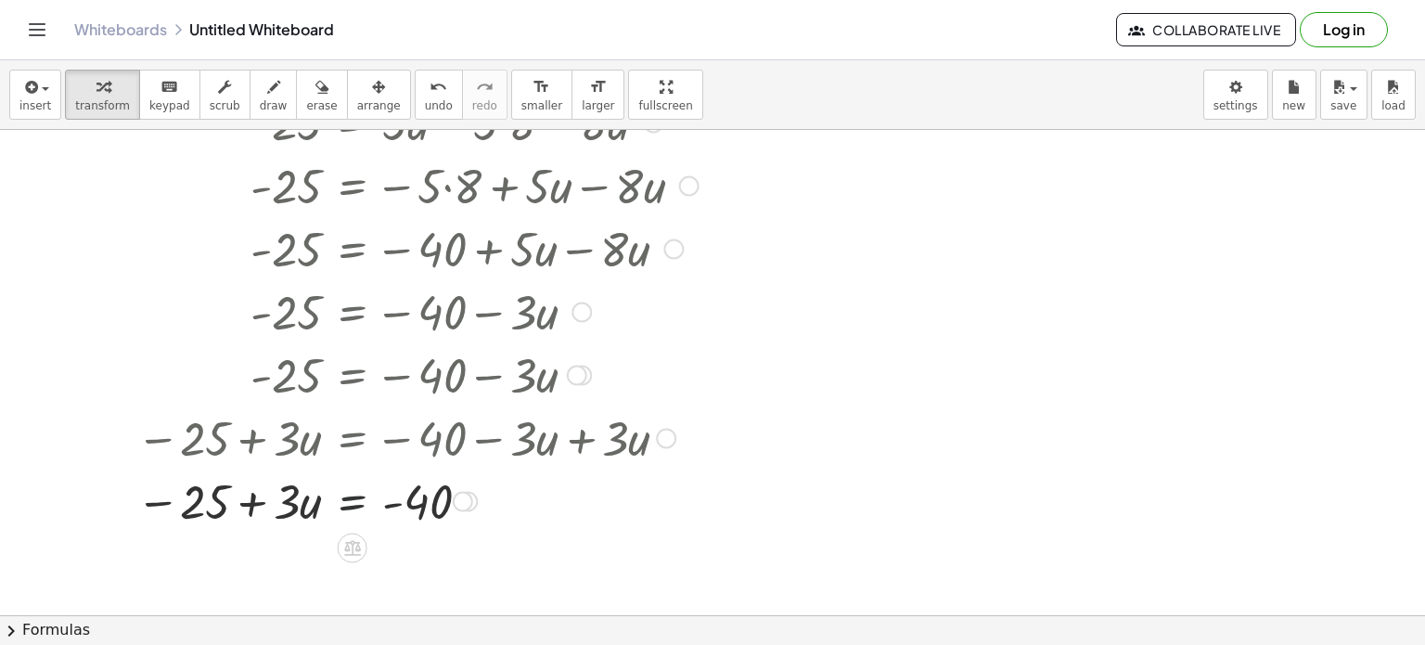
click at [382, 508] on div at bounding box center [417, 499] width 581 height 63
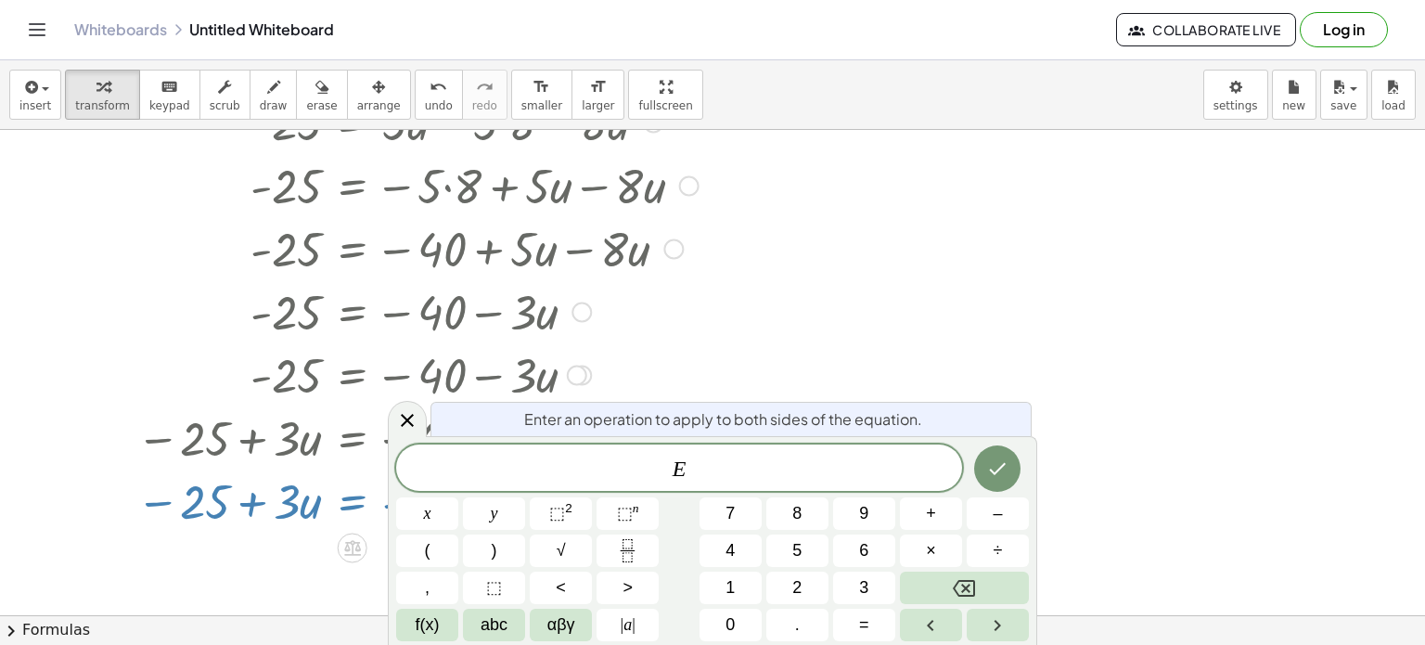
click at [330, 504] on div at bounding box center [417, 499] width 581 height 63
drag, startPoint x: 330, startPoint y: 504, endPoint x: 396, endPoint y: 409, distance: 115.3
click at [396, 409] on body "Graspable Math Activities Get Started Activity Bank Assigned Work Classes White…" at bounding box center [712, 322] width 1425 height 645
click at [411, 411] on icon at bounding box center [407, 420] width 22 height 22
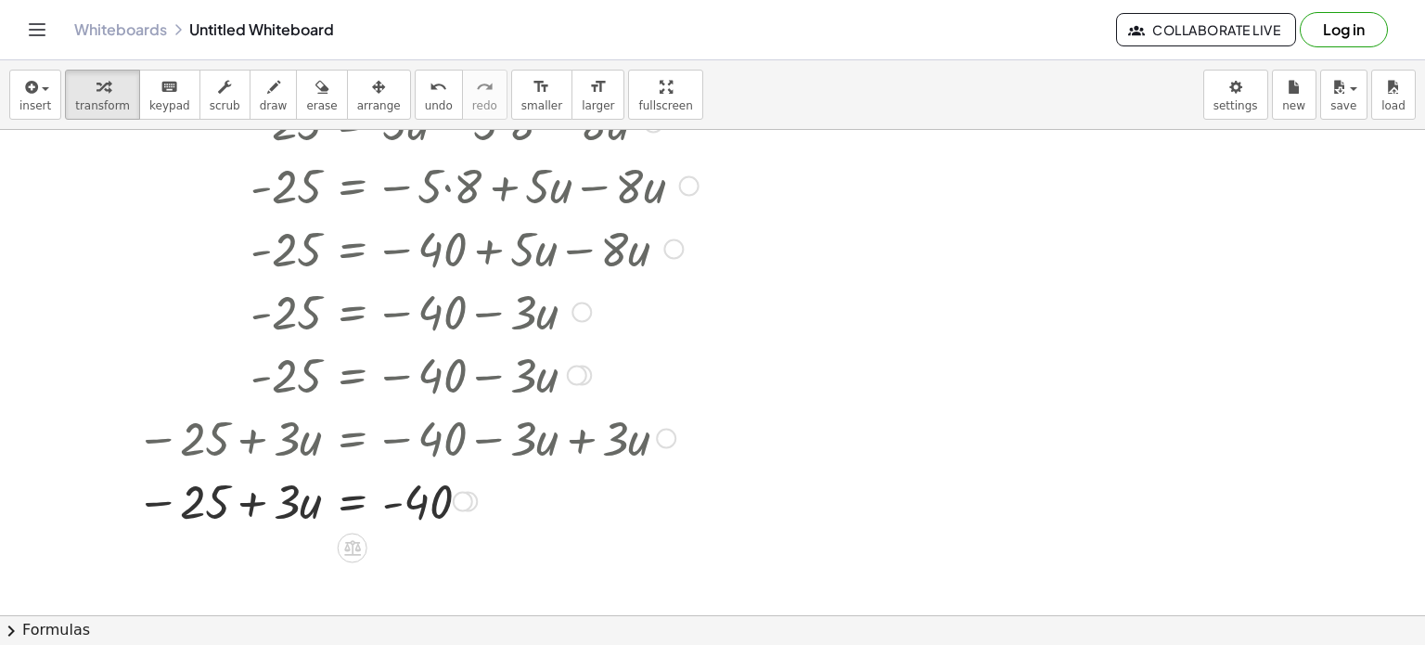
click at [256, 494] on div at bounding box center [417, 499] width 581 height 63
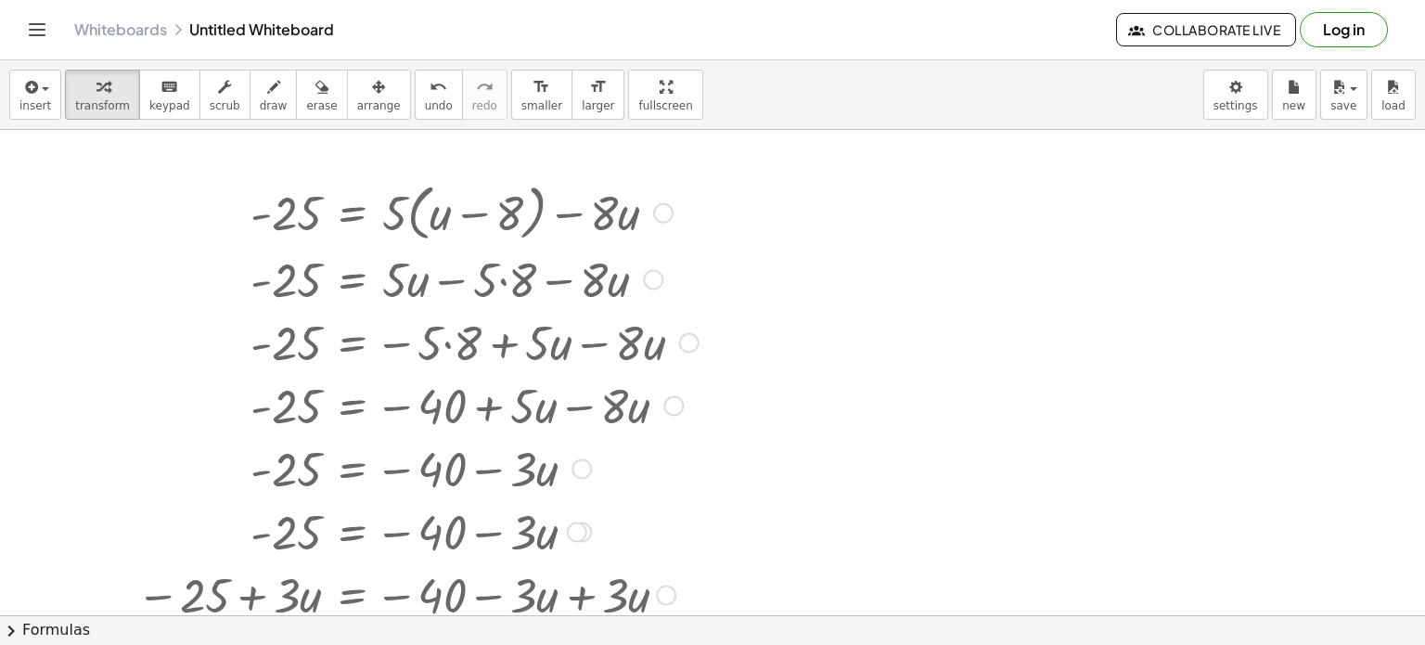
scroll to position [0, 0]
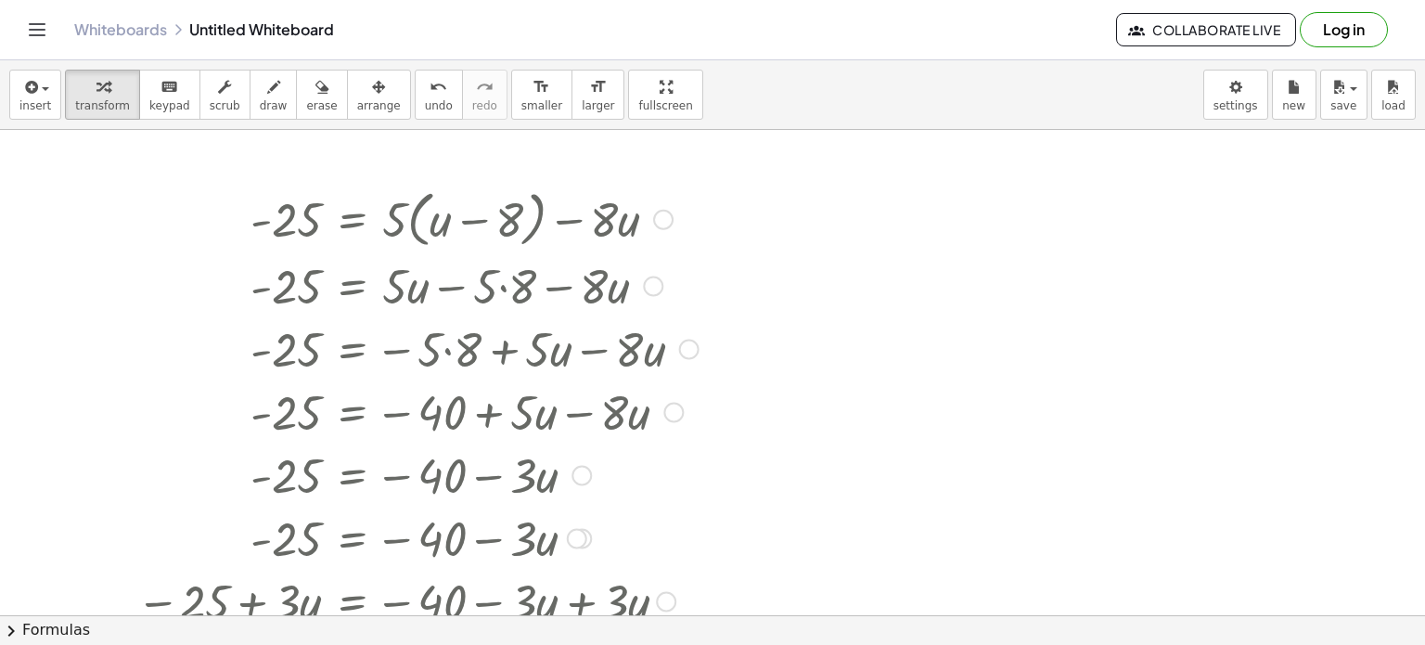
click at [583, 446] on div at bounding box center [417, 473] width 581 height 63
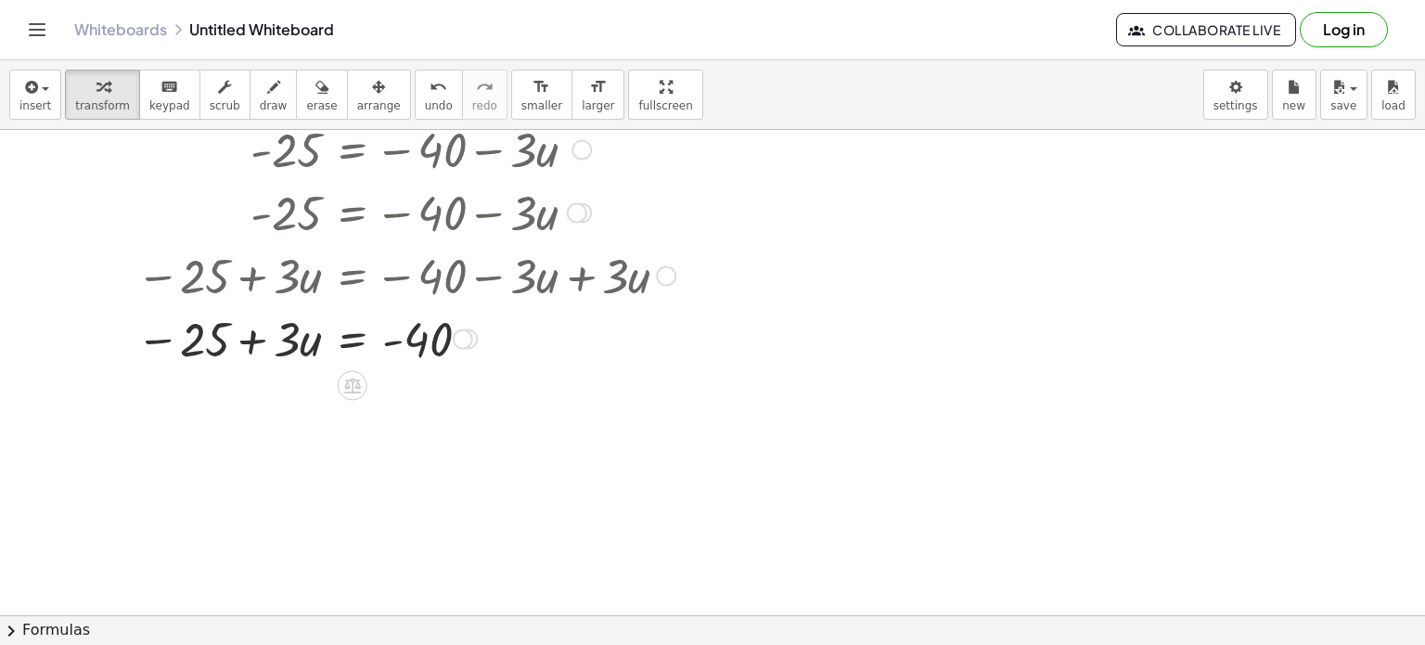
scroll to position [330, 0]
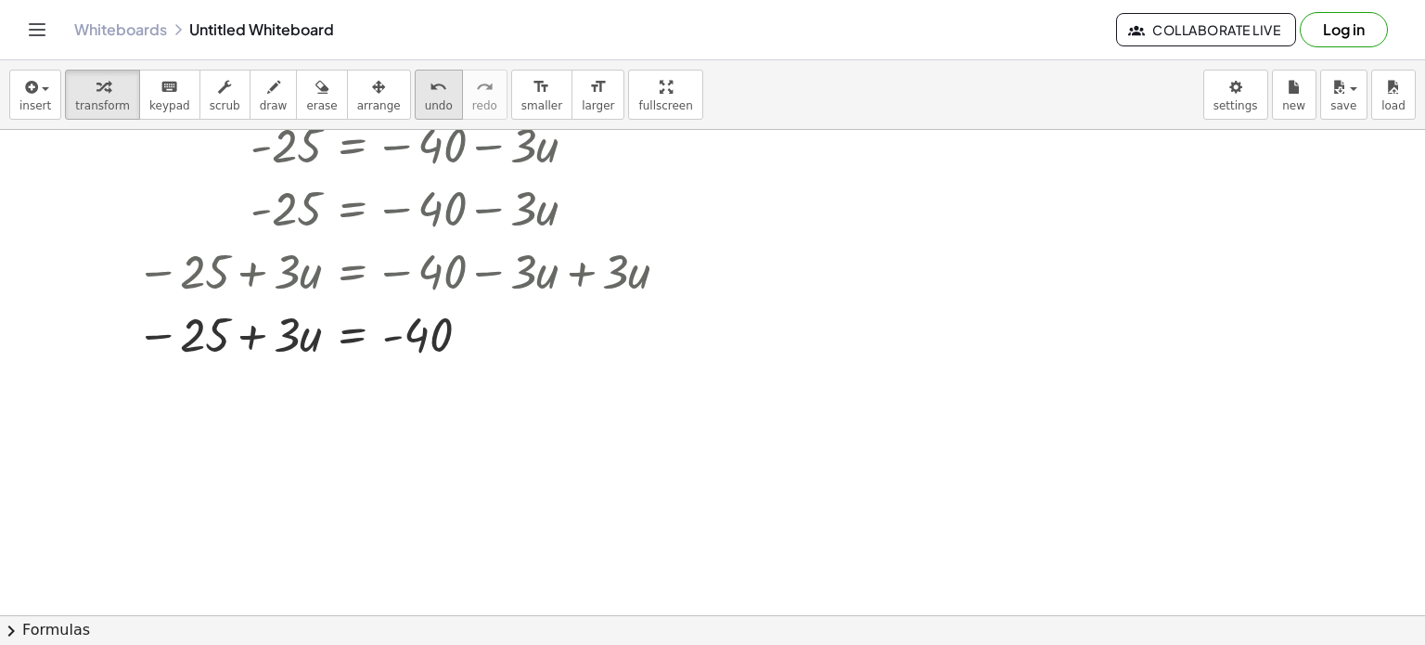
click at [430, 92] on icon "undo" at bounding box center [439, 87] width 18 height 22
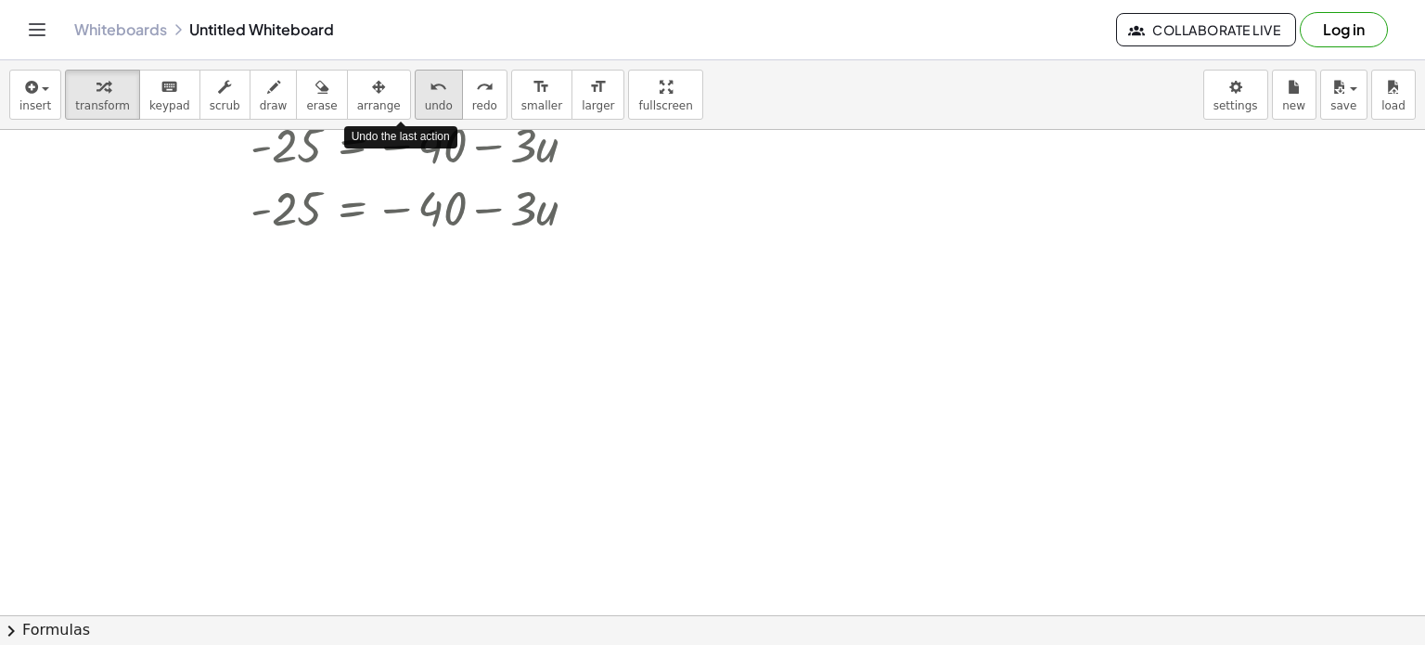
click at [430, 92] on icon "undo" at bounding box center [439, 87] width 18 height 22
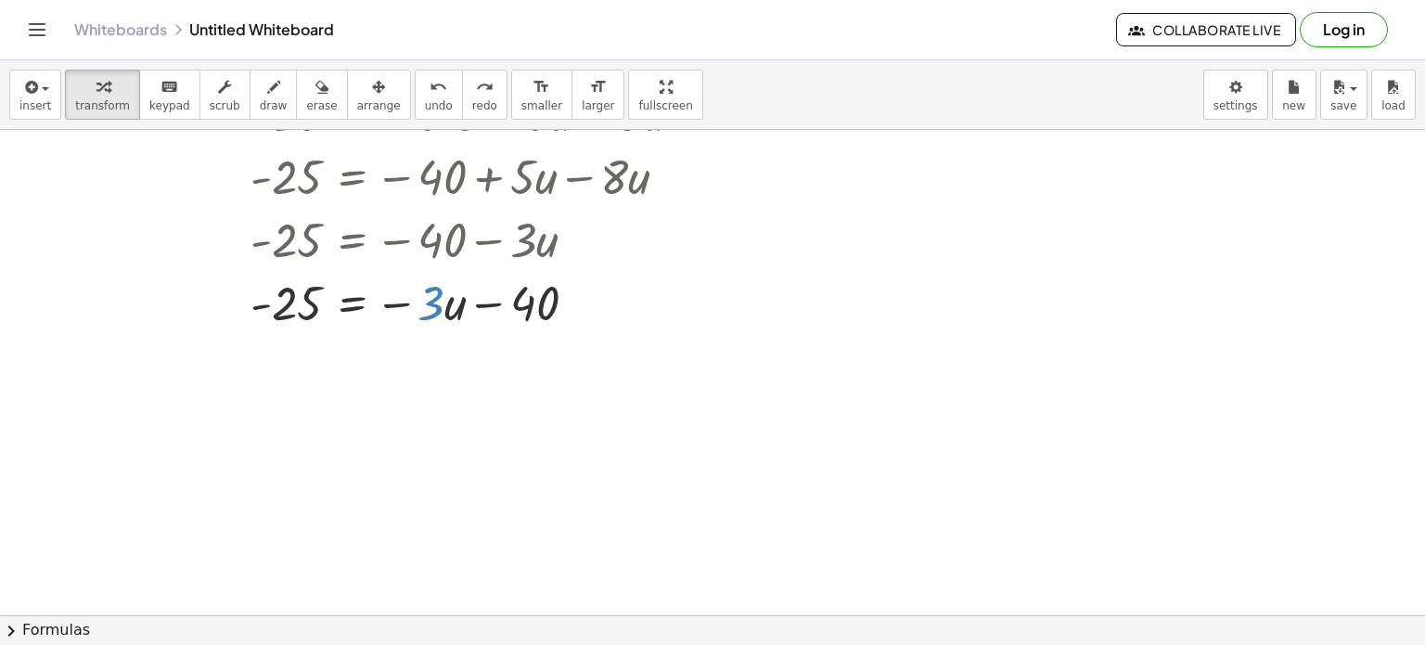
scroll to position [230, 0]
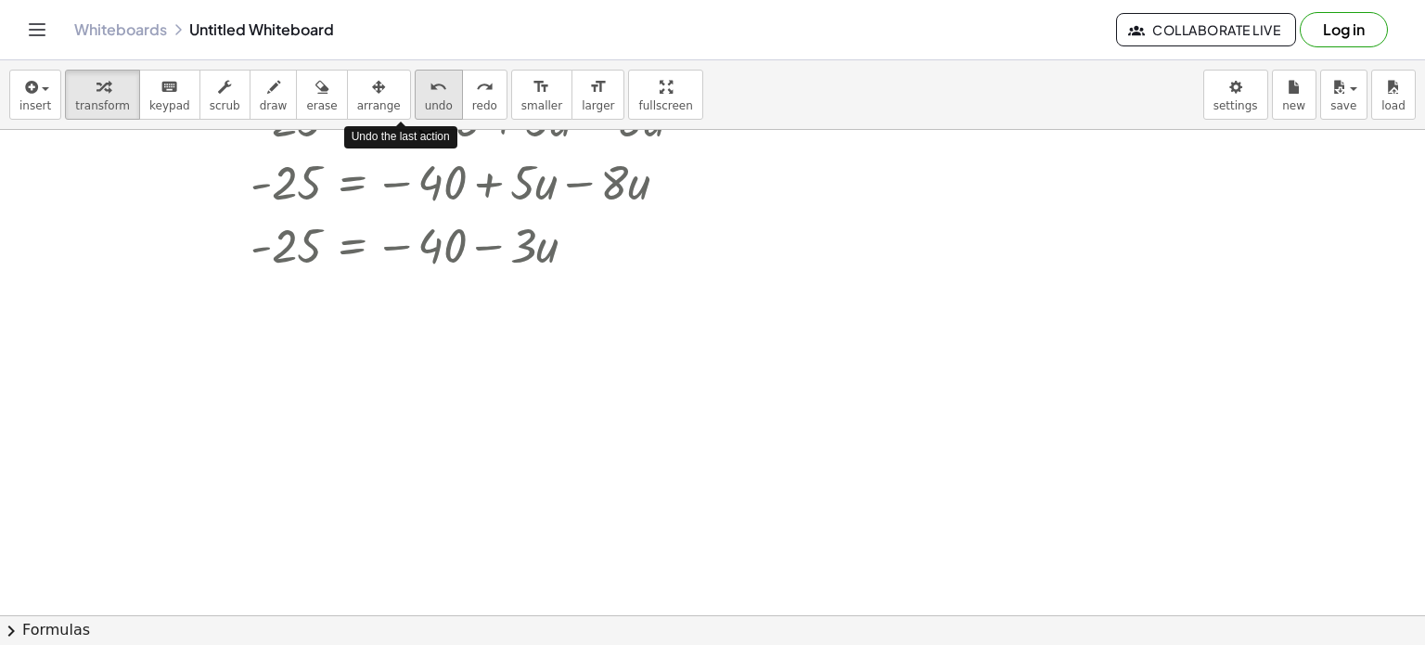
click at [418, 98] on button "undo undo" at bounding box center [439, 95] width 48 height 50
click at [419, 99] on button "undo undo" at bounding box center [439, 95] width 48 height 50
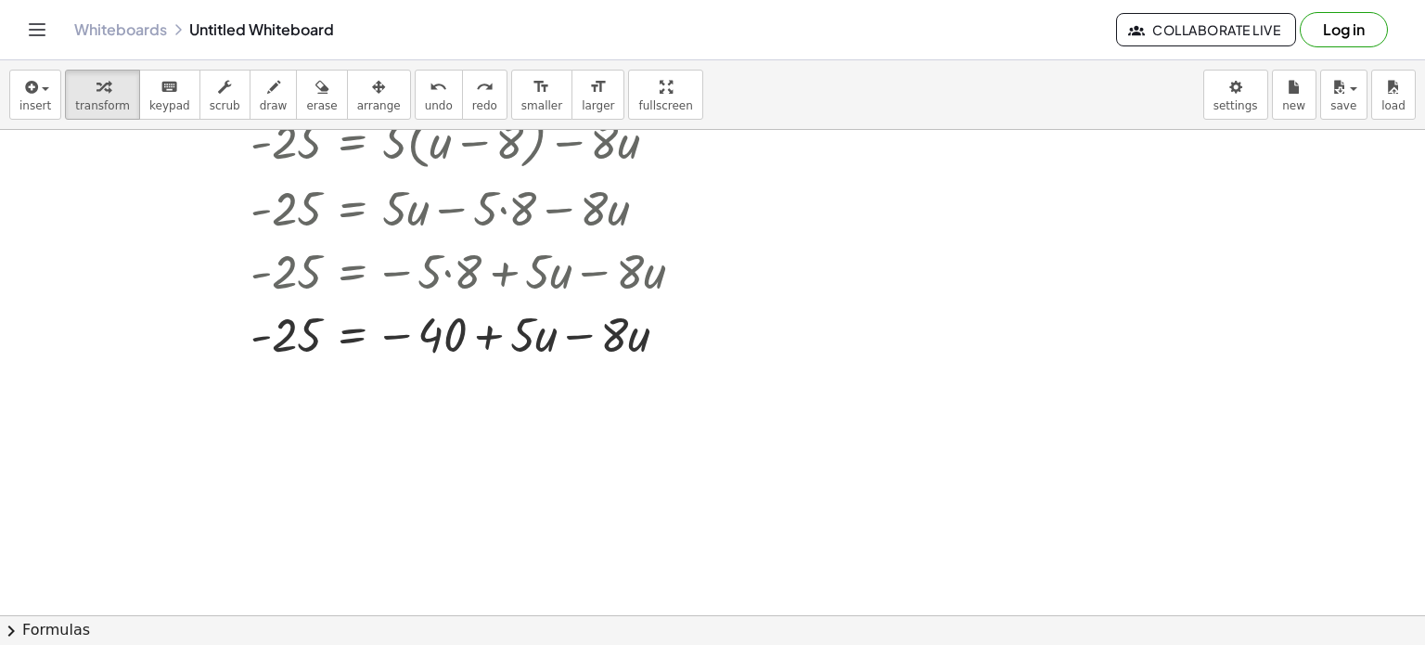
scroll to position [78, 0]
click at [425, 102] on span "undo" at bounding box center [439, 105] width 28 height 13
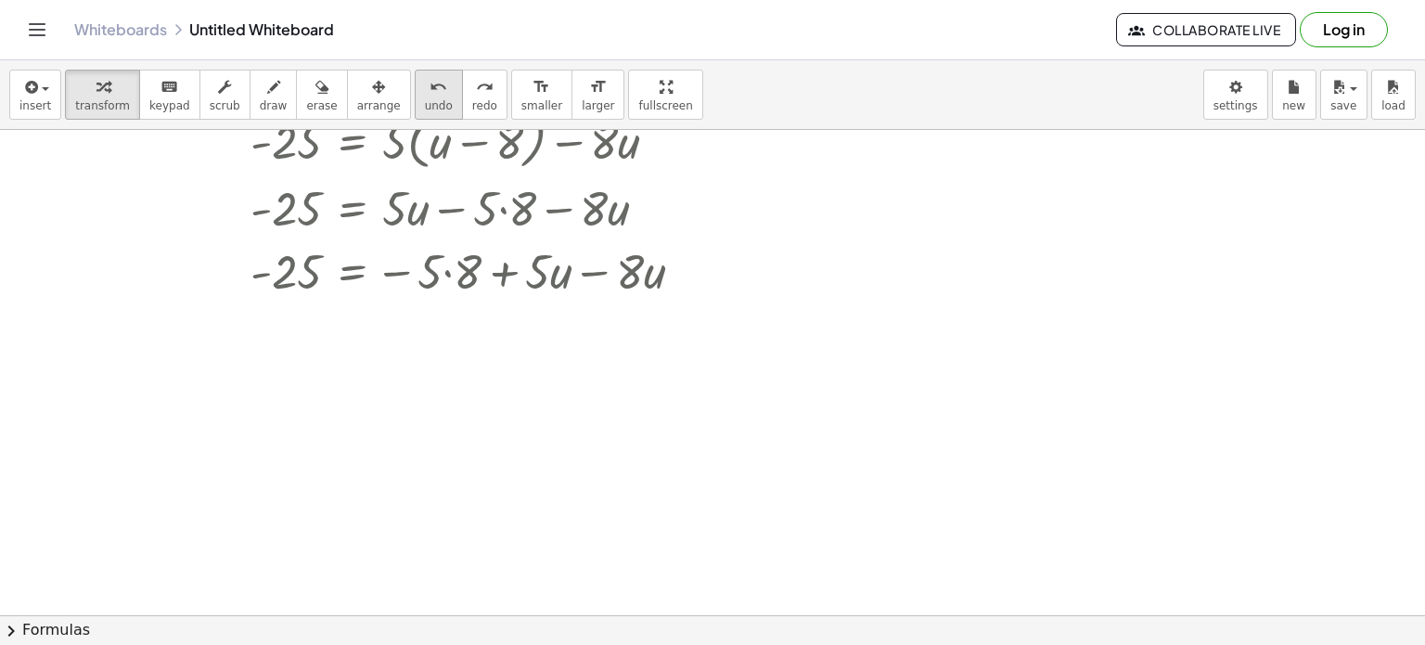
click at [425, 102] on span "undo" at bounding box center [439, 105] width 28 height 13
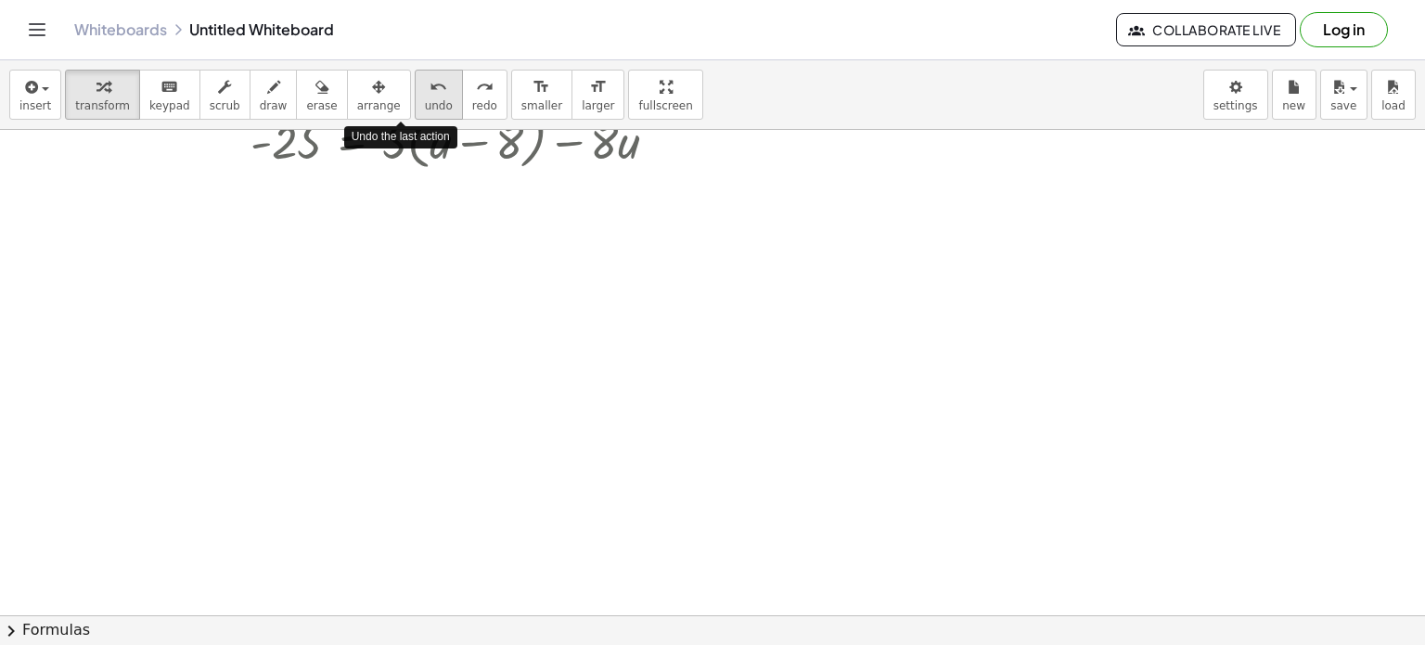
click at [425, 102] on span "undo" at bounding box center [439, 105] width 28 height 13
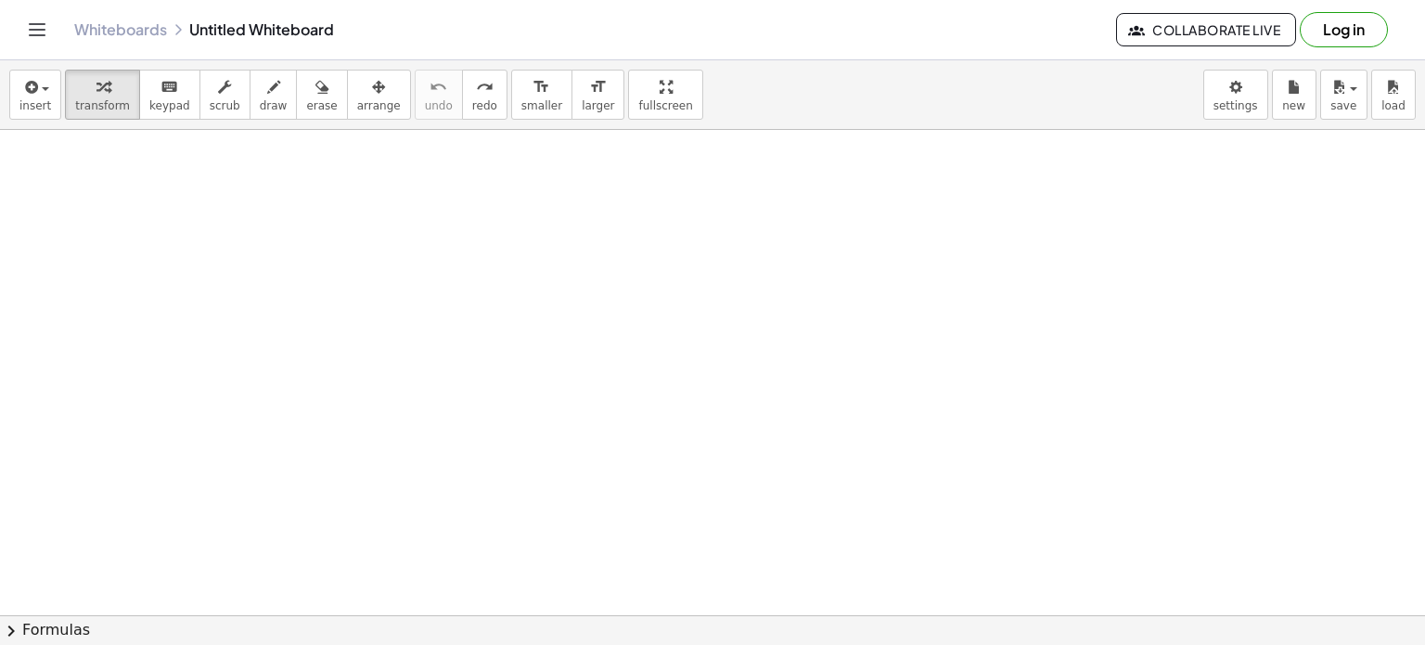
scroll to position [0, 0]
click at [472, 100] on span "redo" at bounding box center [484, 105] width 25 height 13
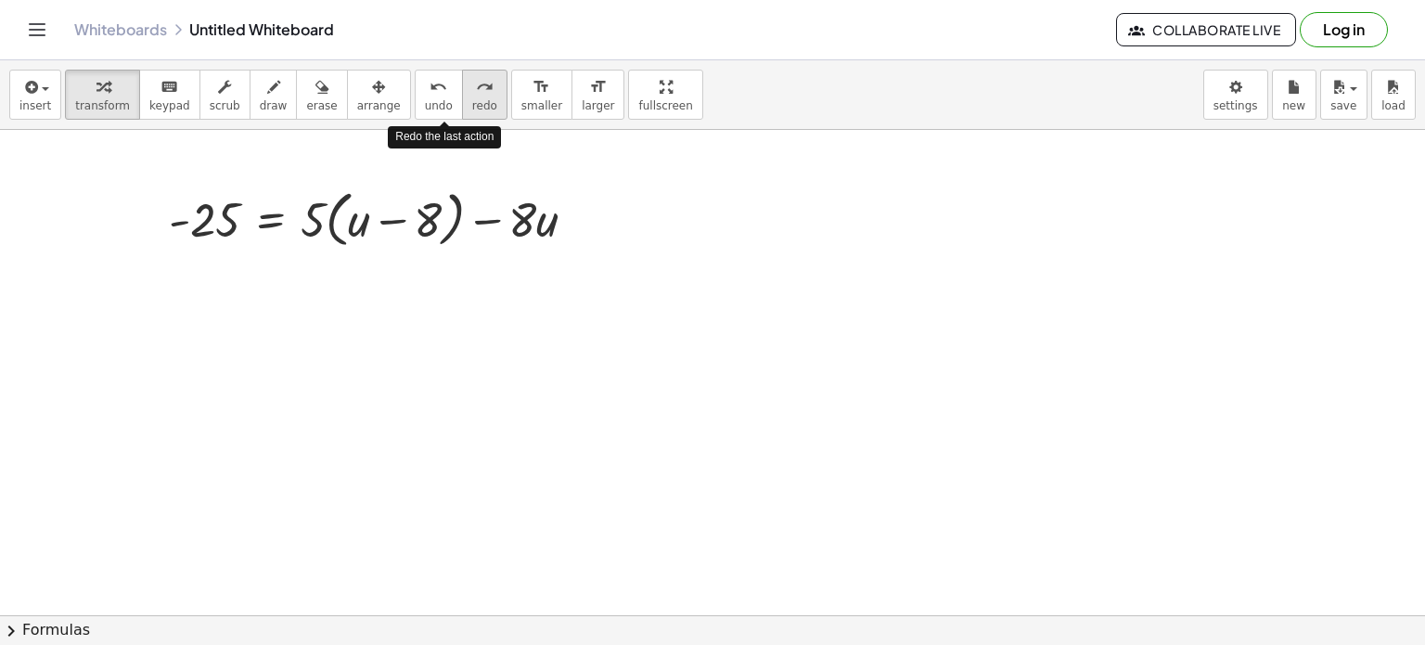
click at [462, 117] on button "redo redo" at bounding box center [484, 95] width 45 height 50
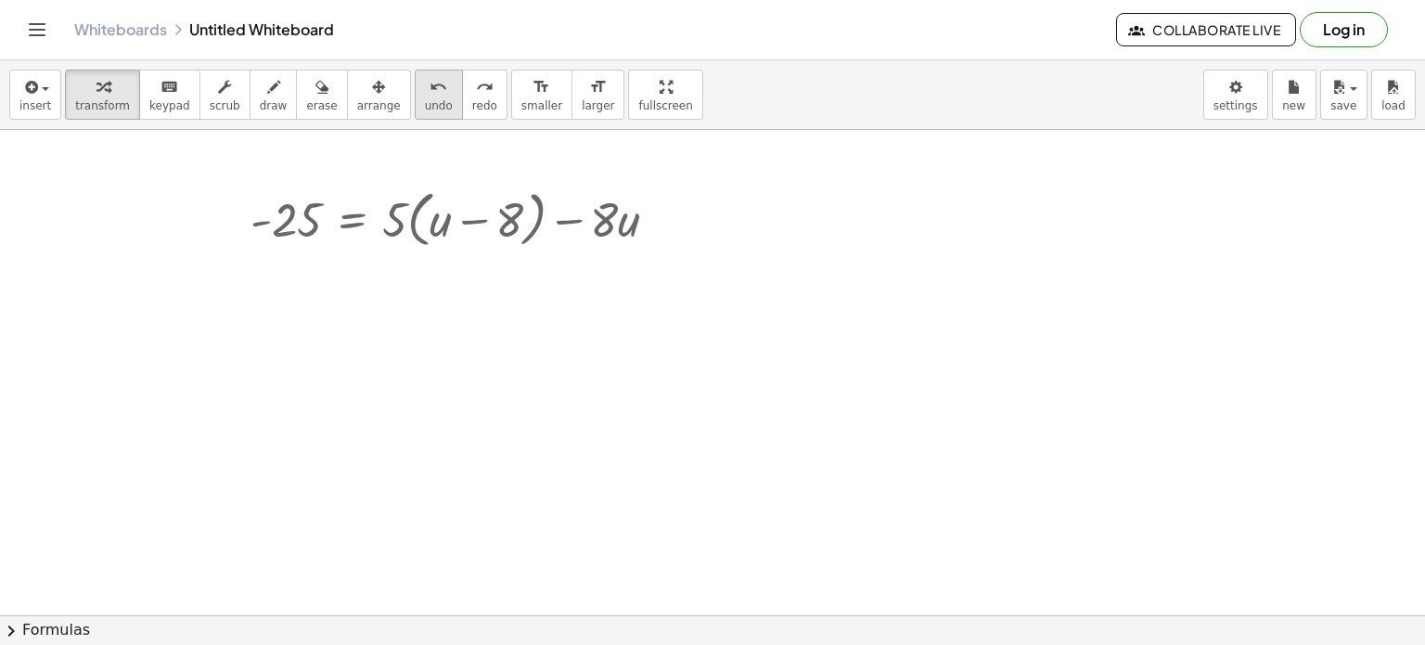
click at [415, 102] on button "undo undo" at bounding box center [439, 95] width 48 height 50
click at [479, 336] on div at bounding box center [712, 615] width 1425 height 971
drag, startPoint x: 391, startPoint y: 207, endPoint x: 490, endPoint y: 196, distance: 99.9
click at [490, 196] on div at bounding box center [461, 218] width 441 height 71
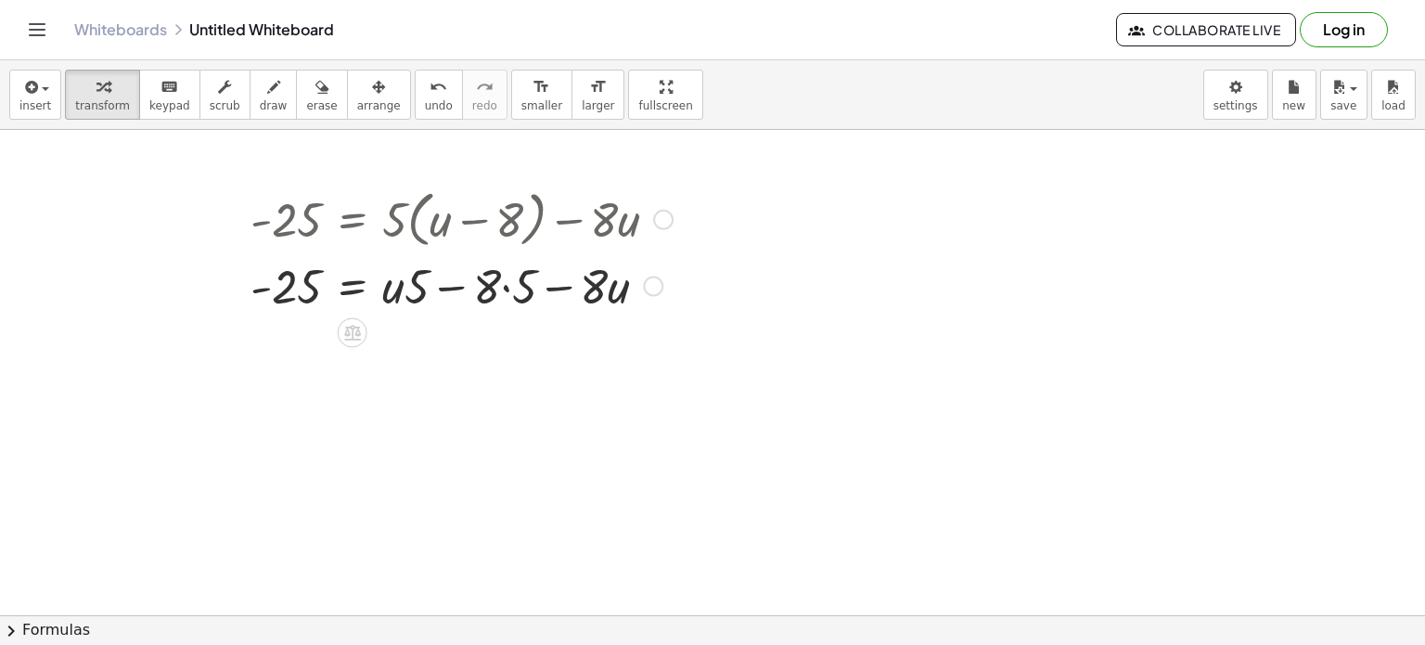
click at [504, 292] on div at bounding box center [461, 283] width 441 height 63
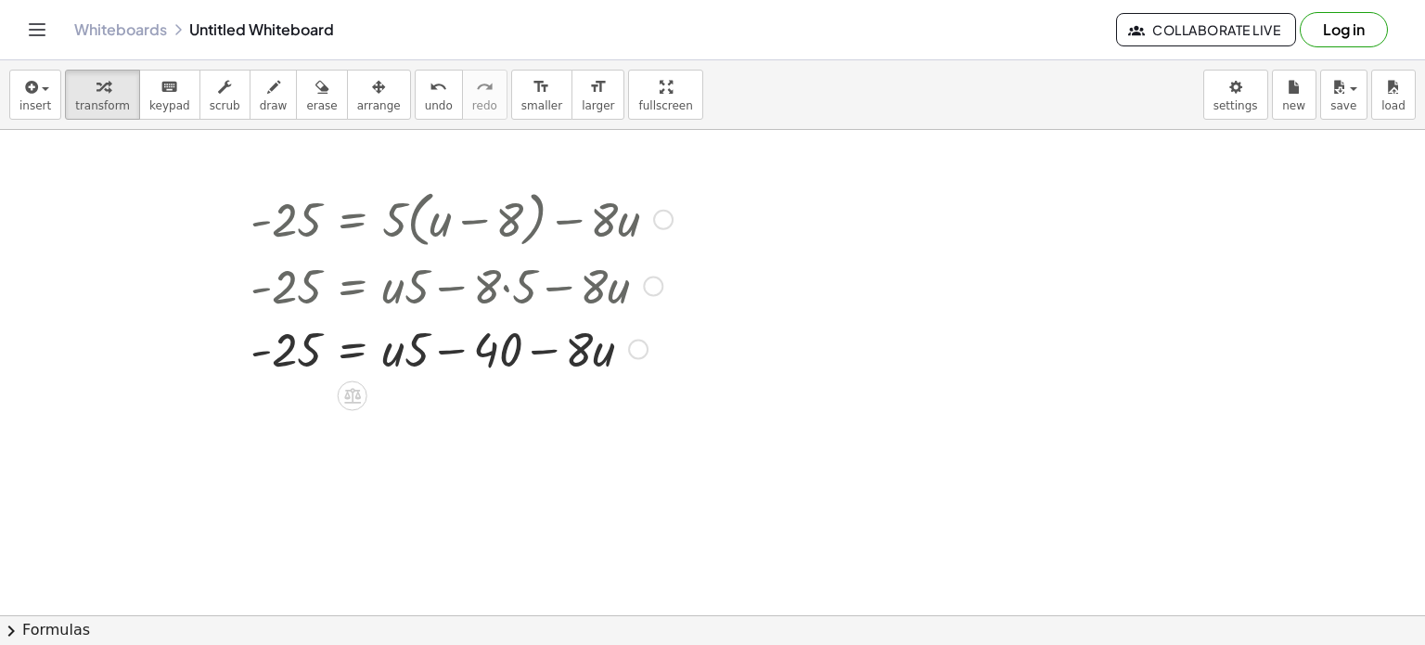
click at [454, 350] on div at bounding box center [461, 346] width 441 height 63
click at [360, 400] on icon at bounding box center [351, 395] width 19 height 19
click at [384, 399] on span "÷" at bounding box center [389, 396] width 10 height 27
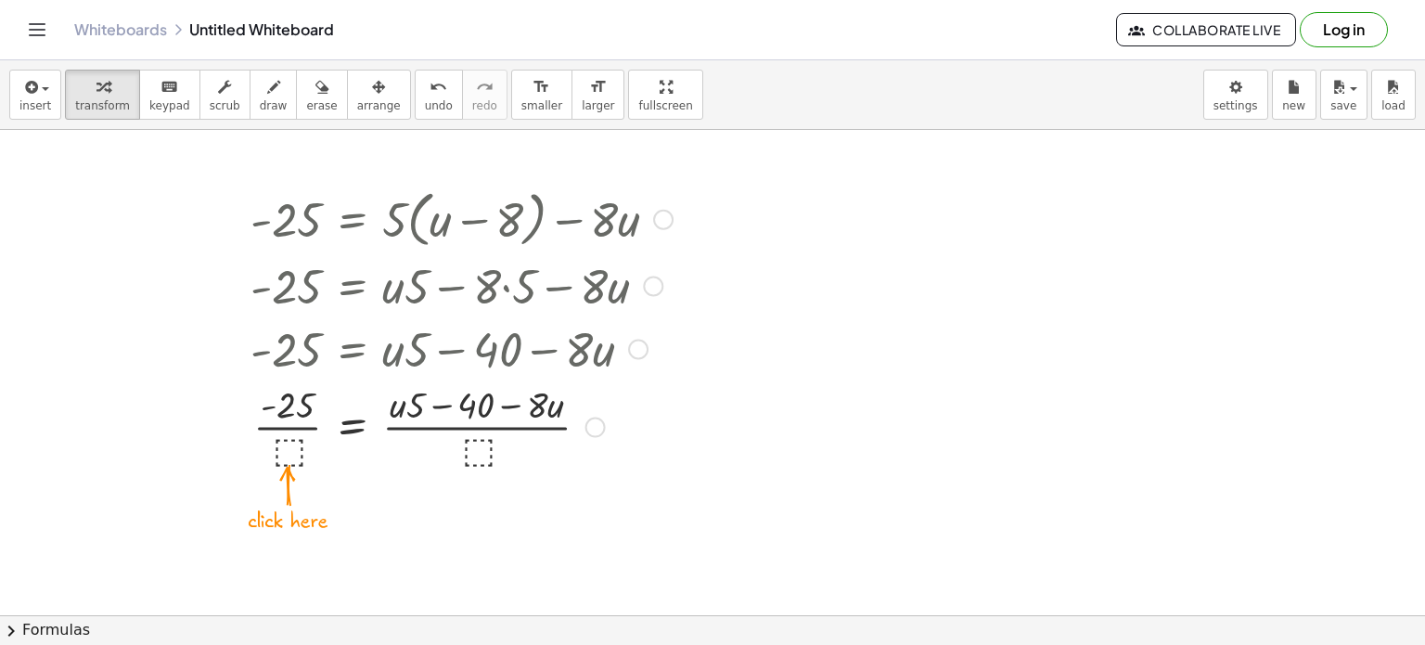
click at [478, 452] on div at bounding box center [461, 425] width 441 height 93
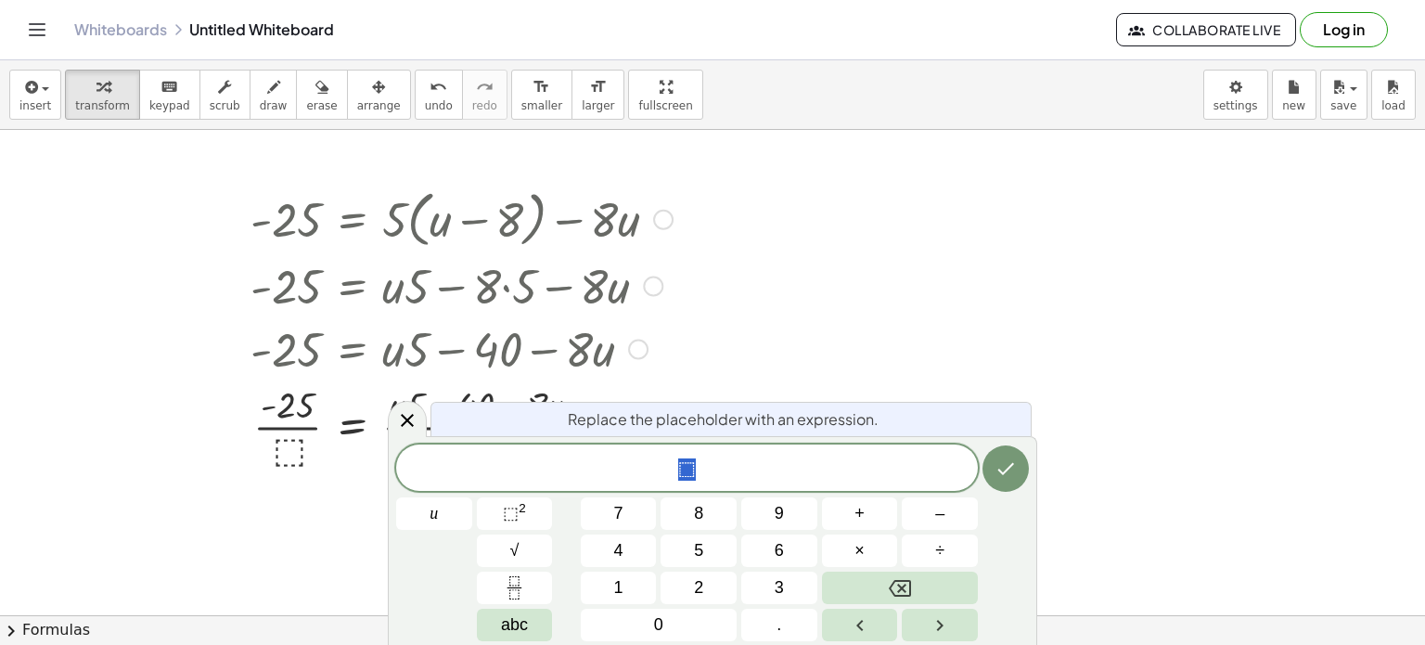
click at [283, 445] on div at bounding box center [461, 425] width 441 height 93
click at [406, 412] on icon at bounding box center [407, 420] width 22 height 22
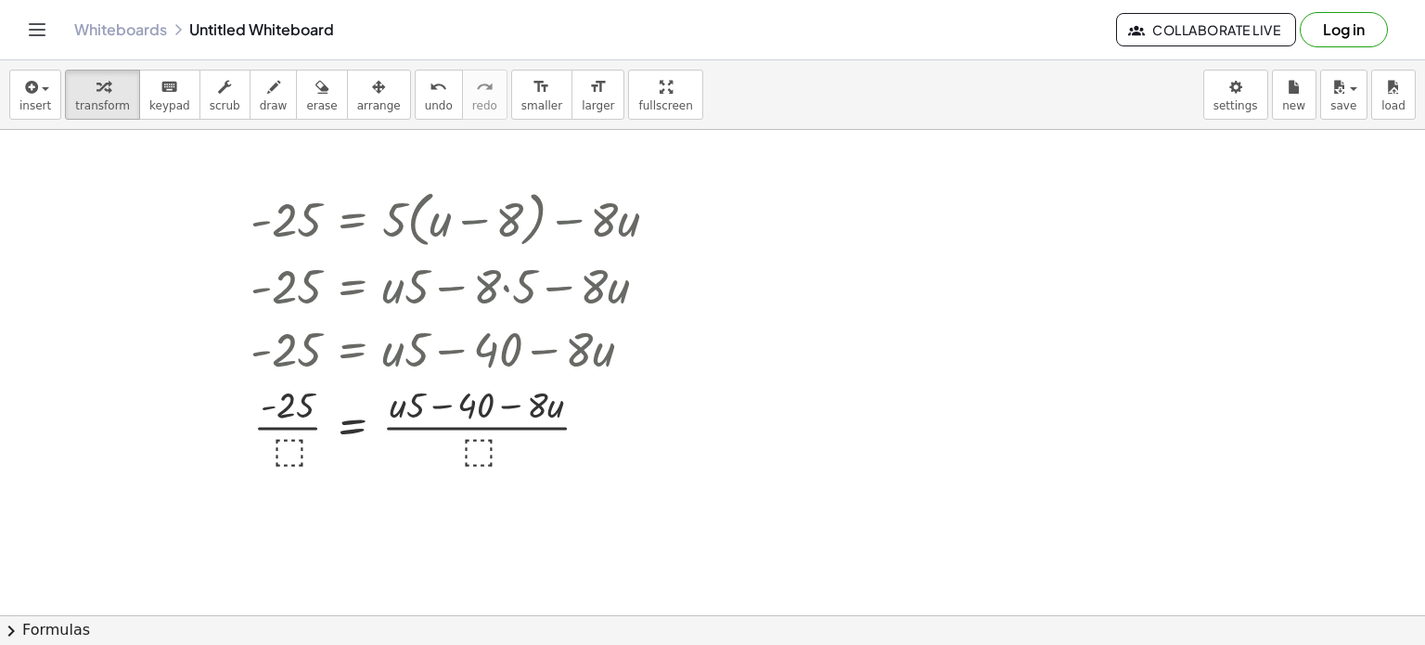
click at [366, 485] on div at bounding box center [712, 615] width 1425 height 971
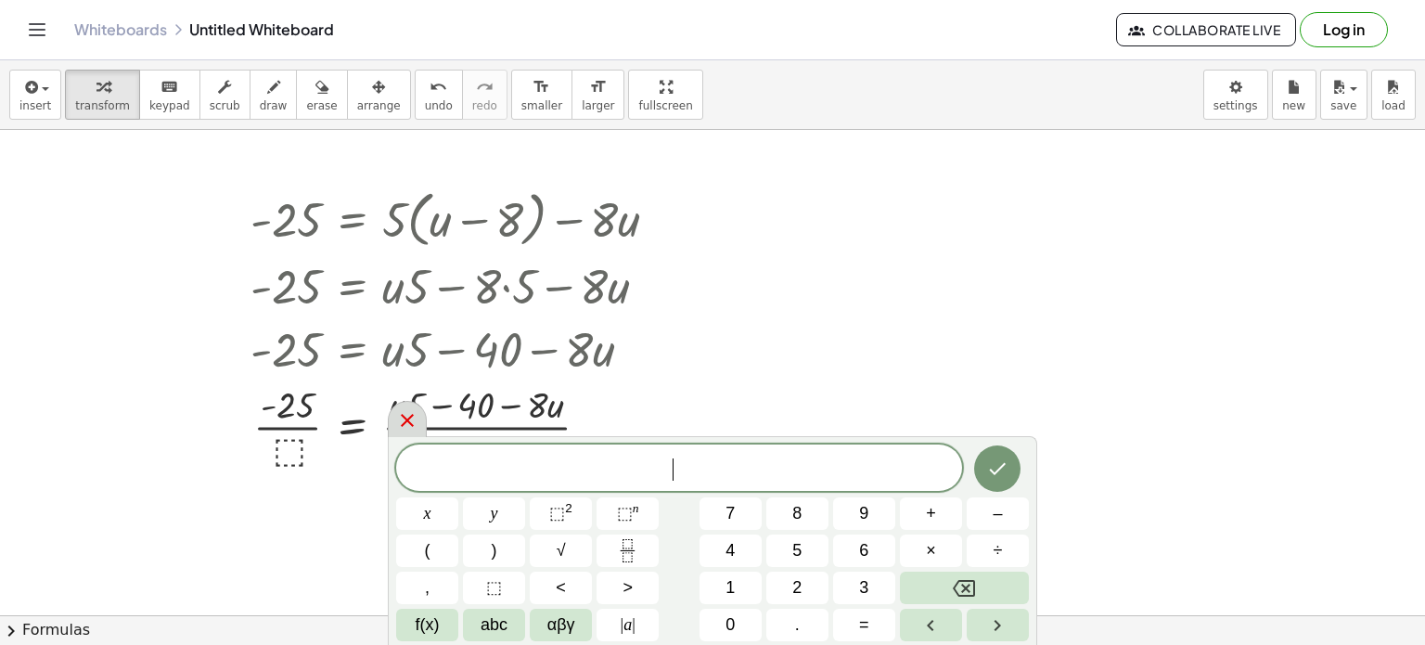
click at [405, 425] on icon at bounding box center [407, 420] width 22 height 22
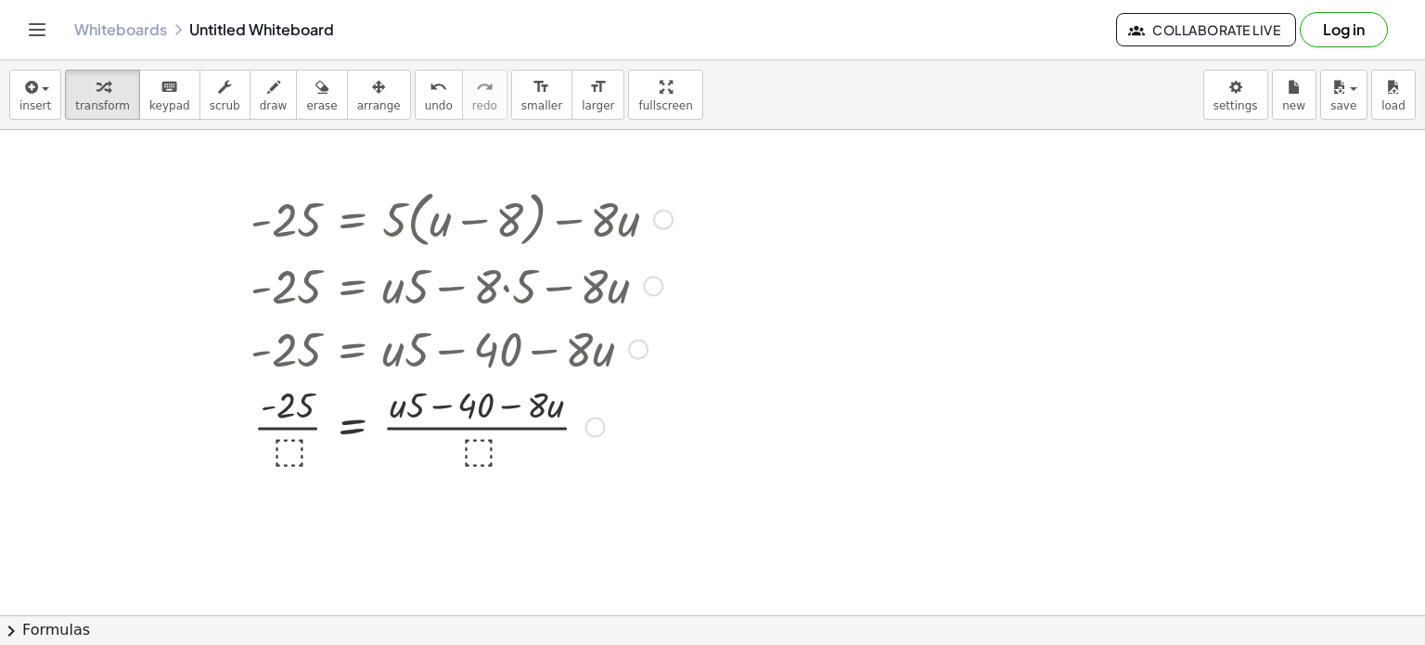
click at [301, 443] on div at bounding box center [461, 425] width 441 height 93
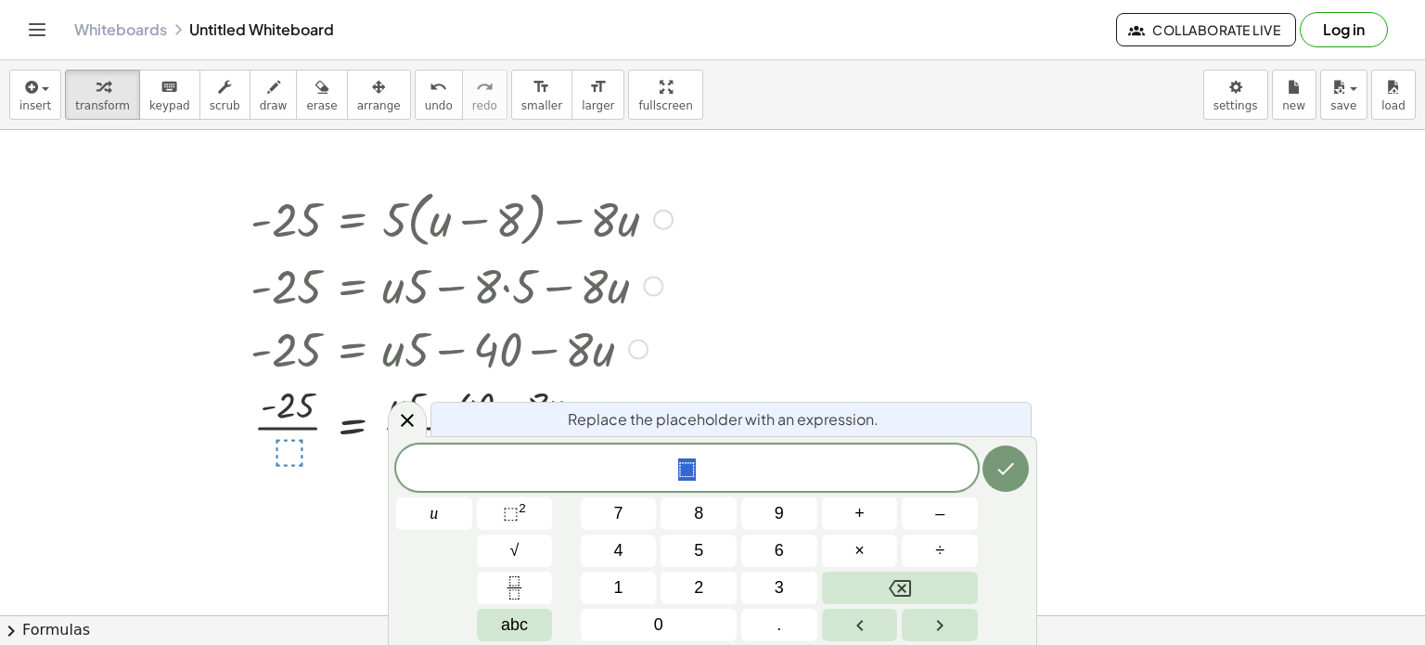
click at [290, 449] on div at bounding box center [461, 425] width 441 height 93
click at [404, 403] on div at bounding box center [407, 419] width 39 height 36
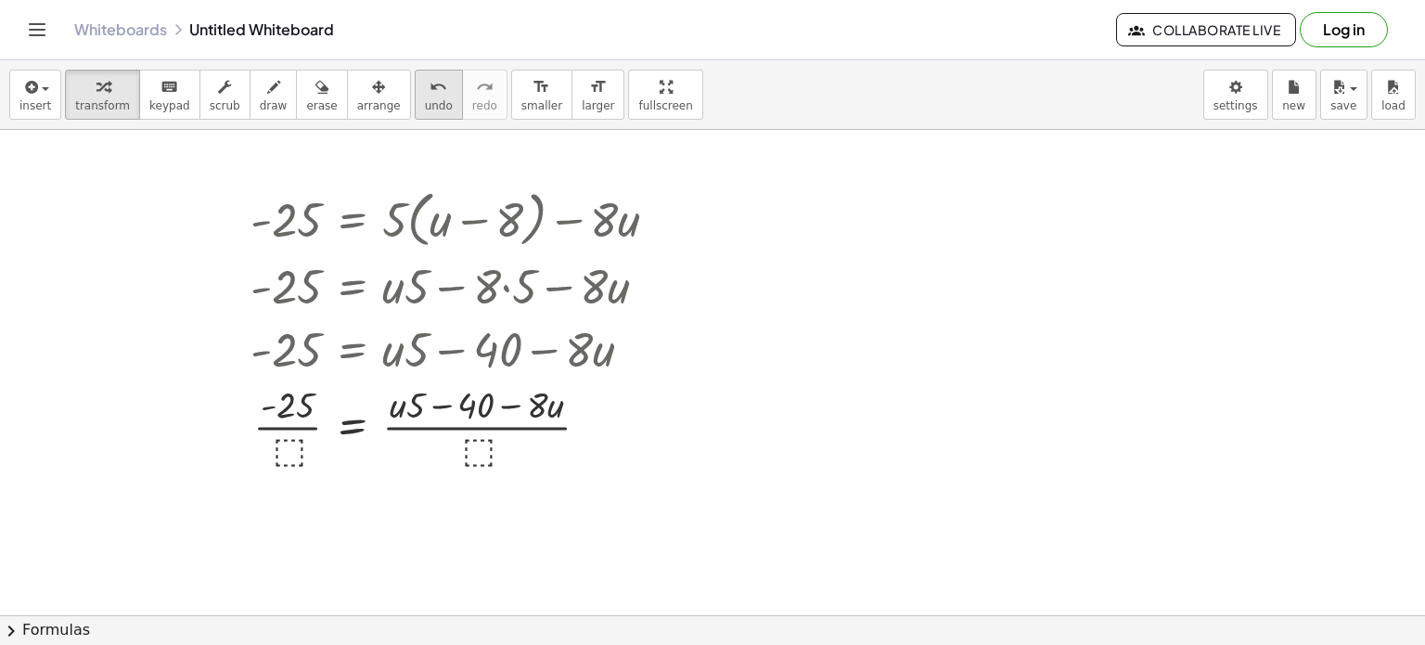
click at [425, 99] on span "undo" at bounding box center [439, 105] width 28 height 13
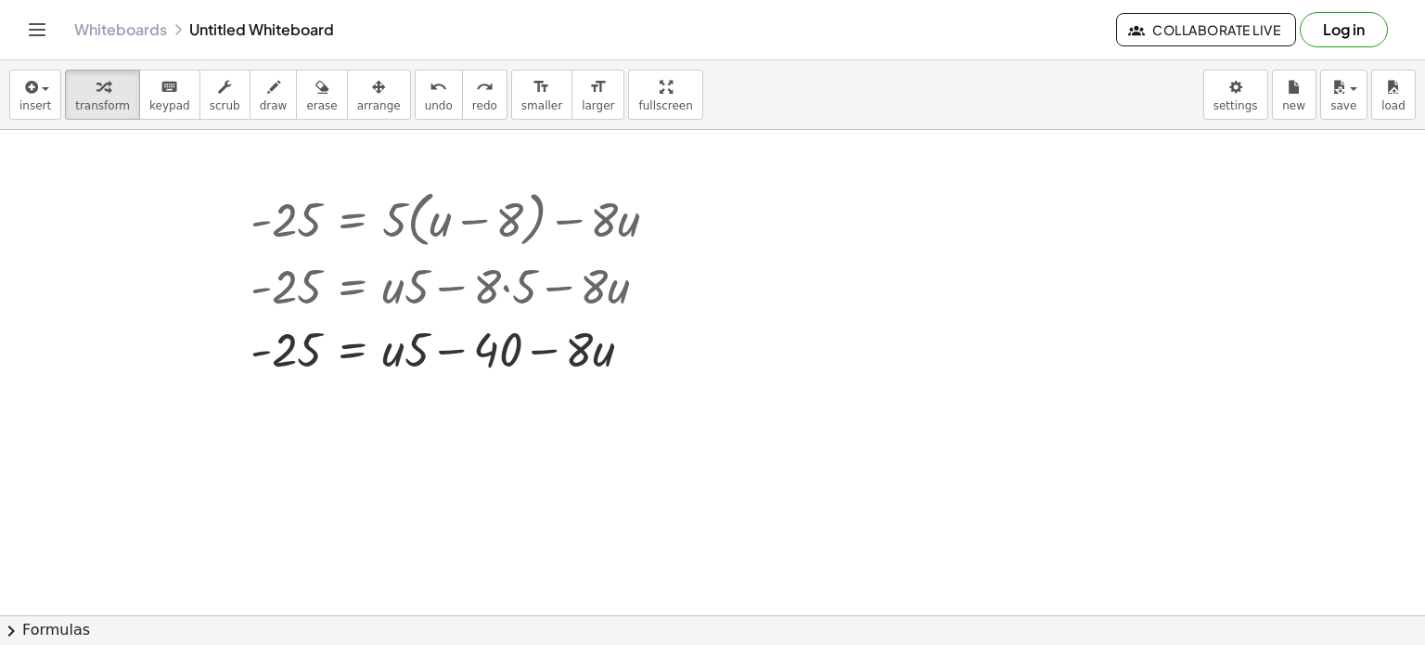
click at [474, 435] on div at bounding box center [712, 615] width 1425 height 971
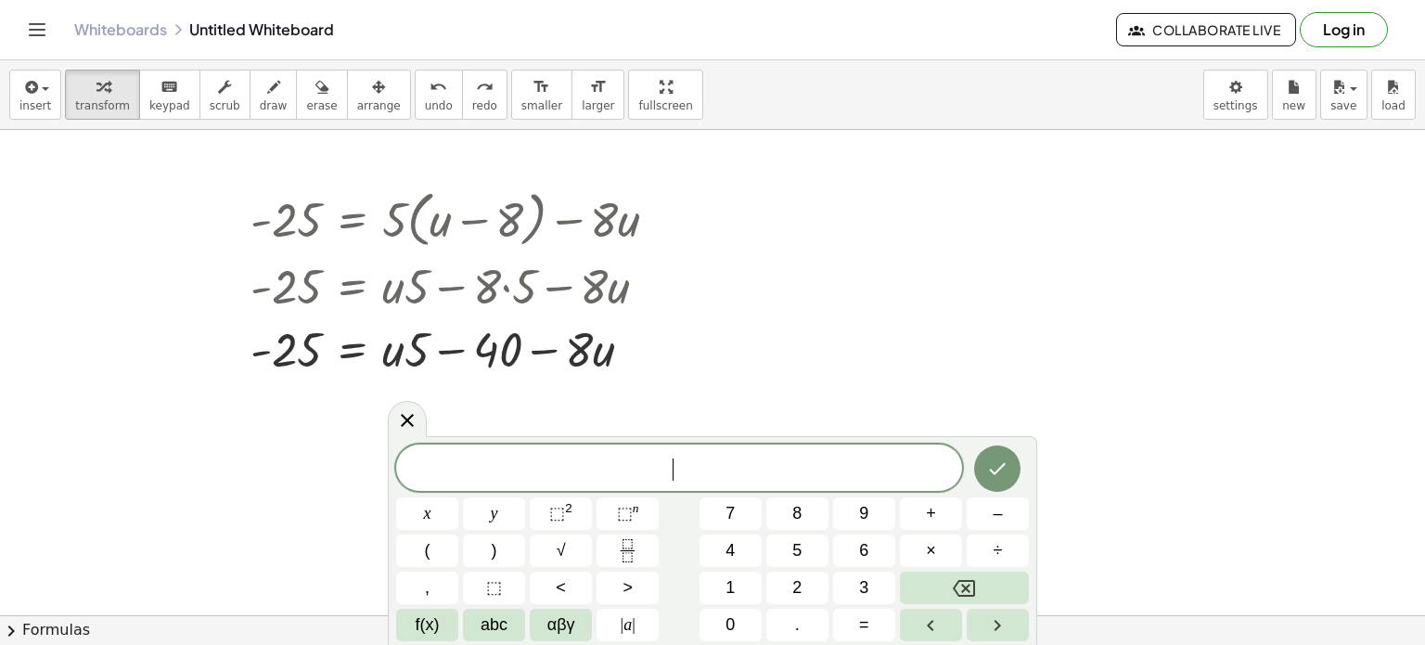
click at [389, 410] on div at bounding box center [712, 615] width 1425 height 971
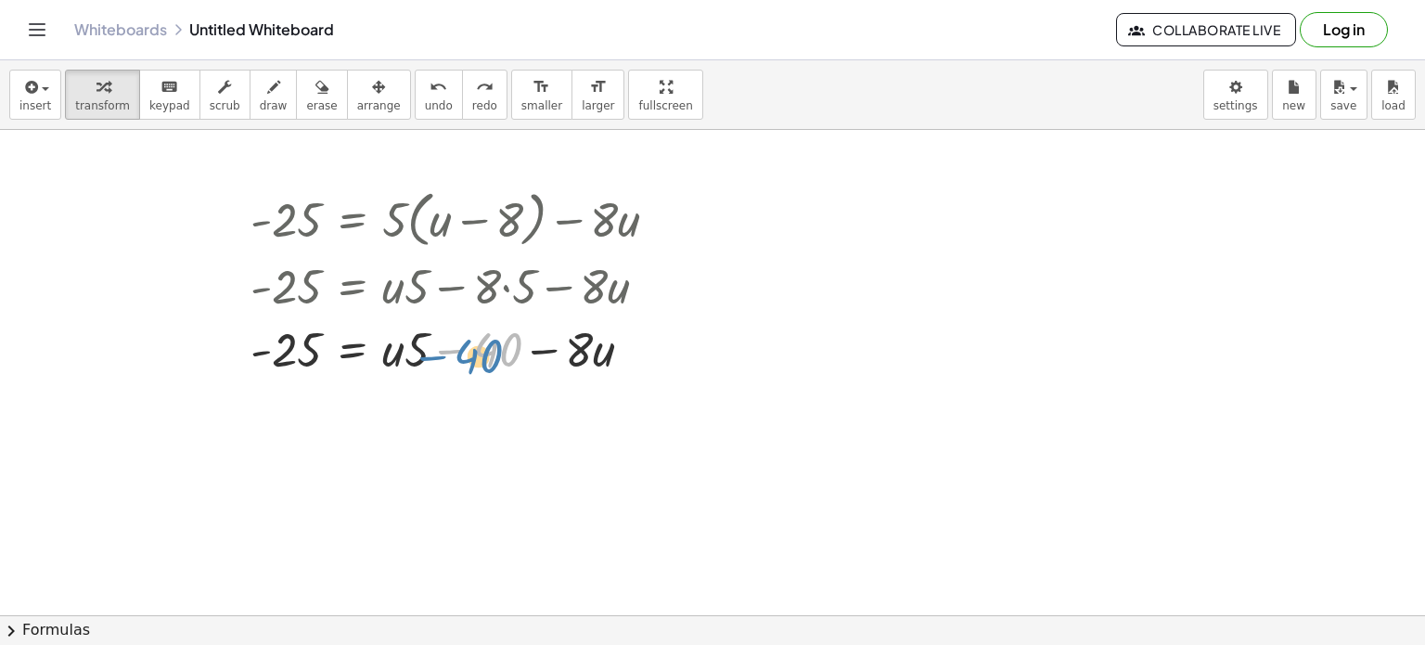
drag, startPoint x: 482, startPoint y: 348, endPoint x: 458, endPoint y: 354, distance: 23.9
click at [458, 354] on div at bounding box center [481, 346] width 487 height 63
click at [457, 350] on div at bounding box center [481, 346] width 487 height 63
drag, startPoint x: 488, startPoint y: 351, endPoint x: 338, endPoint y: 364, distance: 150.9
click at [338, 364] on div at bounding box center [481, 346] width 487 height 63
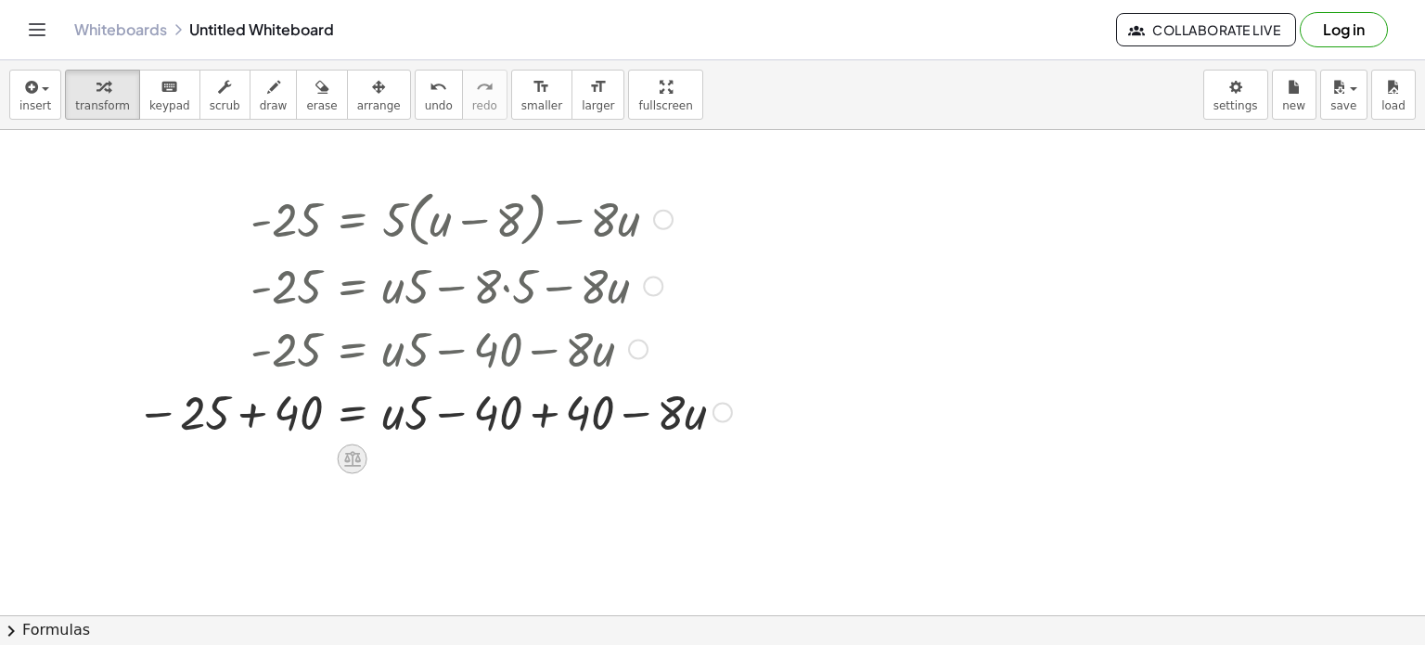
click at [345, 462] on icon at bounding box center [352, 459] width 17 height 16
click at [341, 468] on div "×" at bounding box center [353, 459] width 30 height 30
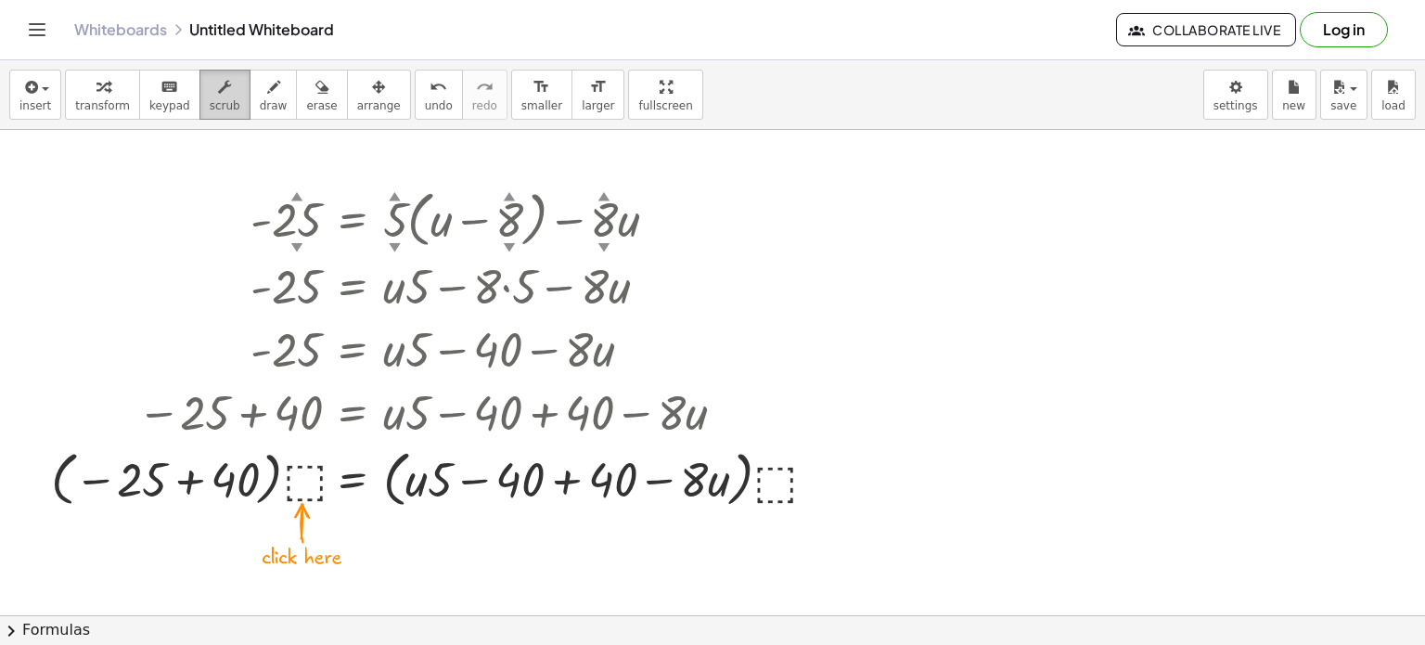
click at [199, 70] on button "scrub" at bounding box center [224, 95] width 51 height 50
click at [430, 81] on icon "undo" at bounding box center [439, 87] width 18 height 22
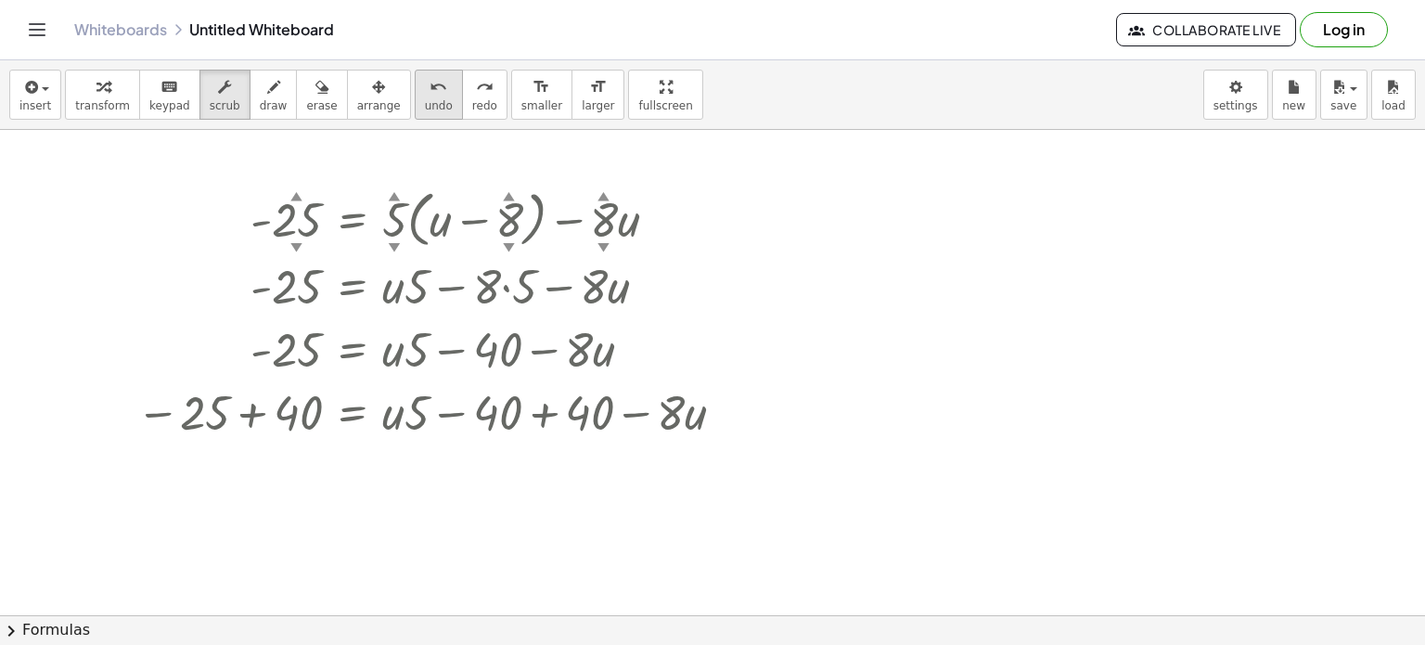
click at [430, 81] on icon "undo" at bounding box center [439, 87] width 18 height 22
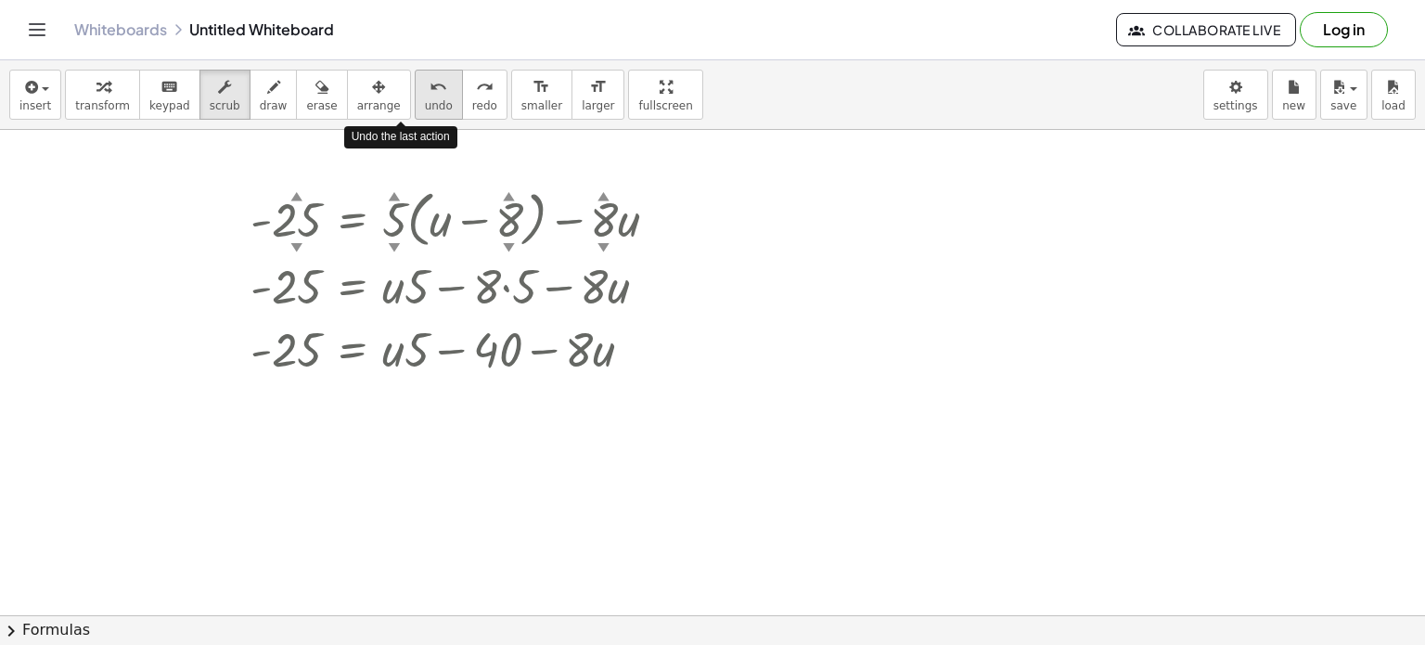
click at [430, 81] on icon "undo" at bounding box center [439, 87] width 18 height 22
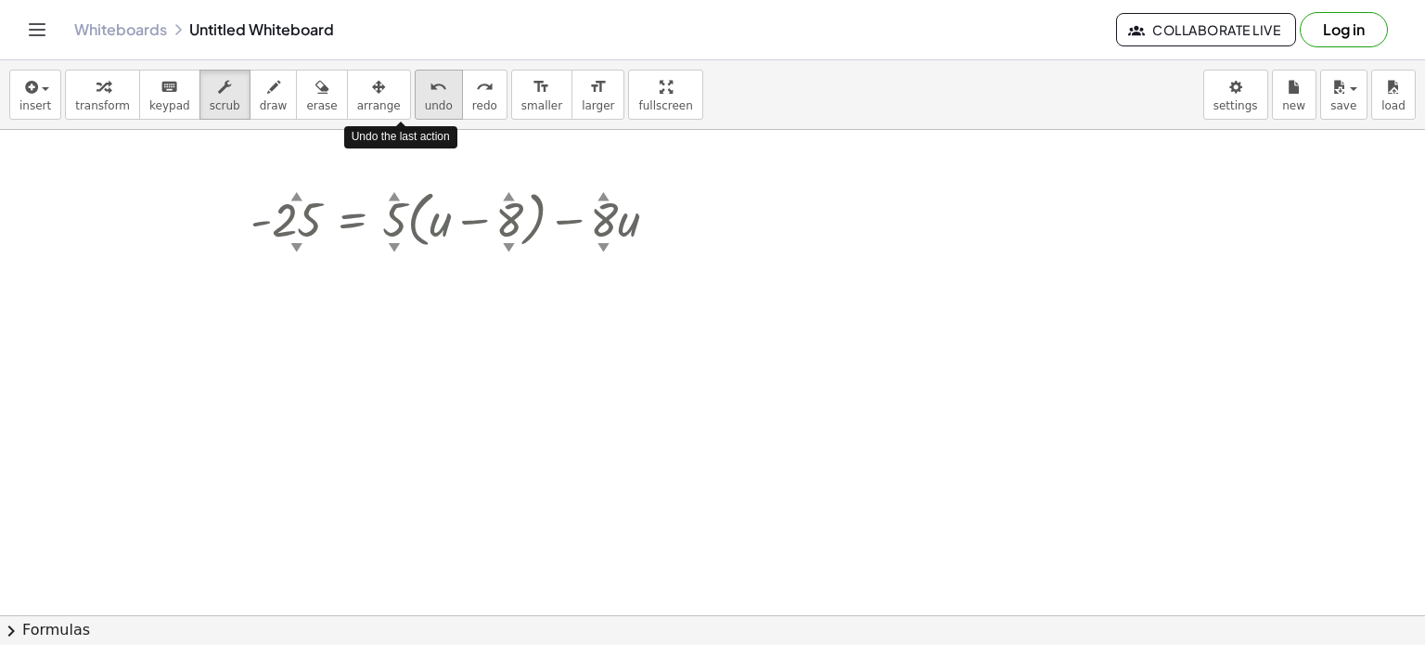
click at [430, 81] on icon "undo" at bounding box center [439, 87] width 18 height 22
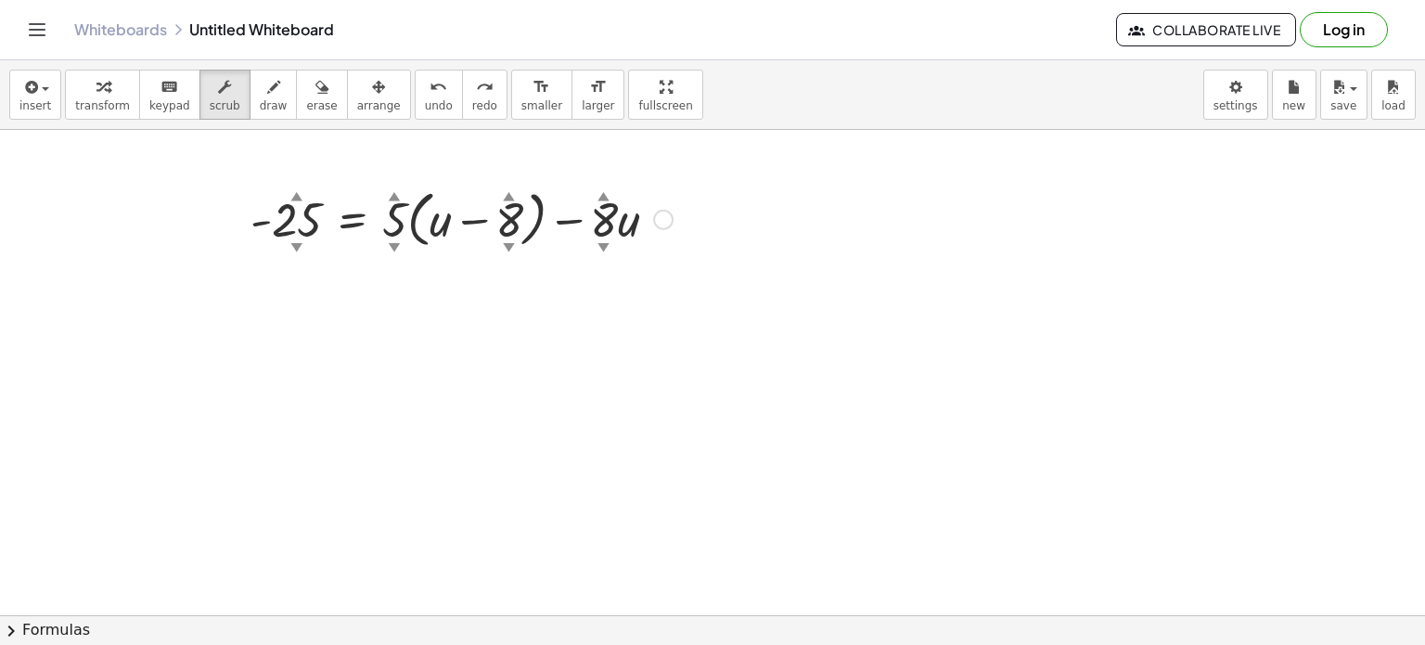
click at [494, 205] on div at bounding box center [461, 218] width 441 height 71
drag, startPoint x: 499, startPoint y: 214, endPoint x: 510, endPoint y: 219, distance: 12.1
click at [510, 219] on div at bounding box center [461, 218] width 441 height 71
click at [514, 292] on div at bounding box center [712, 615] width 1425 height 971
click at [303, 231] on div at bounding box center [461, 218] width 441 height 71
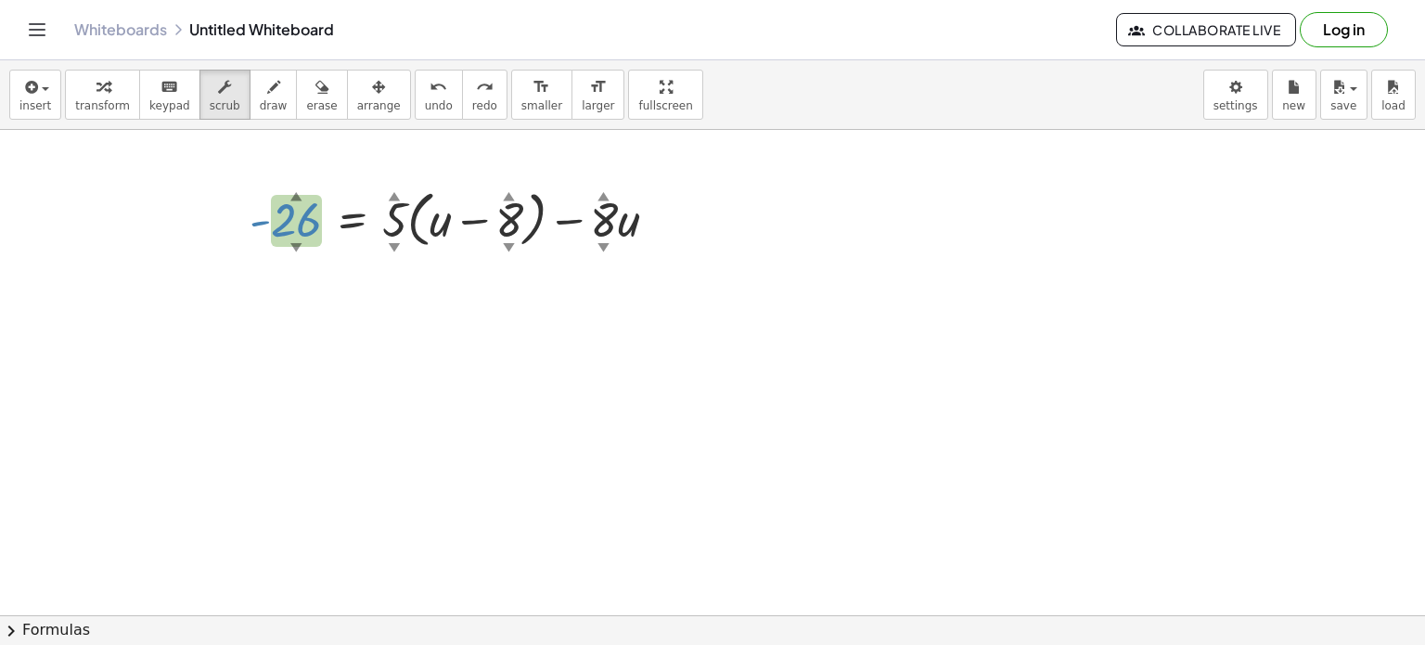
drag, startPoint x: 280, startPoint y: 216, endPoint x: 367, endPoint y: 230, distance: 87.4
click at [367, 230] on div at bounding box center [461, 218] width 441 height 71
click at [273, 235] on div at bounding box center [461, 218] width 442 height 71
click at [286, 234] on div at bounding box center [461, 218] width 442 height 71
drag, startPoint x: 286, startPoint y: 196, endPoint x: 295, endPoint y: 274, distance: 78.5
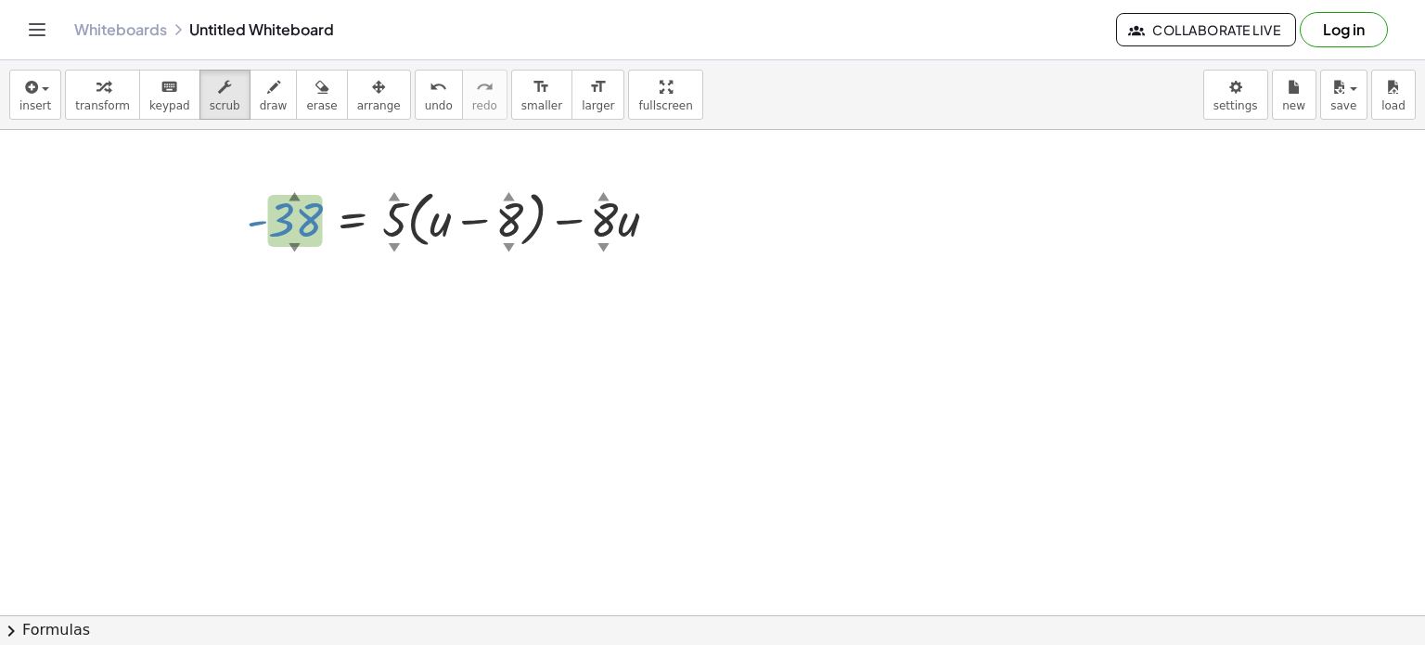
click at [295, 274] on div "- 38 ▲ ▼ = + · 5 ▲ ▼ · ( + u − 8 ▲ ▼ ) − · 8 ▲ ▼ · u" at bounding box center [712, 615] width 1425 height 971
drag, startPoint x: 294, startPoint y: 232, endPoint x: 458, endPoint y: 676, distance: 473.0
click at [458, 644] on html "Graspable Math Activities Get Started Activity Bank Assigned Work Classes White…" at bounding box center [712, 322] width 1425 height 645
